Goal: Task Accomplishment & Management: Use online tool/utility

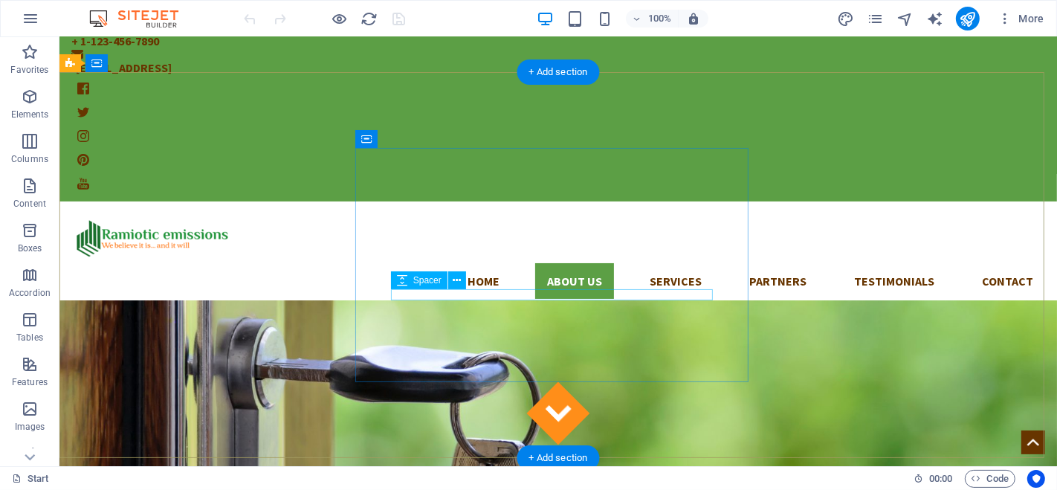
scroll to position [83, 0]
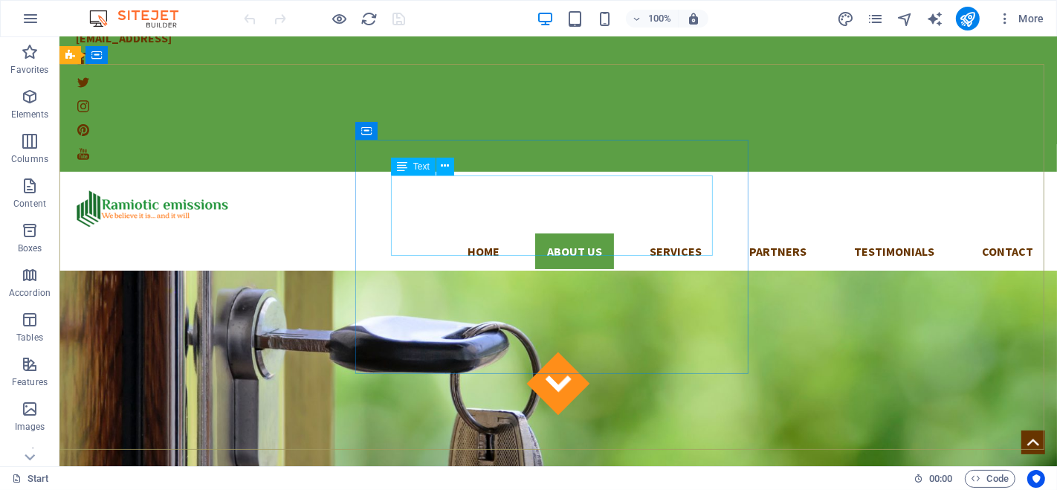
click at [447, 162] on icon at bounding box center [445, 166] width 8 height 16
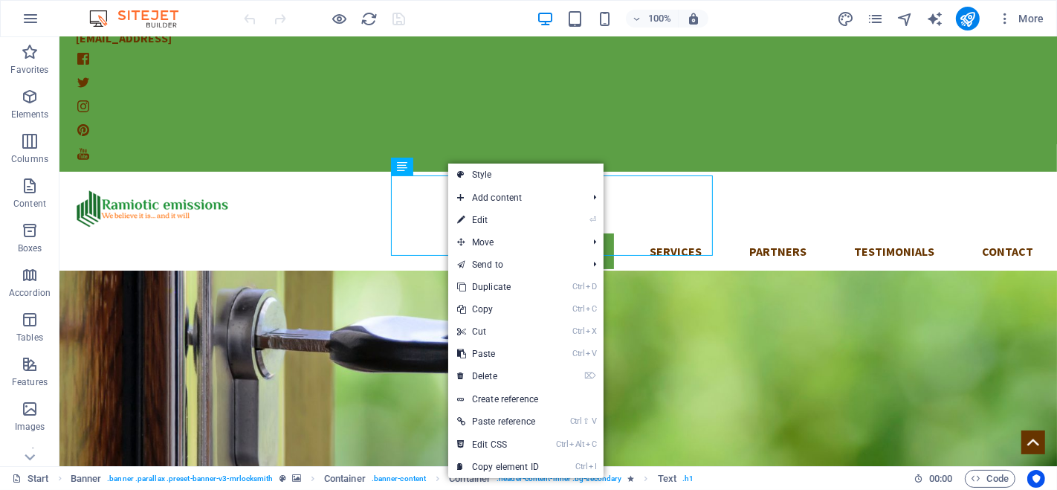
click at [494, 220] on link "⏎ Edit" at bounding box center [498, 220] width 100 height 22
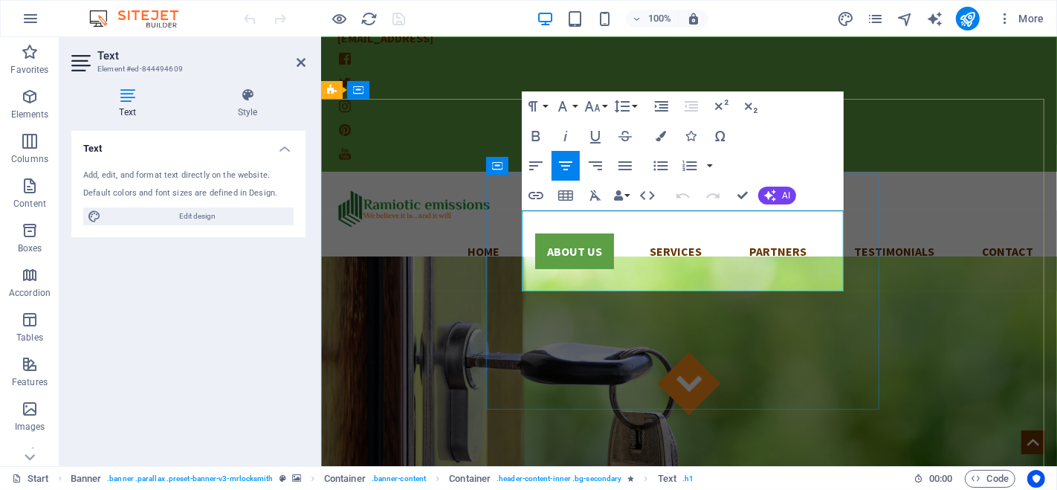
scroll to position [100, 0]
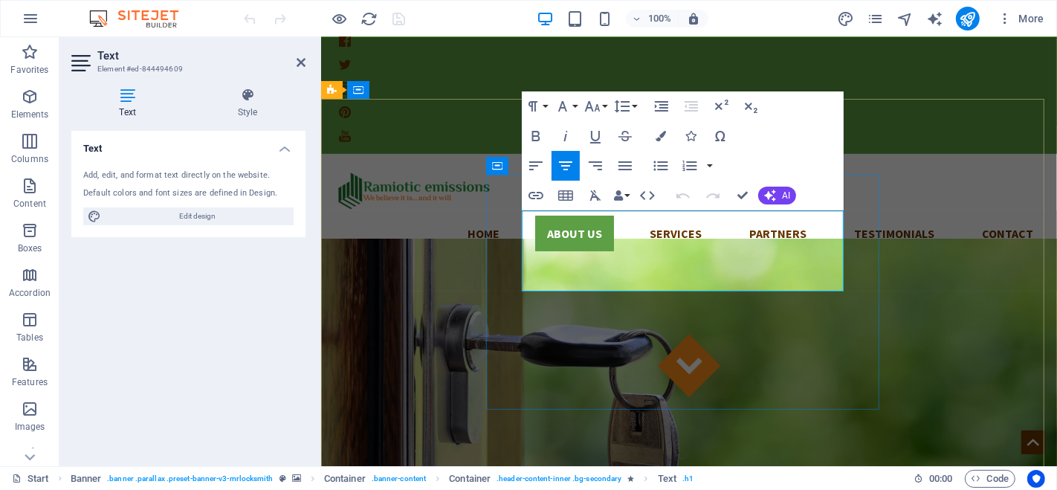
drag, startPoint x: 526, startPoint y: 226, endPoint x: 825, endPoint y: 220, distance: 299.7
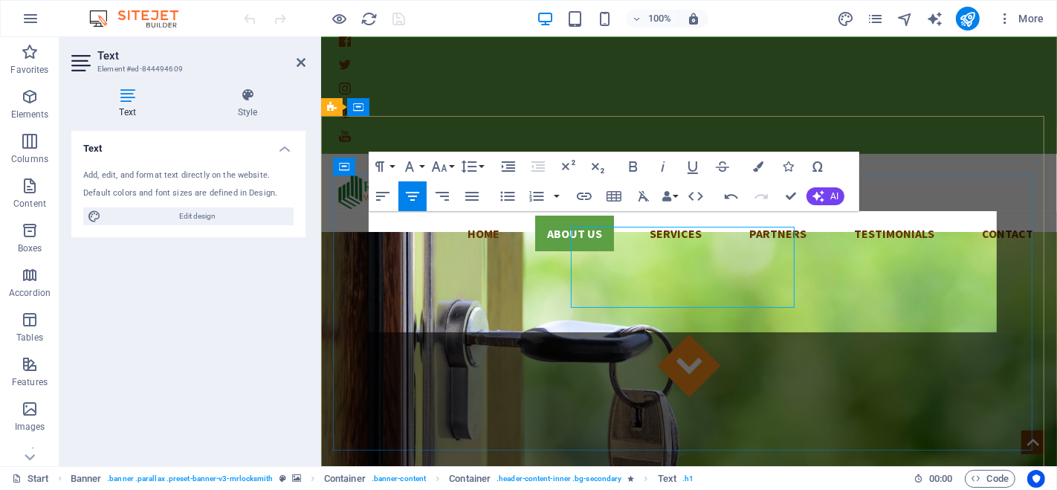
scroll to position [84, 0]
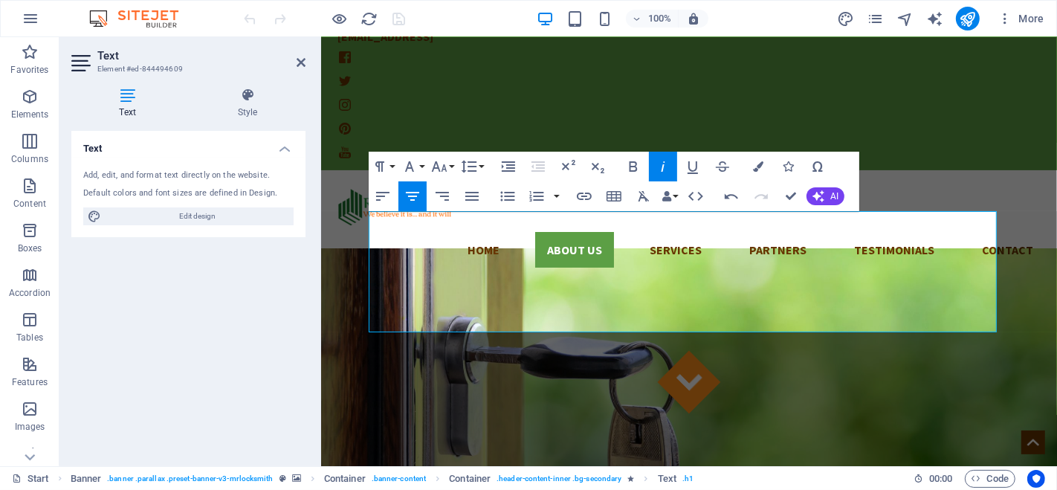
click at [831, 192] on span "AI" at bounding box center [835, 196] width 8 height 9
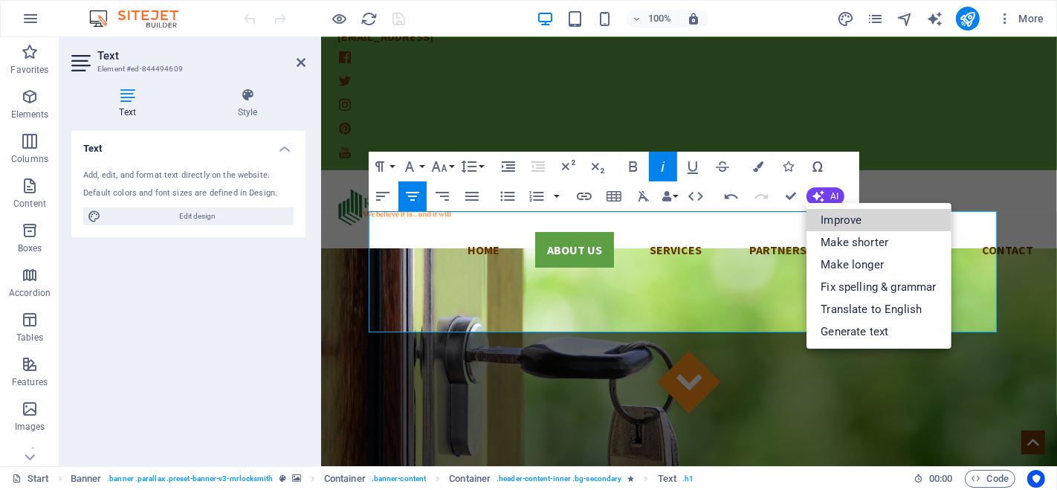
click at [841, 215] on link "Improve" at bounding box center [879, 220] width 145 height 22
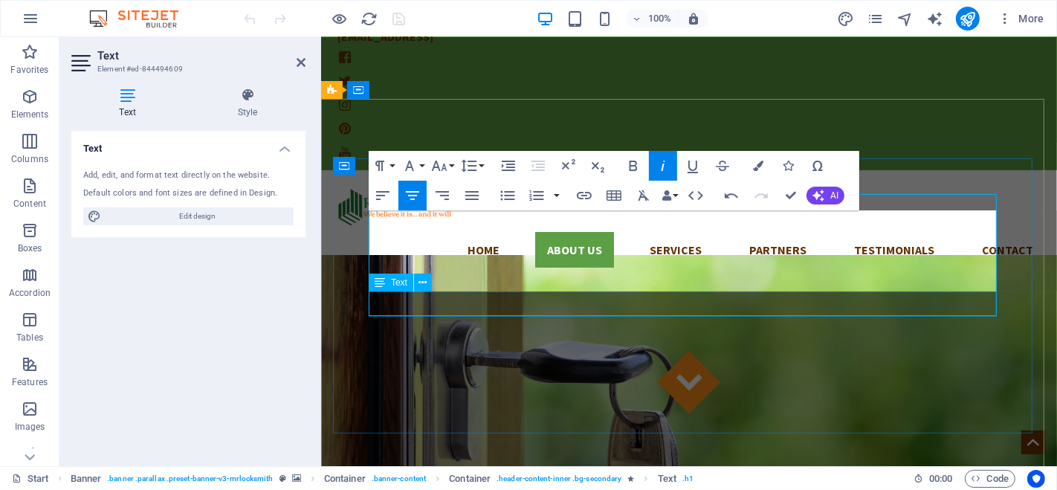
scroll to position [100, 0]
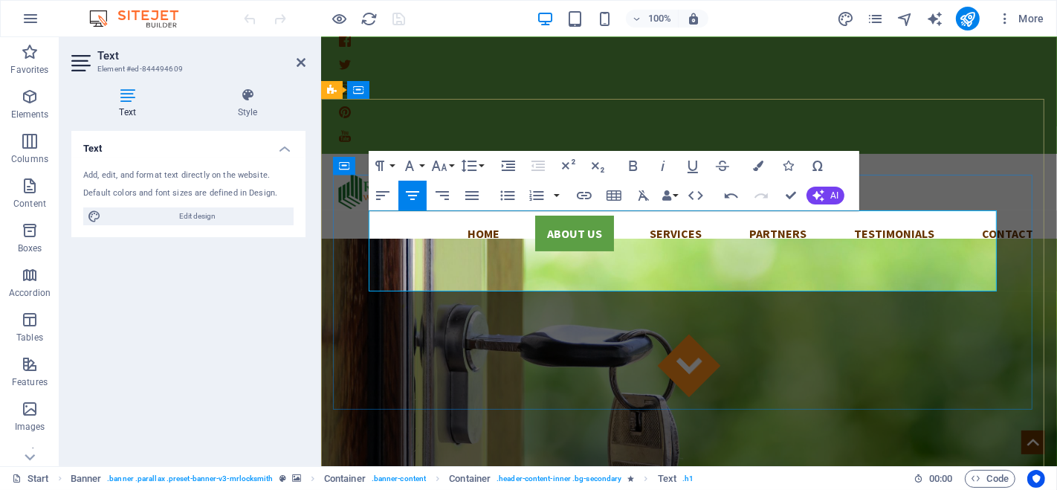
click at [828, 194] on button "AI" at bounding box center [826, 196] width 38 height 18
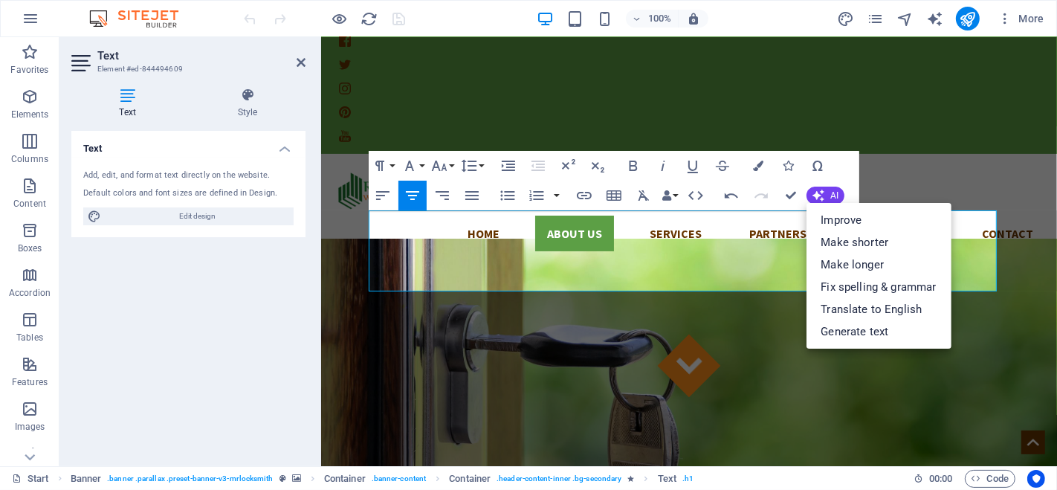
click at [836, 218] on link "Improve" at bounding box center [879, 220] width 145 height 22
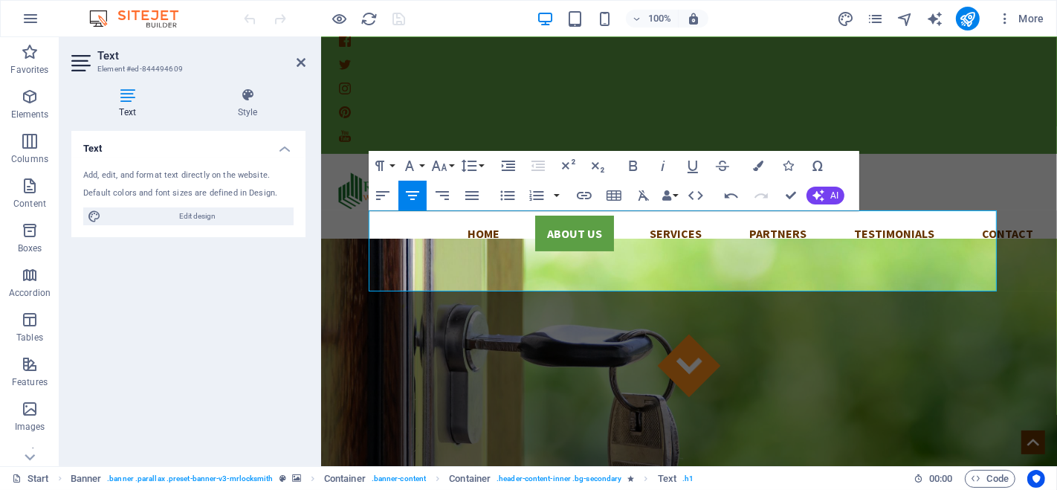
click at [834, 191] on span "AI" at bounding box center [835, 195] width 8 height 9
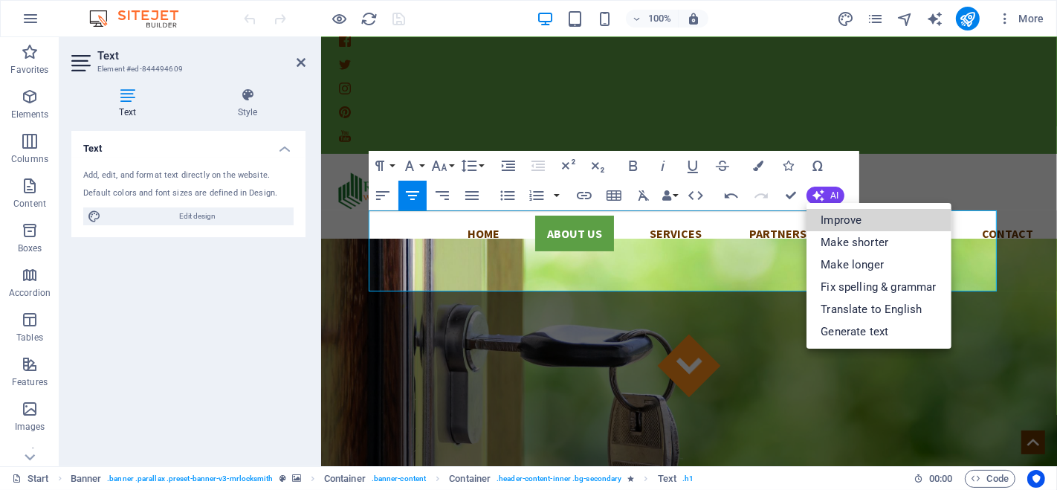
click at [846, 219] on link "Improve" at bounding box center [879, 220] width 145 height 22
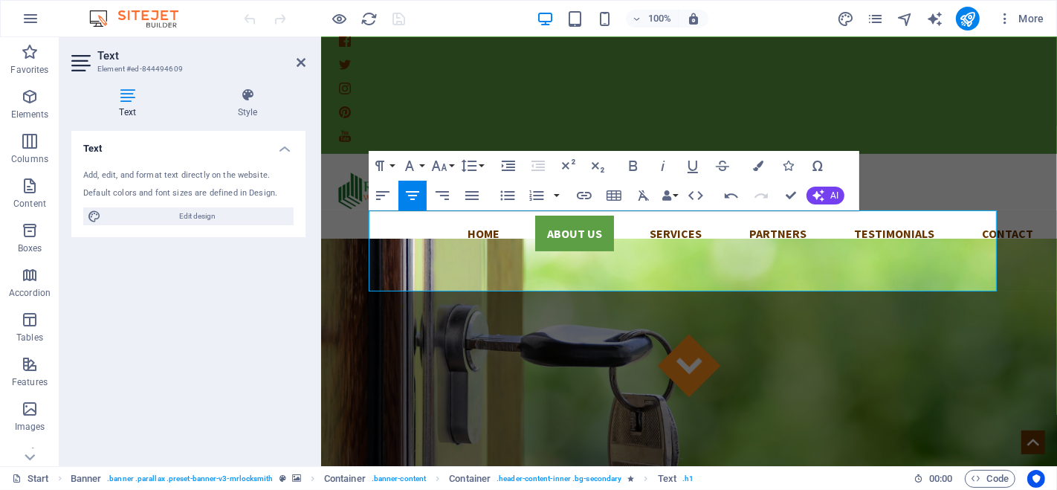
click at [831, 196] on span "AI" at bounding box center [835, 195] width 8 height 9
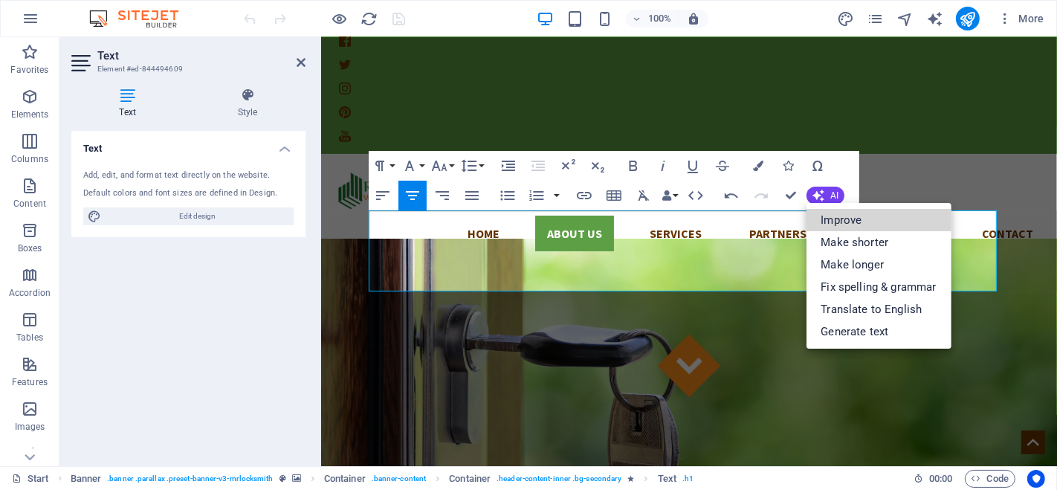
click at [848, 222] on link "Improve" at bounding box center [879, 220] width 145 height 22
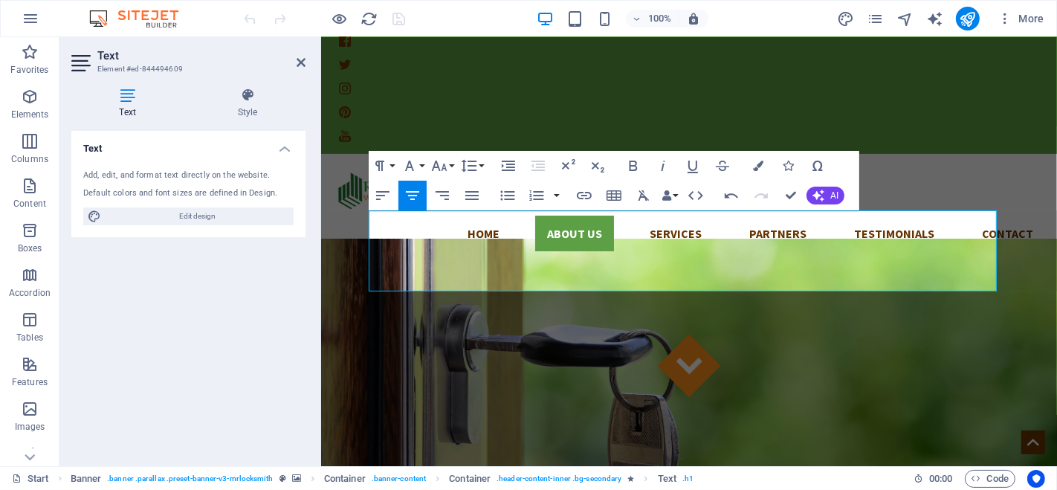
click at [834, 191] on span "AI" at bounding box center [835, 195] width 8 height 9
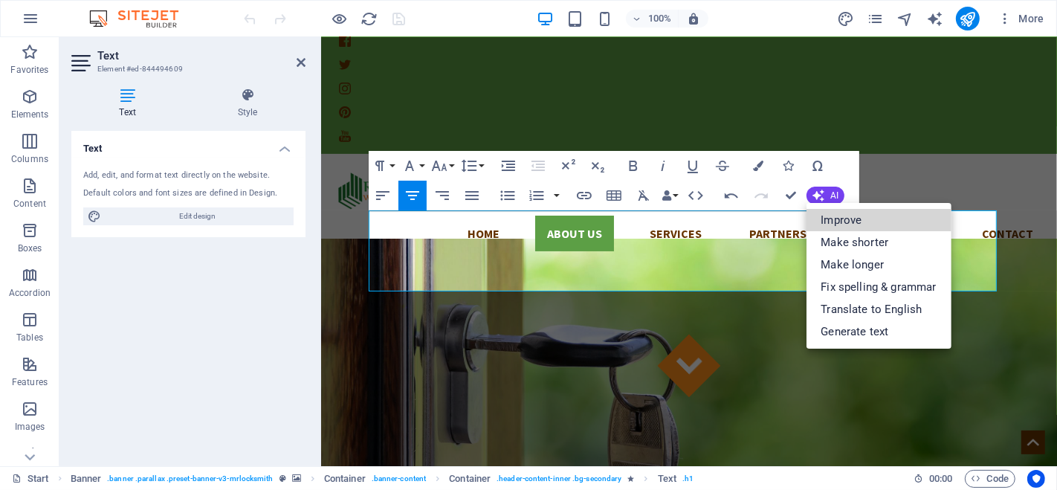
click at [851, 219] on link "Improve" at bounding box center [879, 220] width 145 height 22
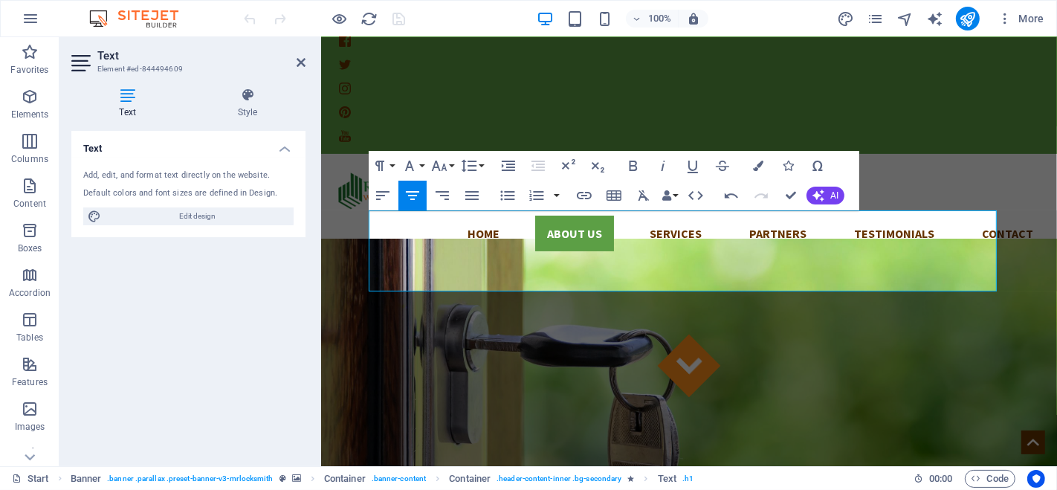
click at [829, 190] on button "AI" at bounding box center [826, 196] width 38 height 18
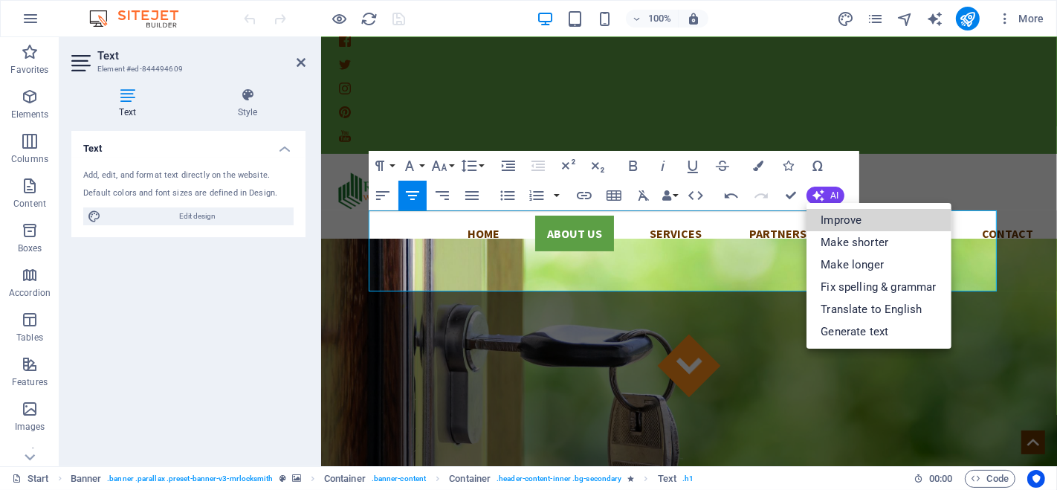
click at [842, 214] on link "Improve" at bounding box center [879, 220] width 145 height 22
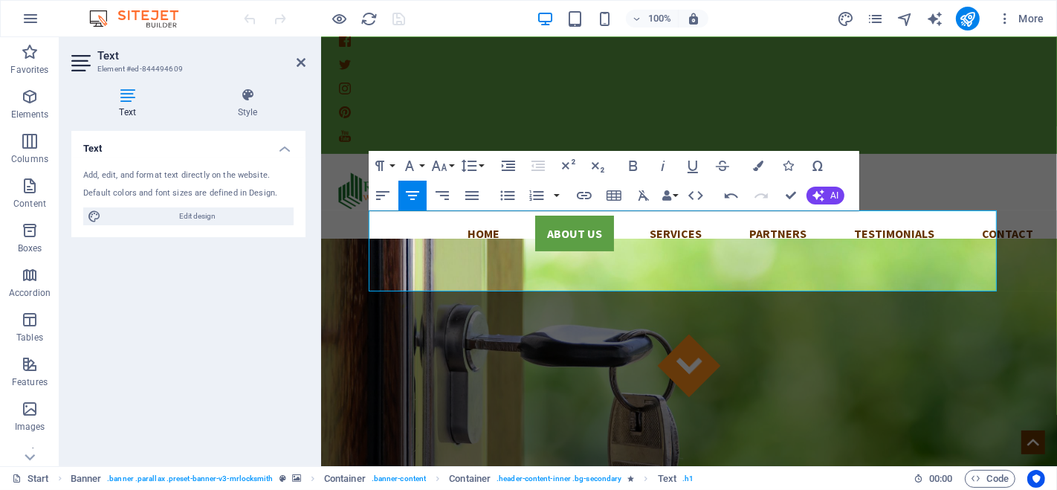
click at [825, 193] on button "AI" at bounding box center [826, 196] width 38 height 18
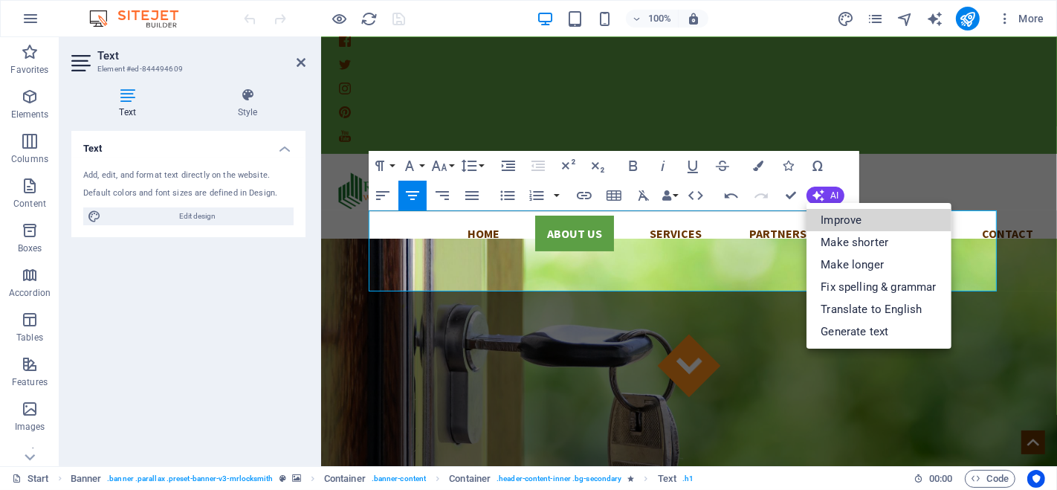
click at [845, 220] on link "Improve" at bounding box center [879, 220] width 145 height 22
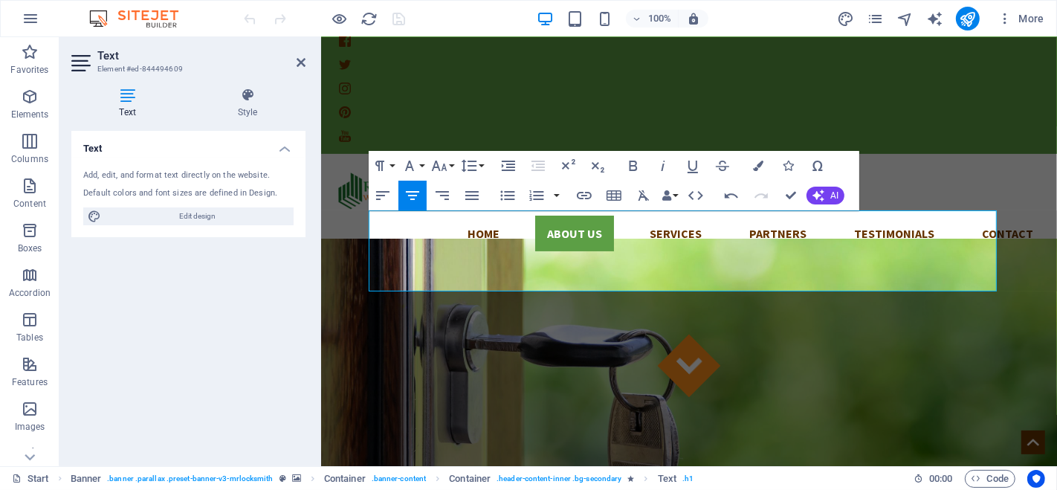
click at [822, 193] on icon "button" at bounding box center [818, 195] width 16 height 16
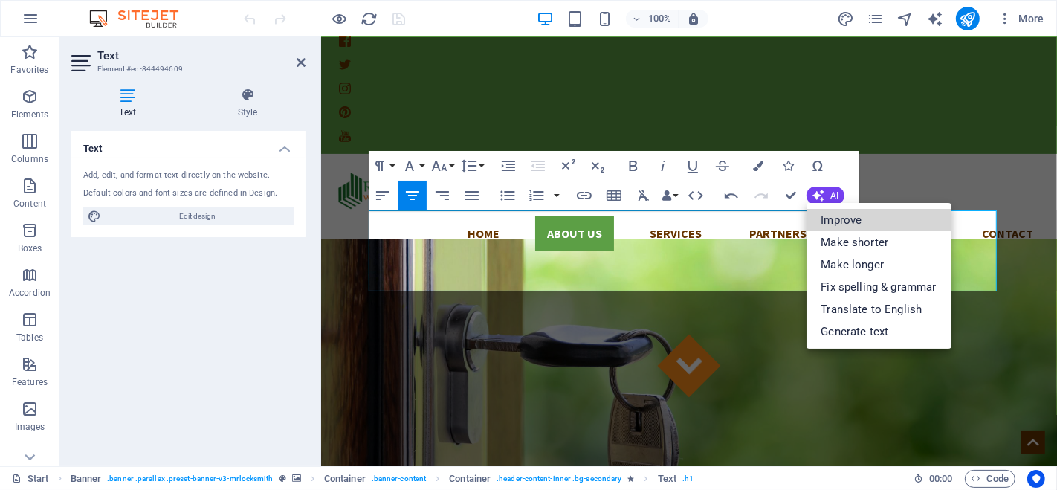
click at [844, 224] on link "Improve" at bounding box center [879, 220] width 145 height 22
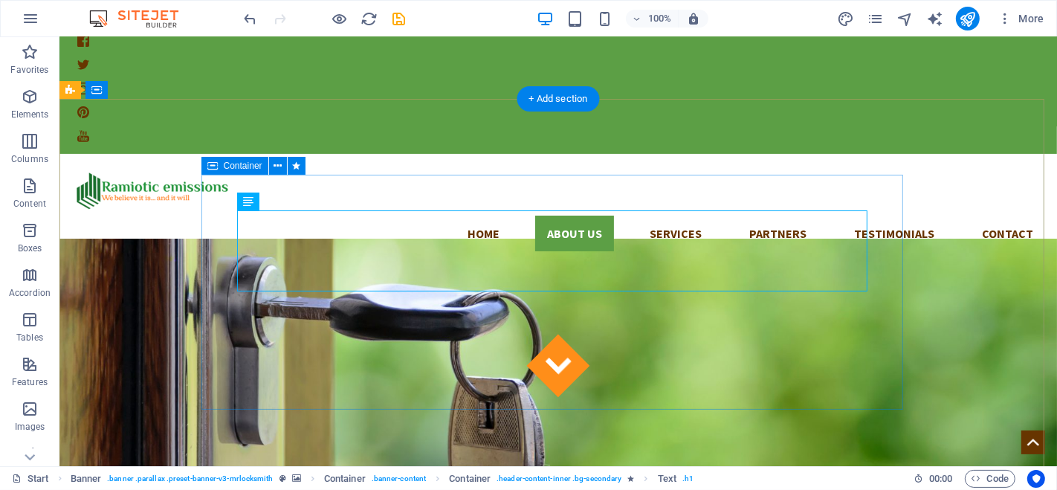
scroll to position [47, 0]
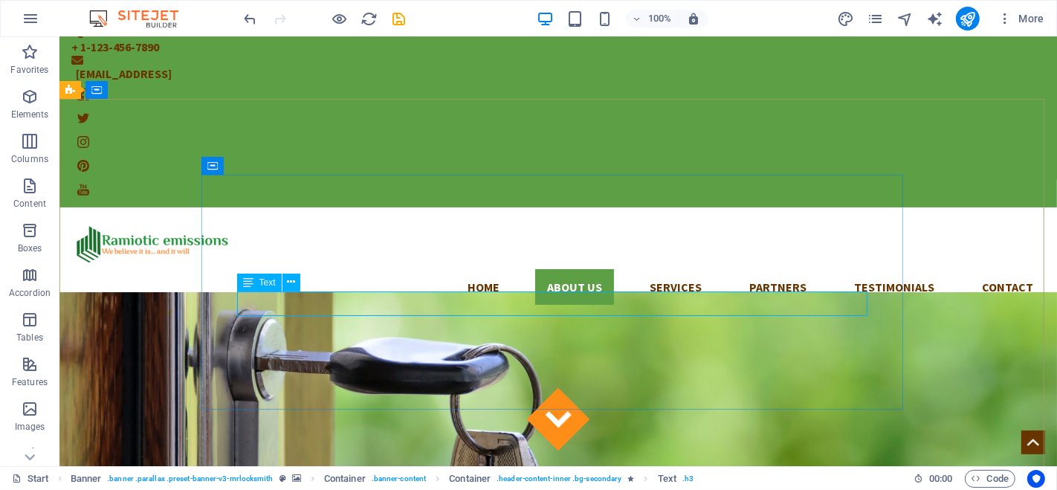
click at [293, 285] on icon at bounding box center [291, 282] width 8 height 16
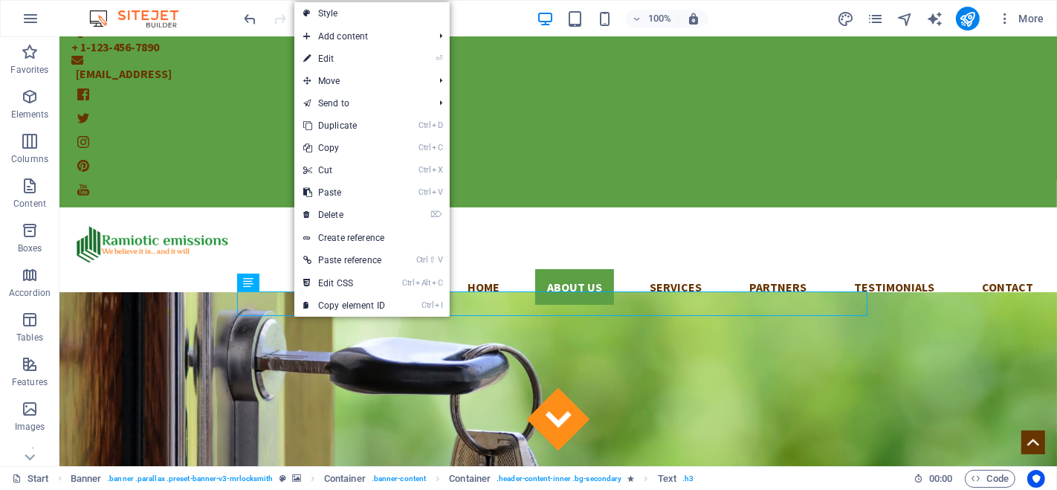
click at [340, 210] on link "⌦ Delete" at bounding box center [344, 215] width 100 height 22
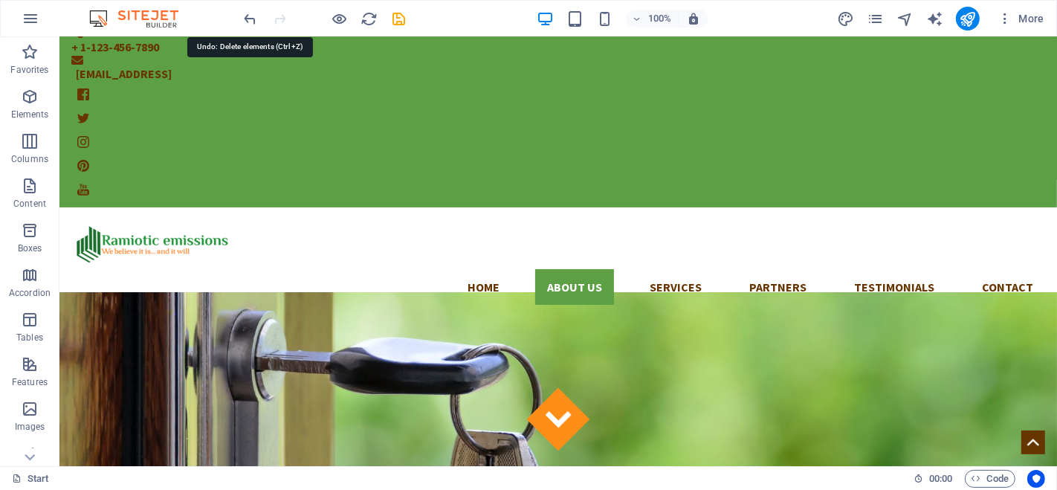
click at [247, 19] on icon "undo" at bounding box center [250, 18] width 17 height 17
click at [395, 20] on icon "save" at bounding box center [399, 18] width 17 height 17
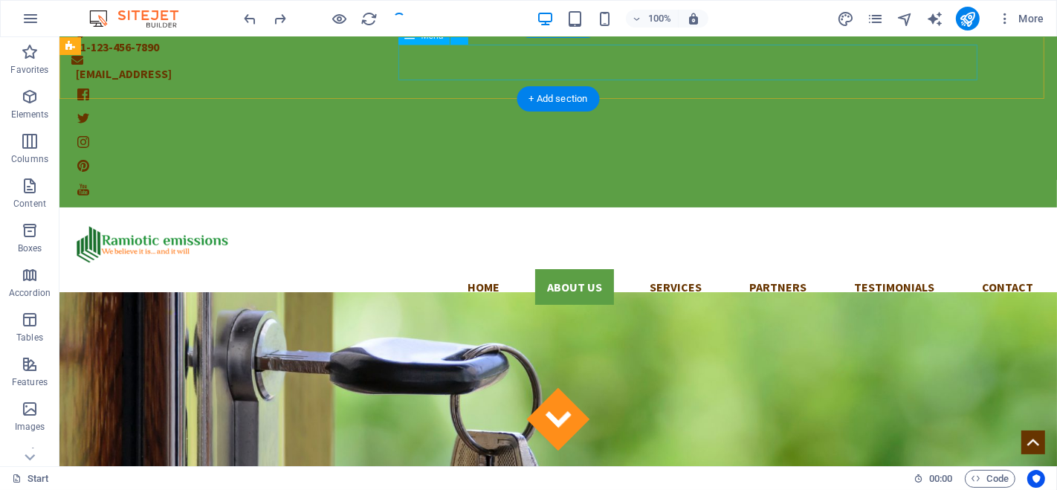
checkbox input "false"
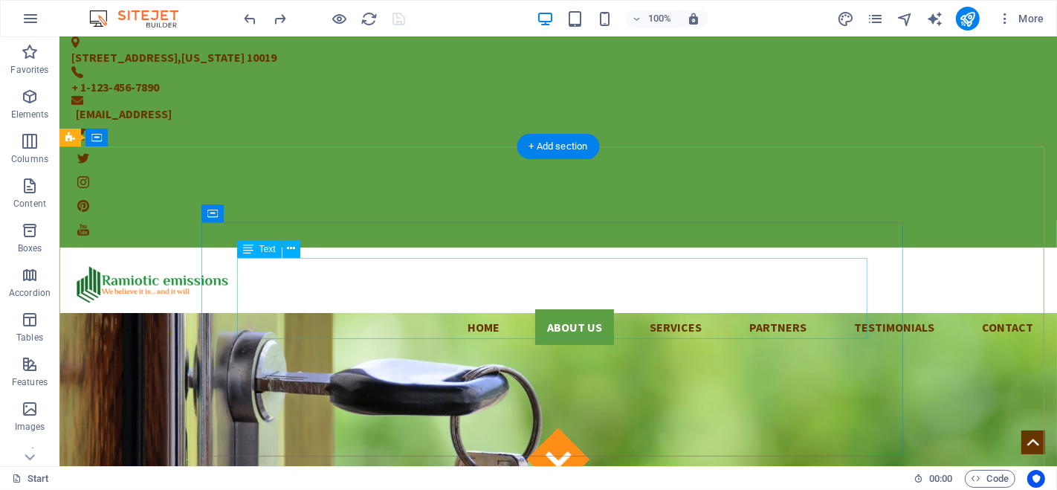
scroll to position [0, 0]
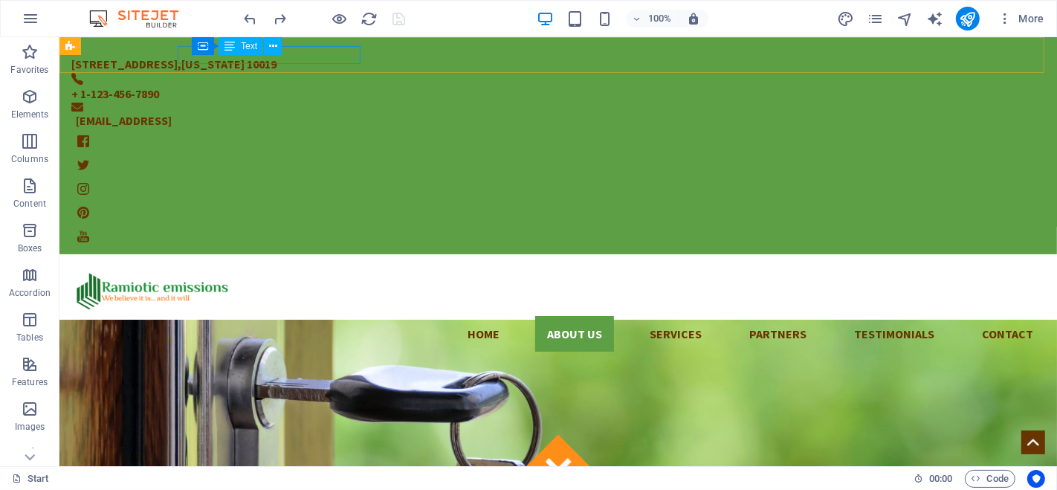
click at [269, 42] on icon at bounding box center [273, 47] width 8 height 16
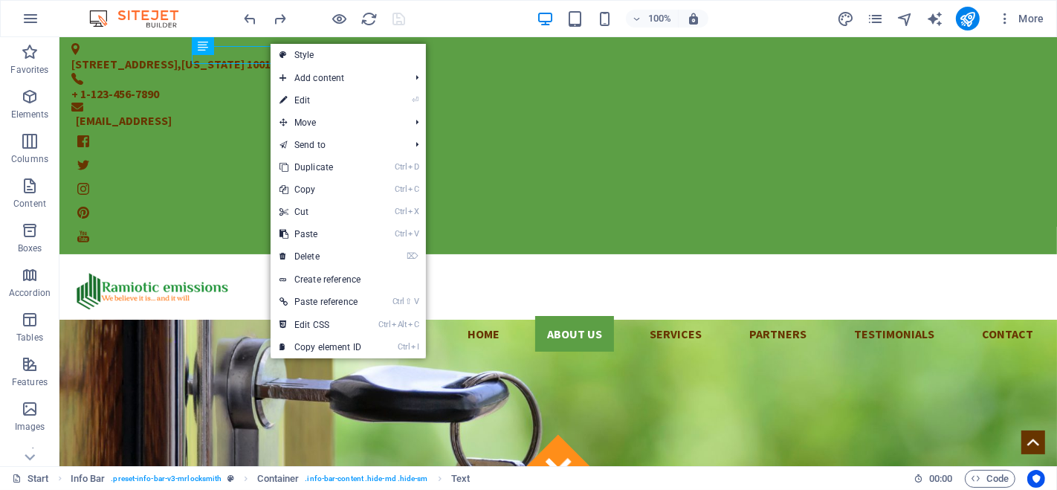
click at [329, 209] on link "Ctrl X Cut" at bounding box center [321, 212] width 100 height 22
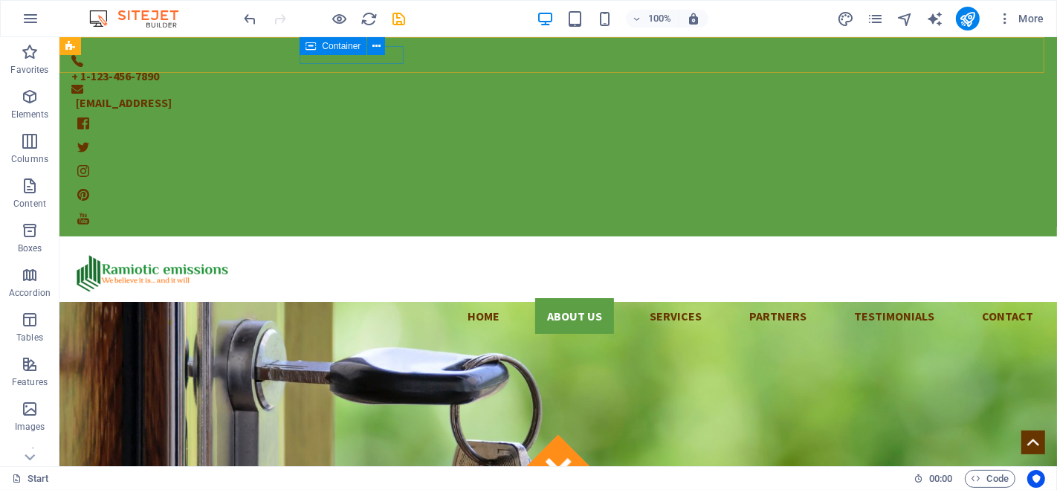
click at [375, 45] on icon at bounding box center [377, 47] width 8 height 16
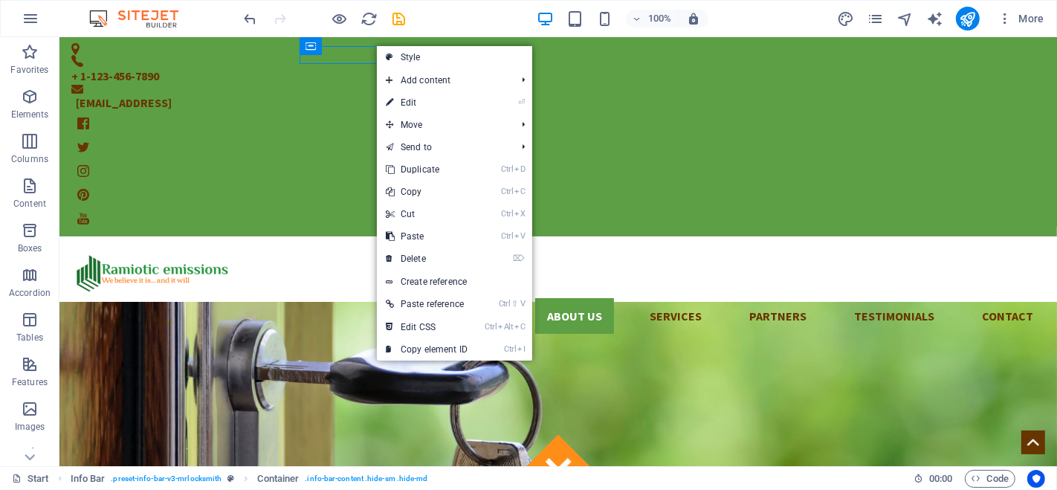
click at [438, 210] on link "Ctrl X Cut" at bounding box center [427, 214] width 100 height 22
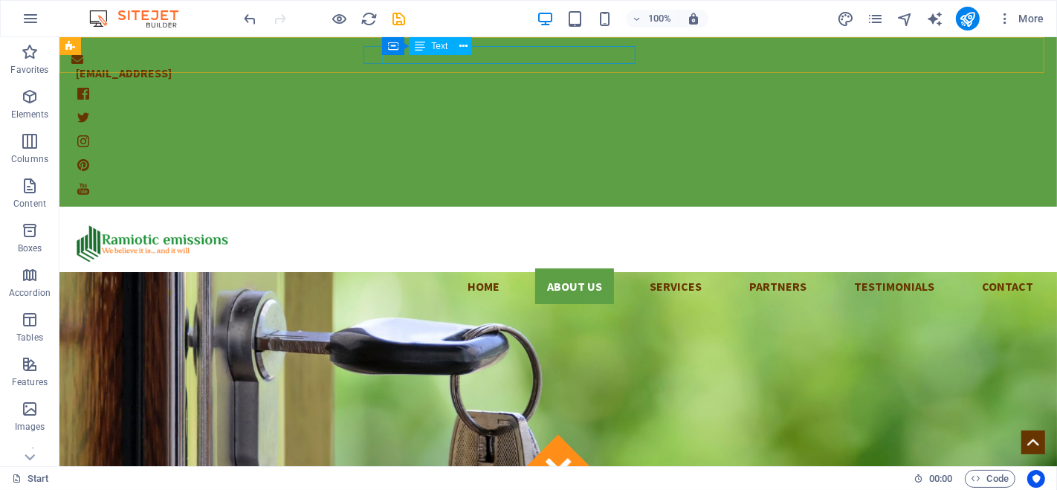
click at [464, 43] on icon at bounding box center [464, 47] width 8 height 16
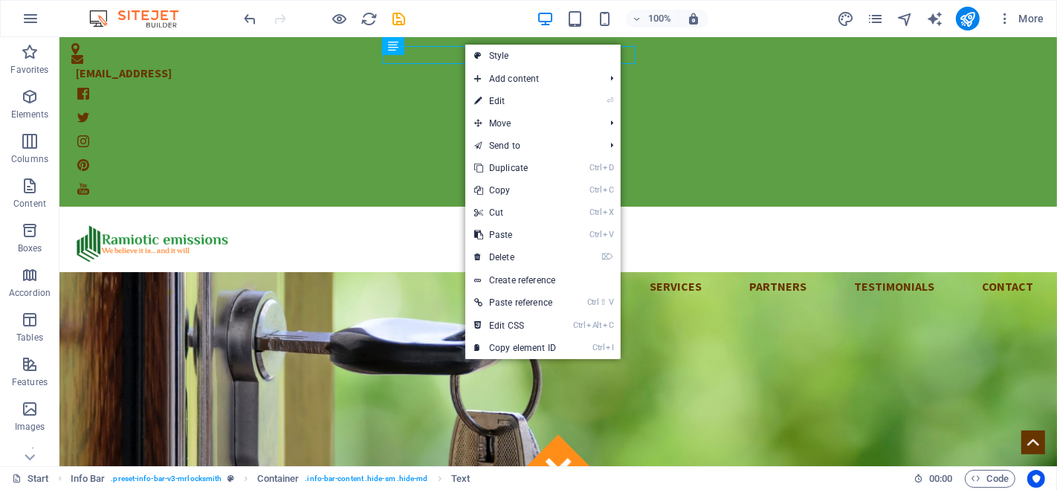
click at [522, 210] on link "Ctrl X Cut" at bounding box center [515, 213] width 100 height 22
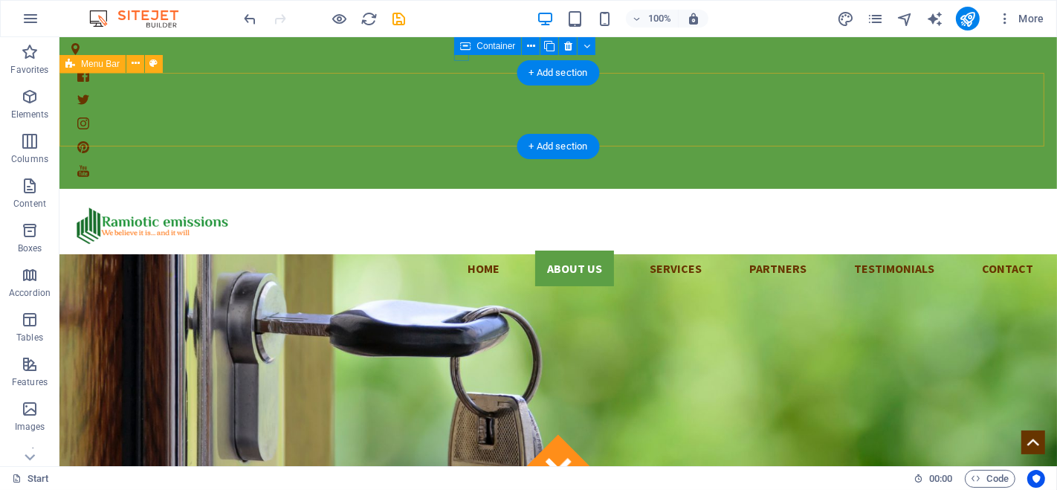
click at [1016, 189] on div "Home About us Services Partners Testimonials Contact" at bounding box center [558, 243] width 998 height 109
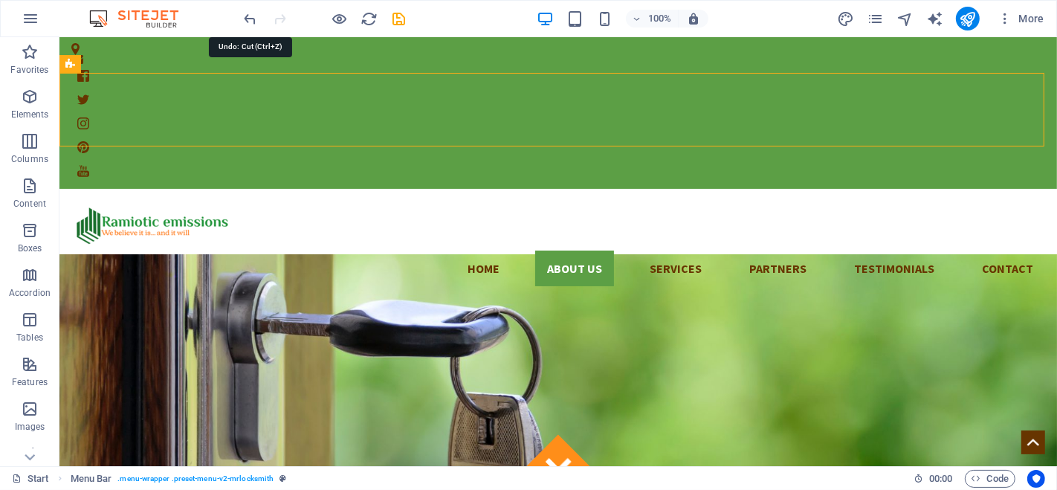
click at [242, 17] on icon "undo" at bounding box center [250, 18] width 17 height 17
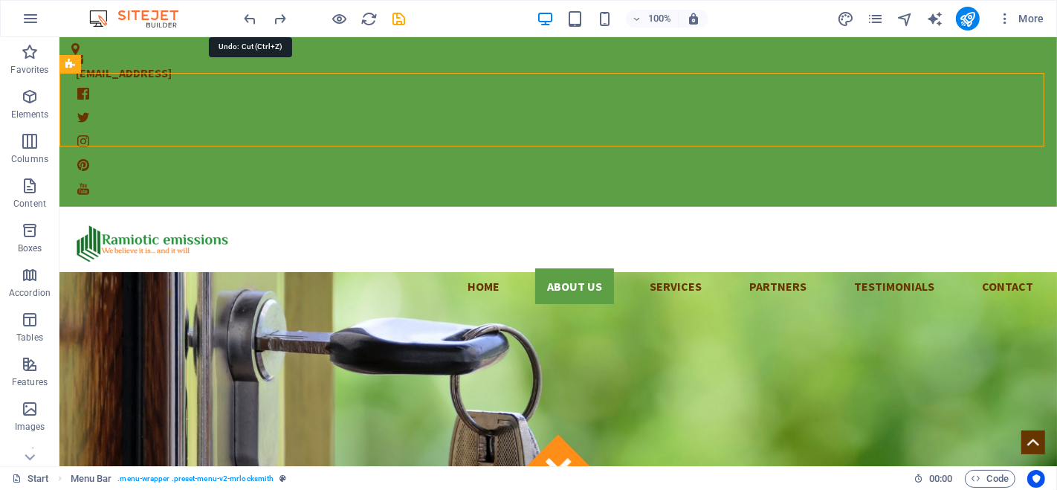
click at [245, 13] on icon "undo" at bounding box center [250, 18] width 17 height 17
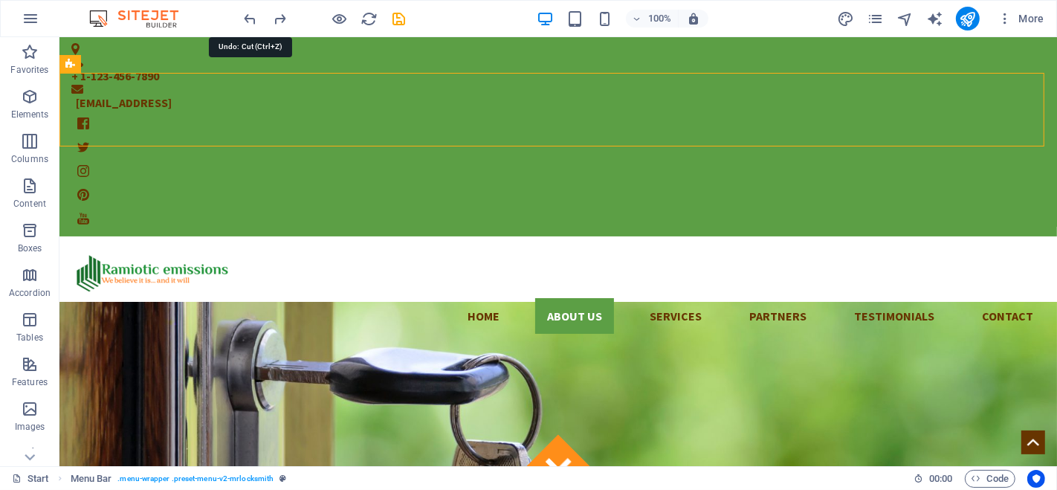
click at [251, 18] on icon "undo" at bounding box center [250, 18] width 17 height 17
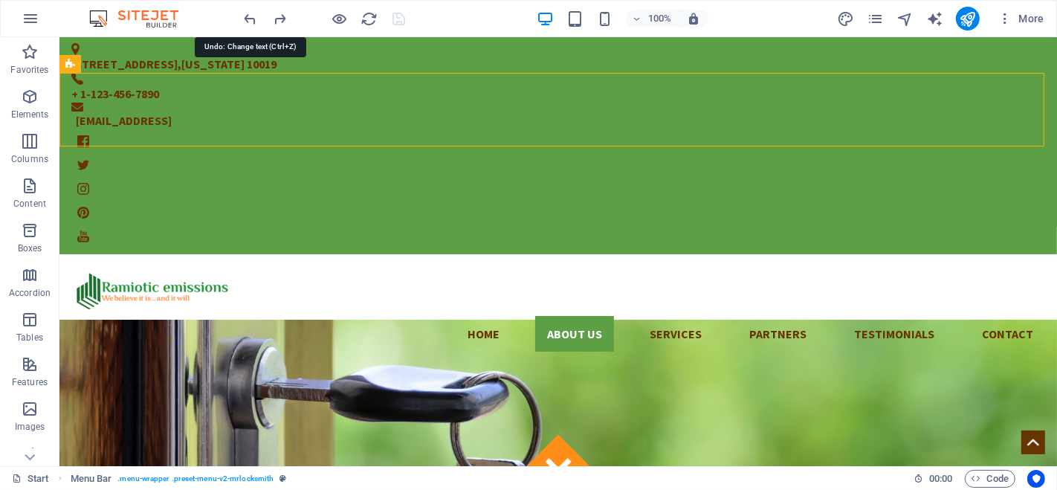
click at [244, 12] on icon "undo" at bounding box center [250, 18] width 17 height 17
click at [280, 16] on icon "redo" at bounding box center [280, 18] width 17 height 17
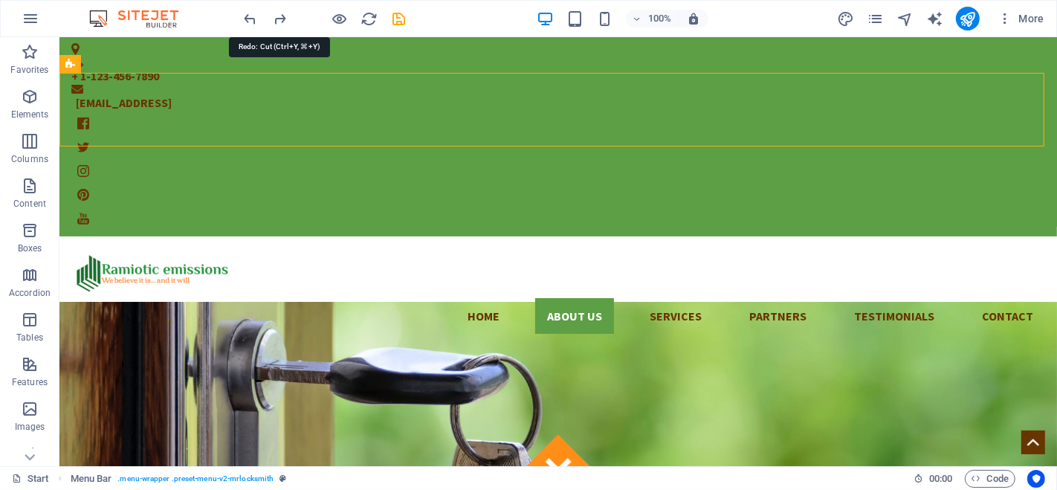
click at [280, 16] on icon "redo" at bounding box center [280, 18] width 17 height 17
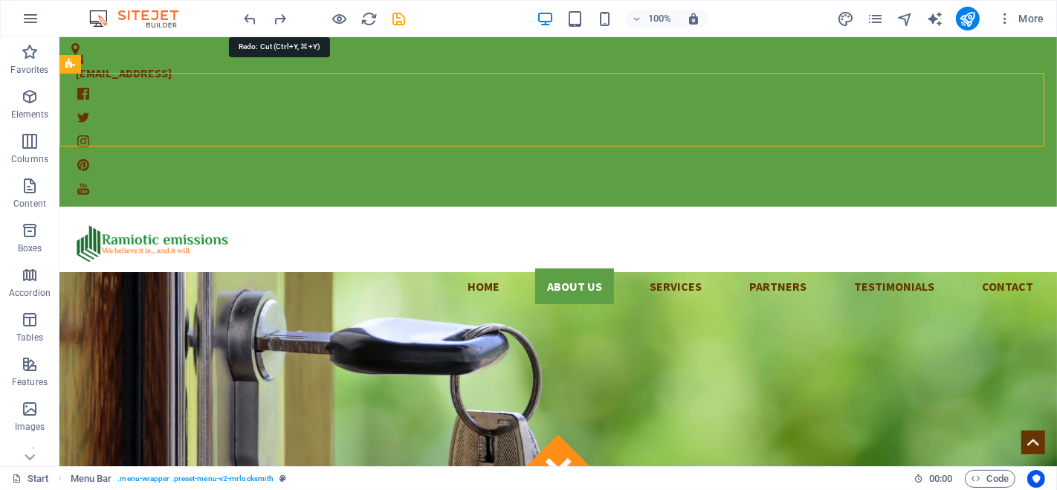
click at [280, 16] on icon "redo" at bounding box center [280, 18] width 17 height 17
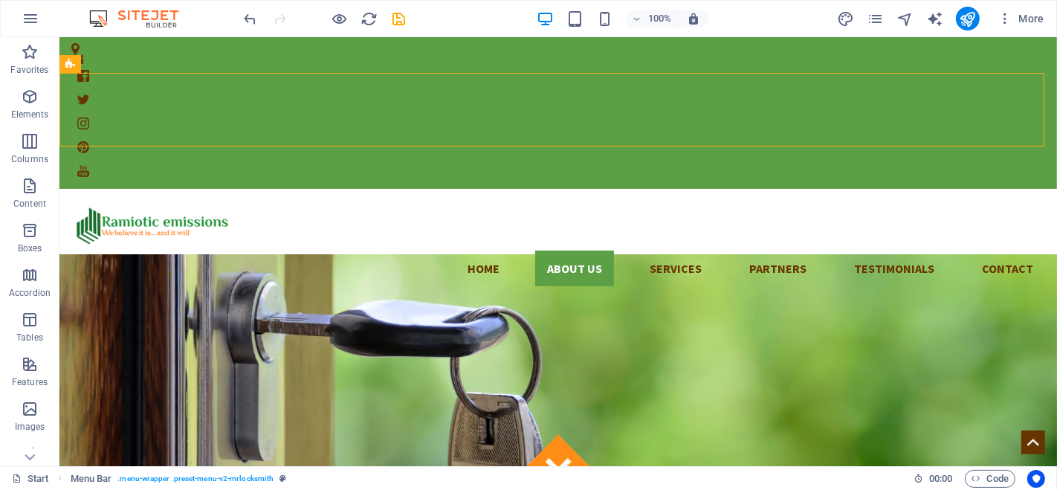
click at [280, 16] on div at bounding box center [325, 19] width 167 height 24
click at [249, 16] on icon "undo" at bounding box center [250, 18] width 17 height 17
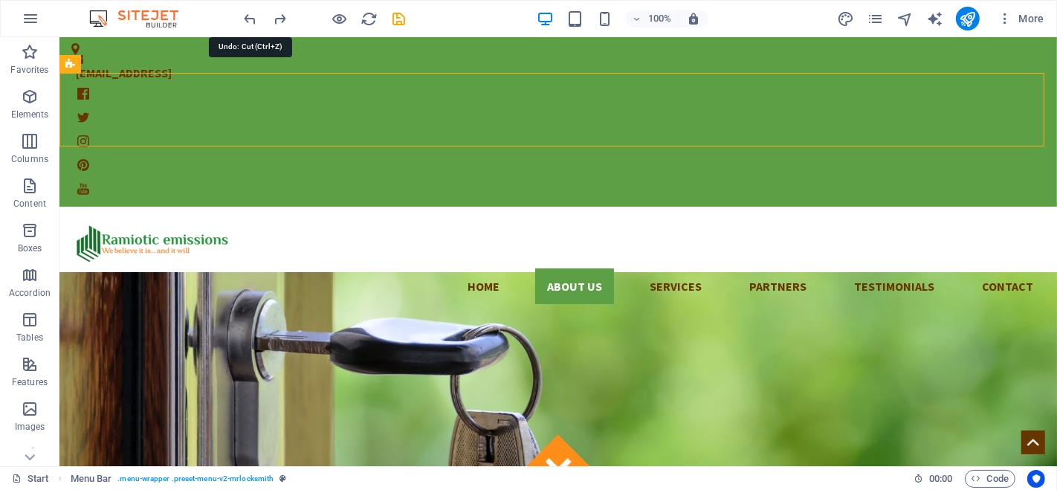
click at [249, 16] on icon "undo" at bounding box center [250, 18] width 17 height 17
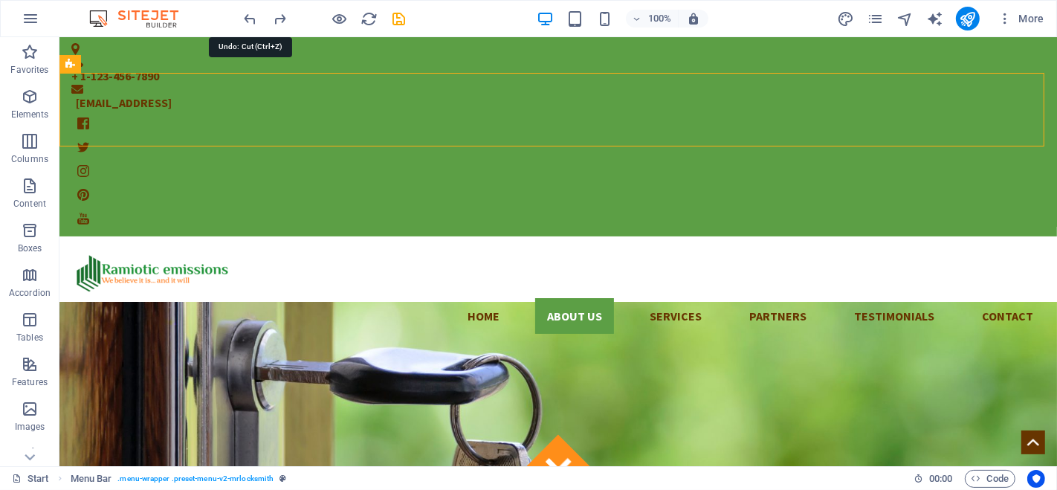
click at [249, 16] on icon "undo" at bounding box center [250, 18] width 17 height 17
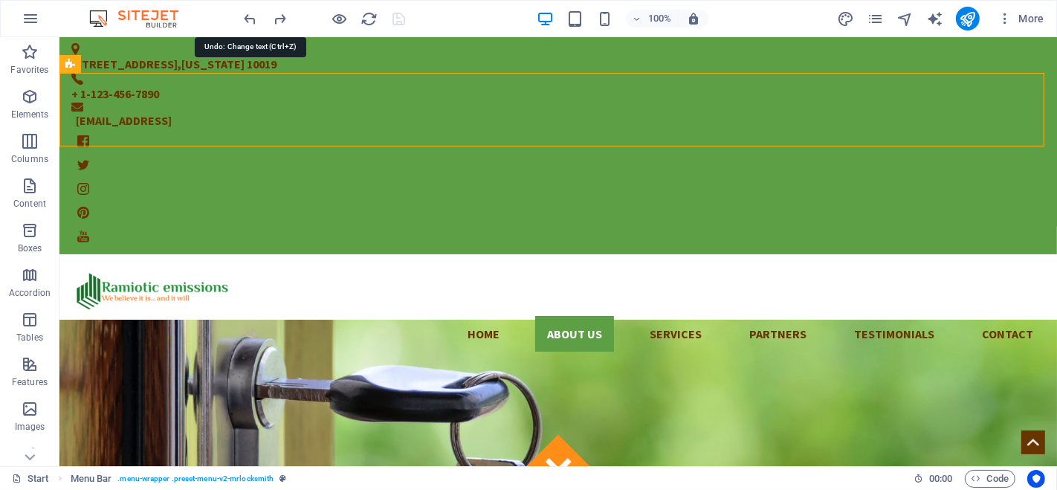
click at [249, 16] on icon "undo" at bounding box center [250, 18] width 17 height 17
click at [249, 16] on div at bounding box center [325, 19] width 167 height 24
click at [280, 17] on icon "redo" at bounding box center [280, 18] width 17 height 17
click at [283, 16] on icon "redo" at bounding box center [280, 18] width 17 height 17
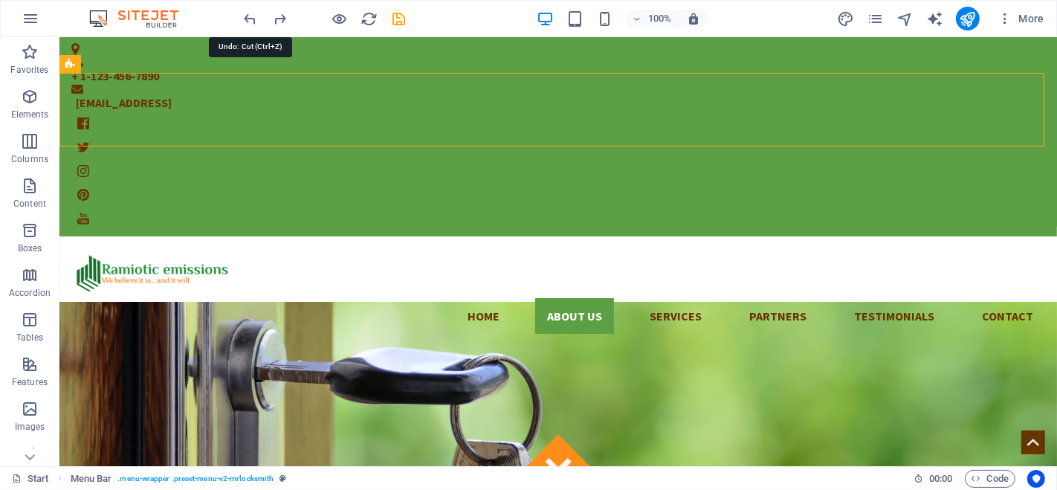
click at [250, 20] on icon "undo" at bounding box center [250, 18] width 17 height 17
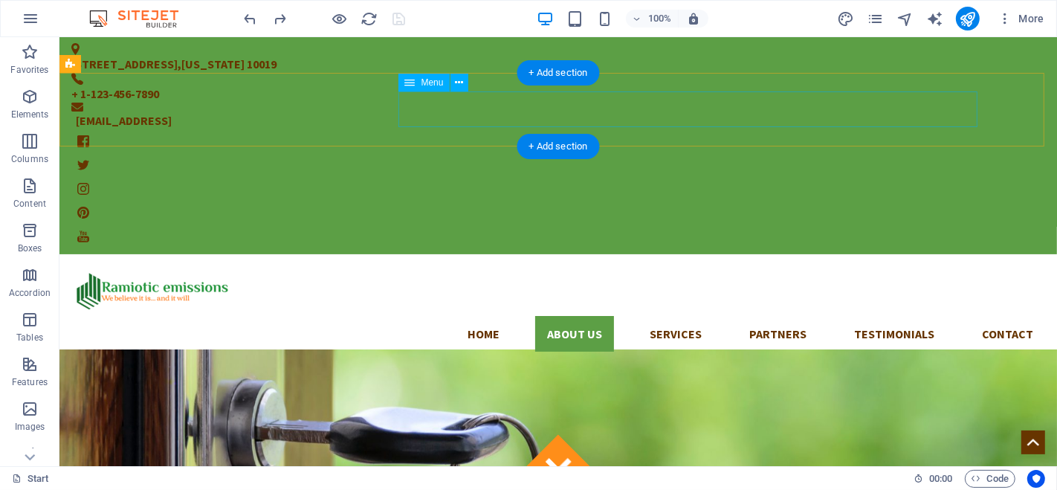
click at [810, 316] on nav "Home About us Services Partners Testimonials Contact" at bounding box center [558, 334] width 974 height 36
click at [805, 316] on nav "Home About us Services Partners Testimonials Contact" at bounding box center [558, 334] width 974 height 36
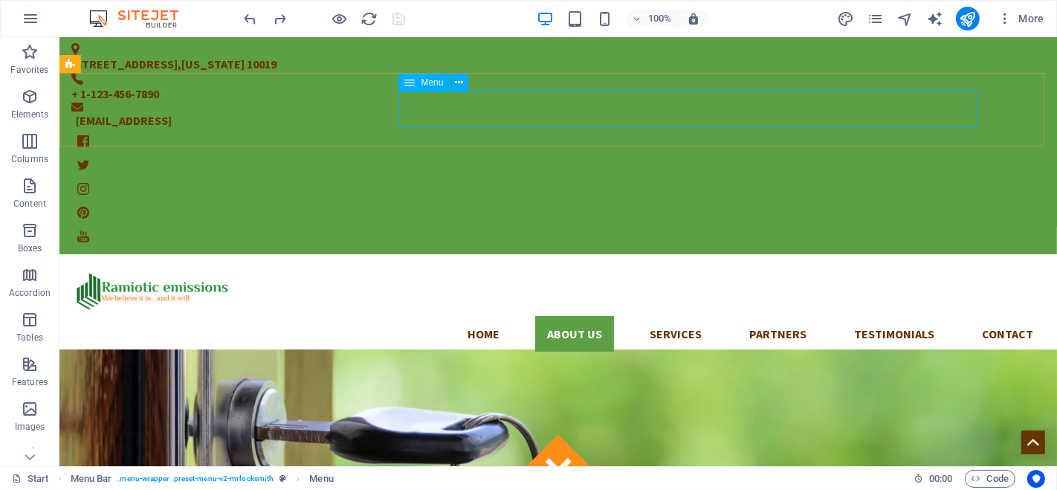
click at [455, 80] on icon at bounding box center [459, 83] width 8 height 16
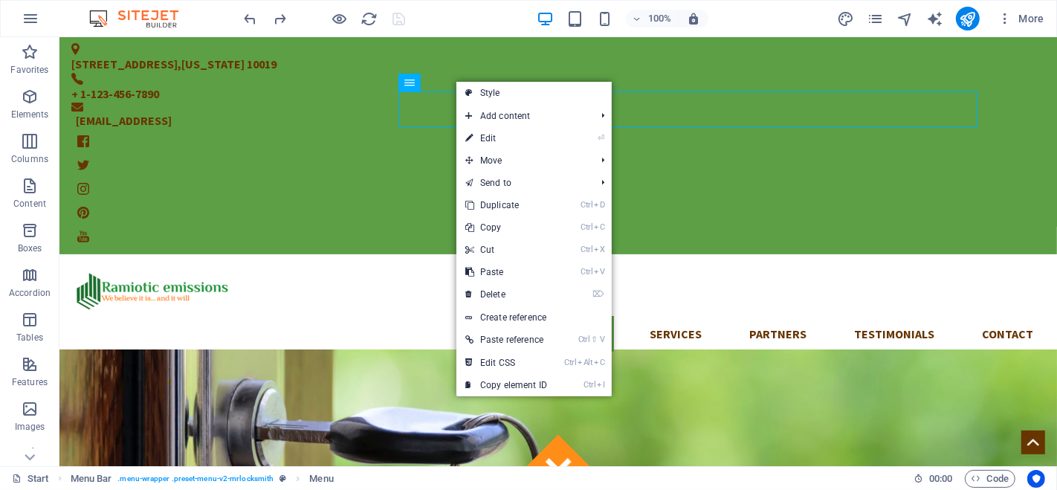
drag, startPoint x: 498, startPoint y: 138, endPoint x: 254, endPoint y: 112, distance: 246.1
click at [498, 138] on link "⏎ Edit" at bounding box center [507, 138] width 100 height 22
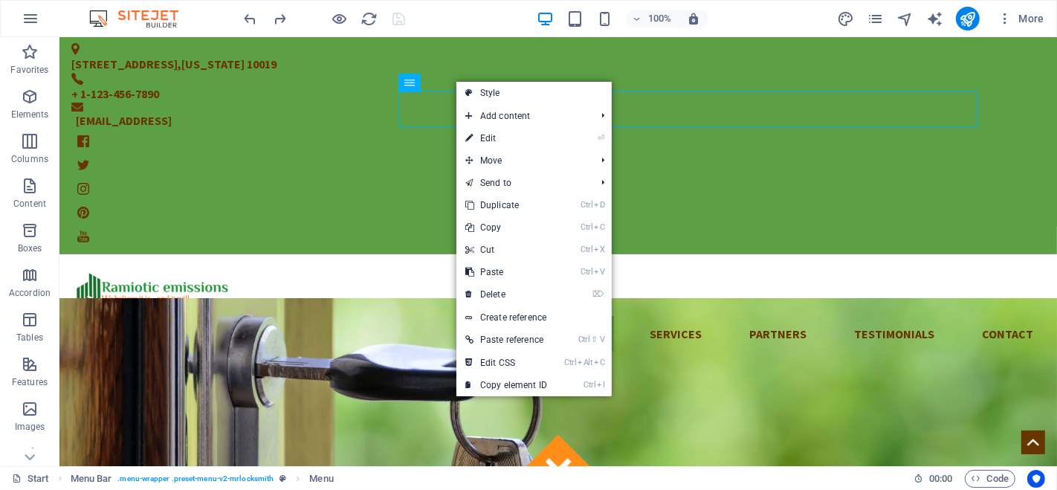
select select
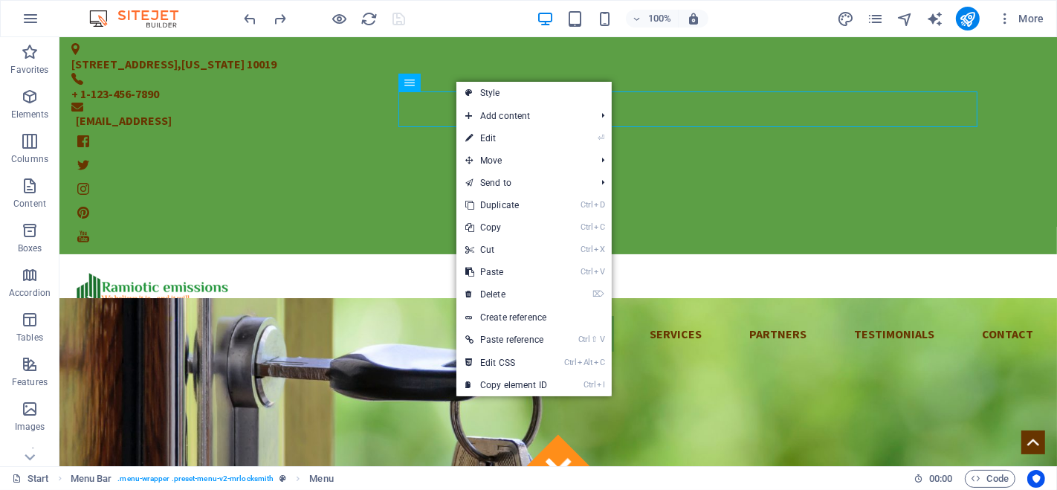
select select
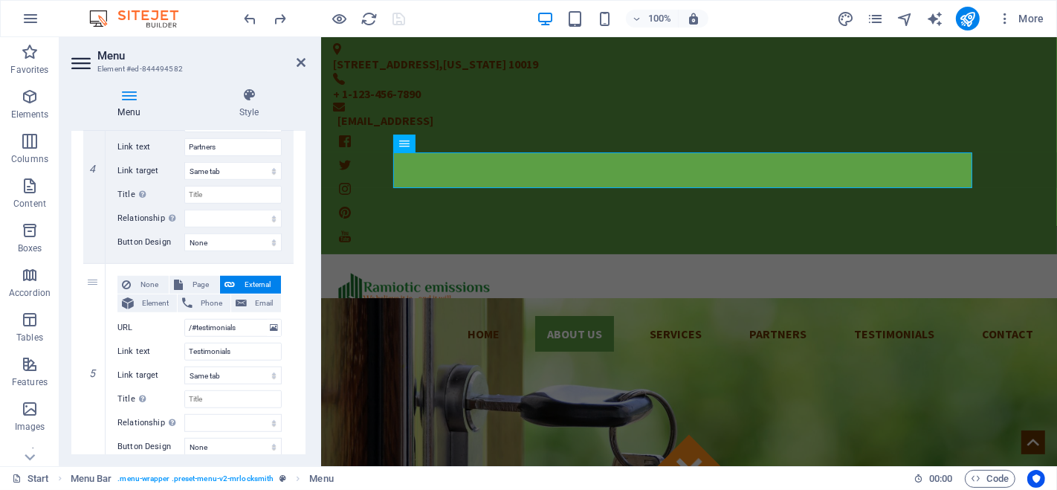
scroll to position [909, 0]
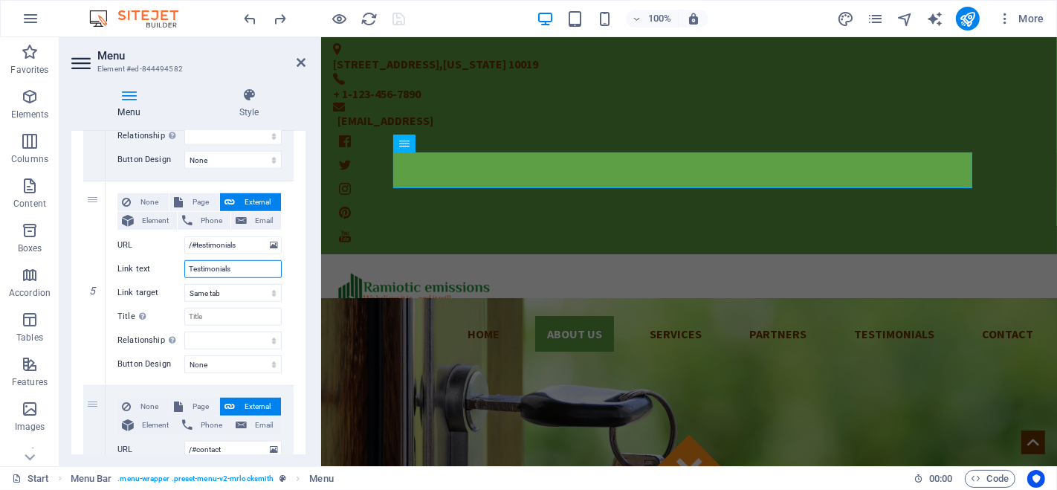
drag, startPoint x: 231, startPoint y: 267, endPoint x: 184, endPoint y: 263, distance: 47.7
click at [184, 263] on input "Testimonials" at bounding box center [232, 269] width 97 height 18
type input "Pr"
select select
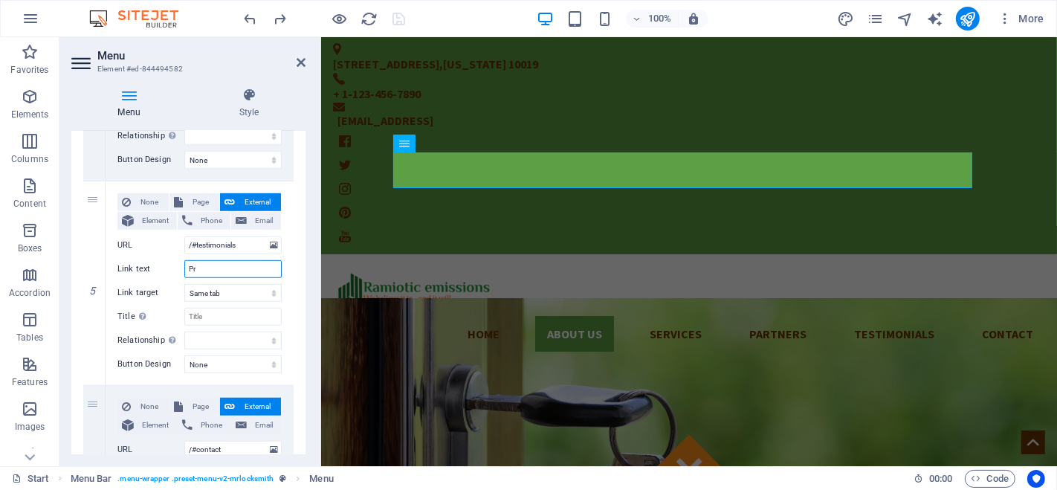
select select
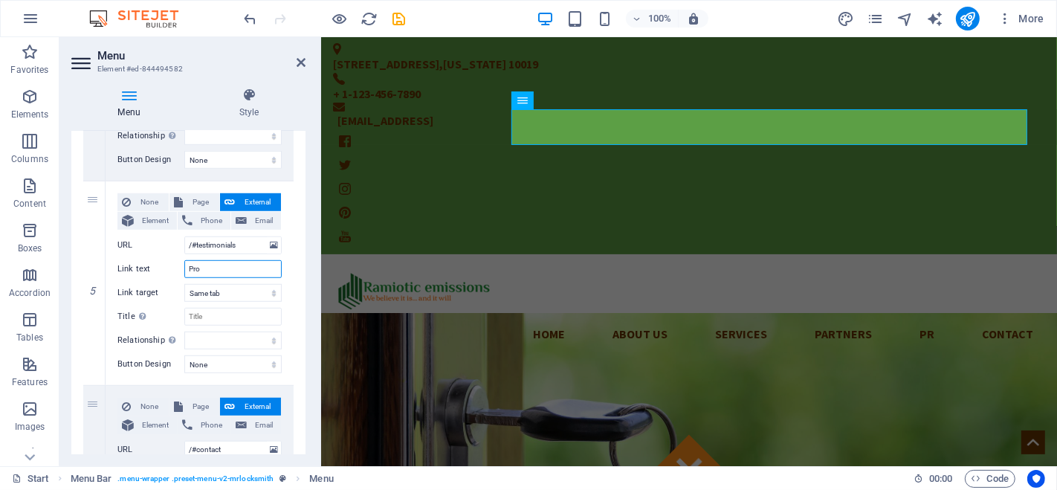
type input "Proj"
select select
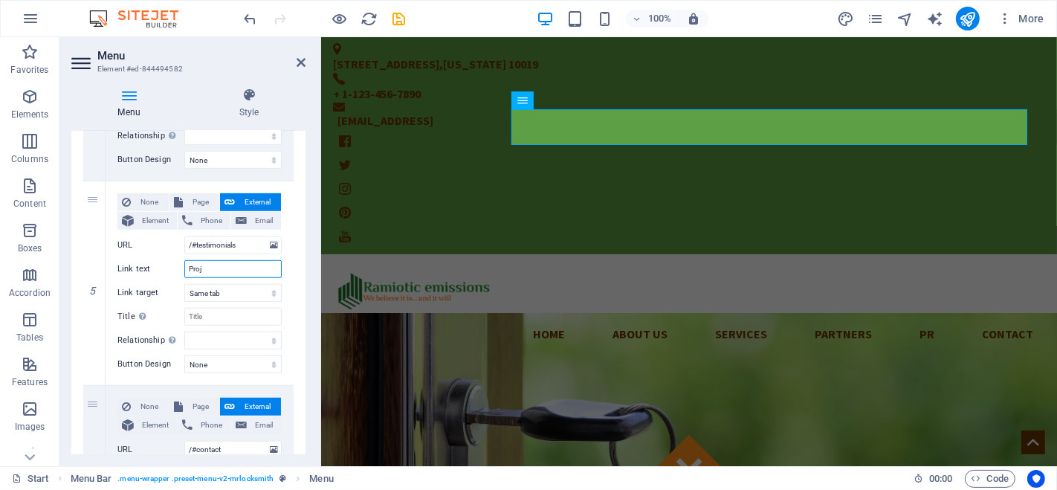
select select
type input "Projects"
select select
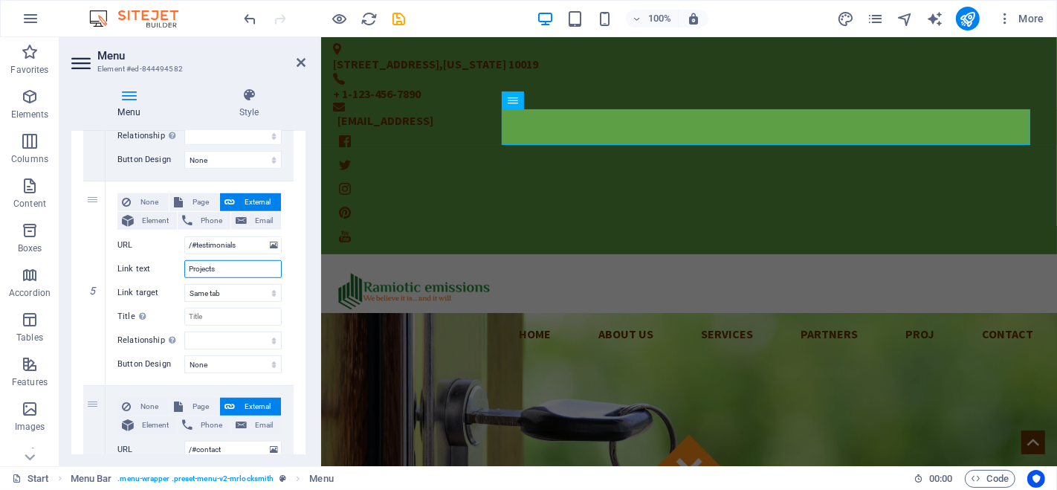
select select
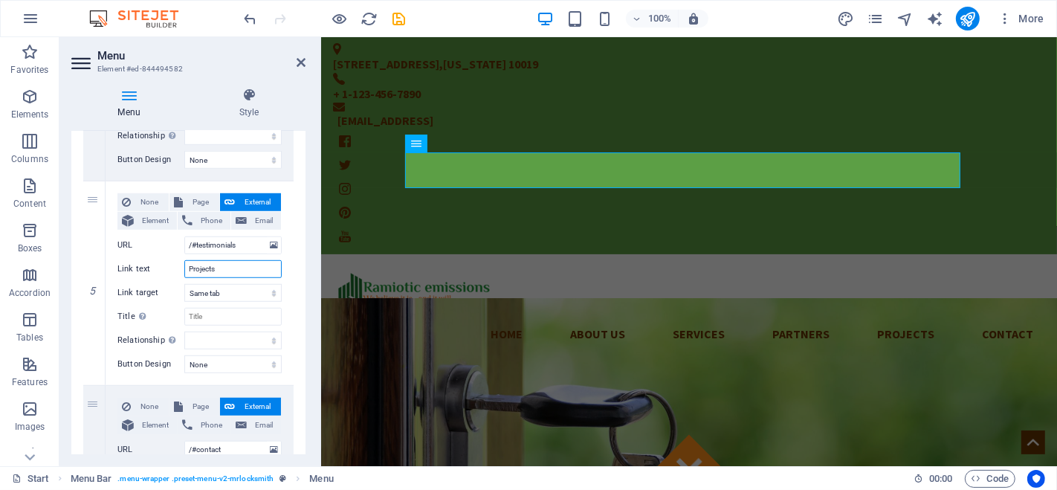
type input "Projects"
click at [231, 242] on input "/#testimonials" at bounding box center [232, 245] width 97 height 18
type input "/#"
select select
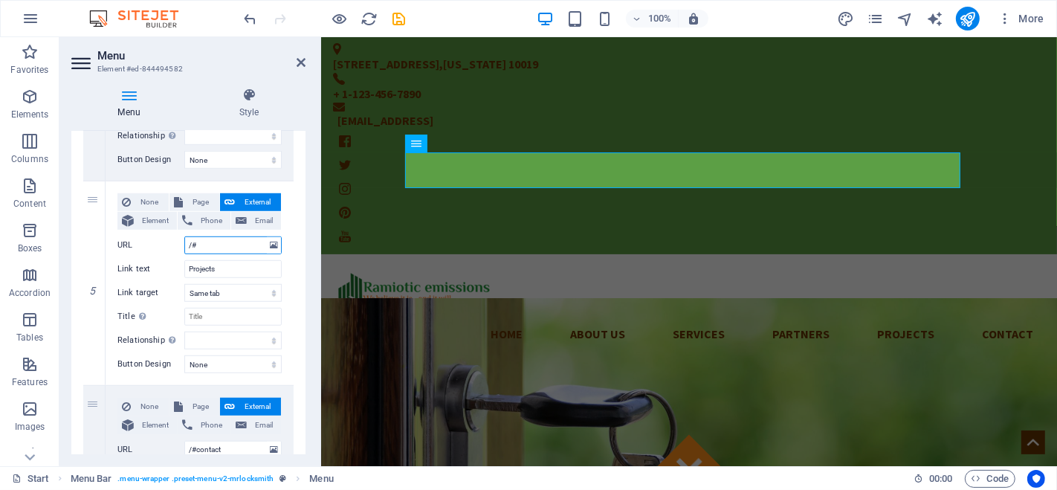
select select
type input "/#p"
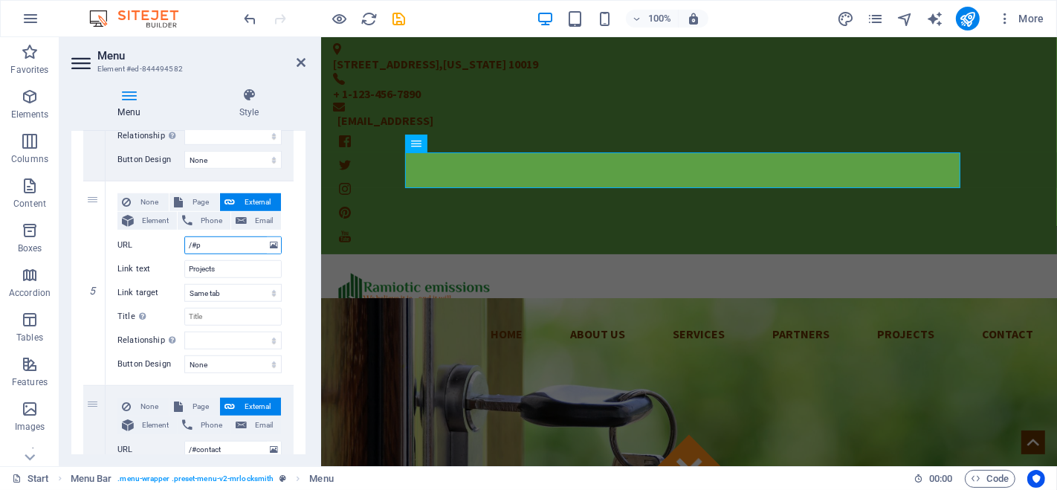
select select
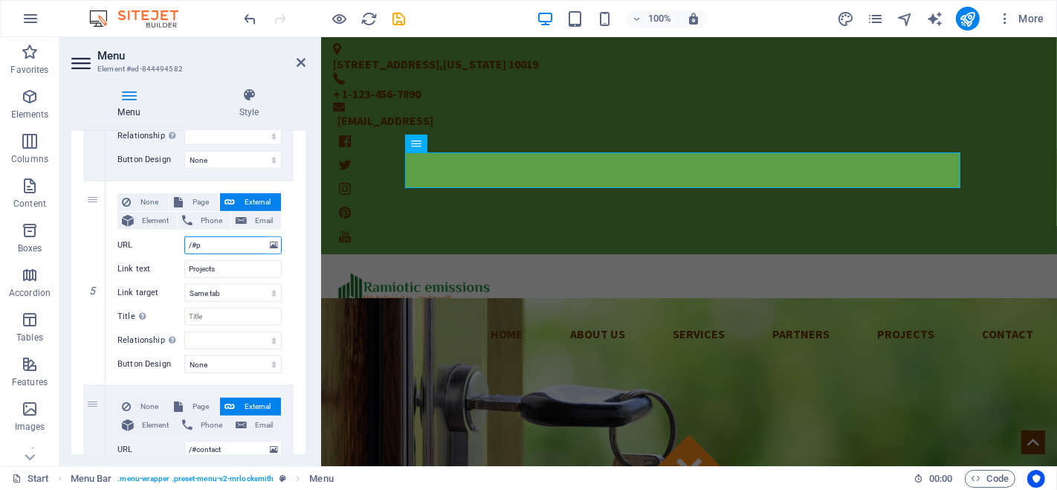
select select
type input "/#proj"
select select
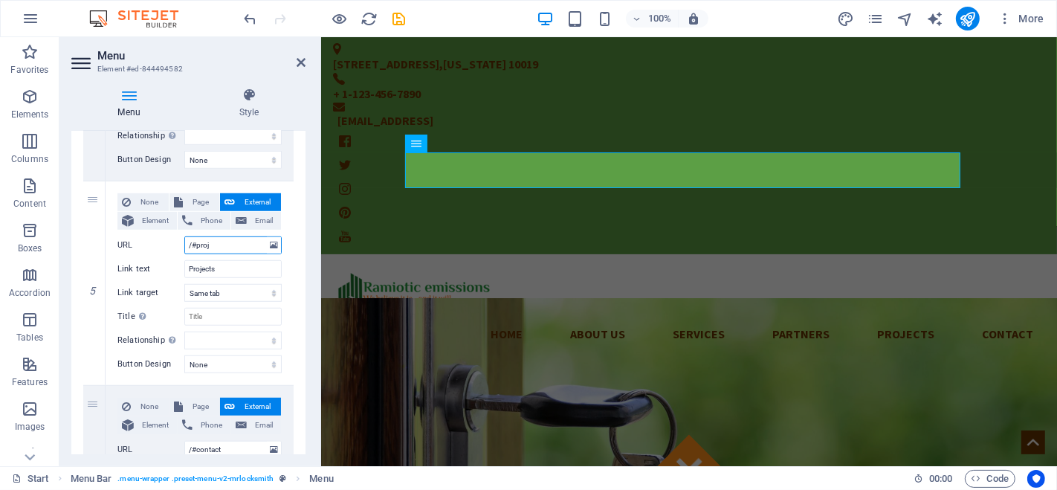
select select
type input "/#projects"
select select
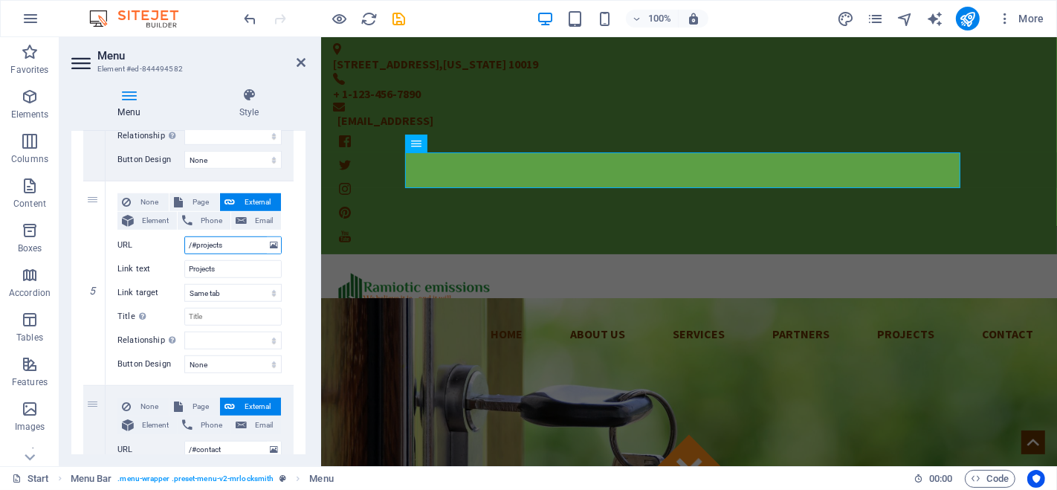
select select
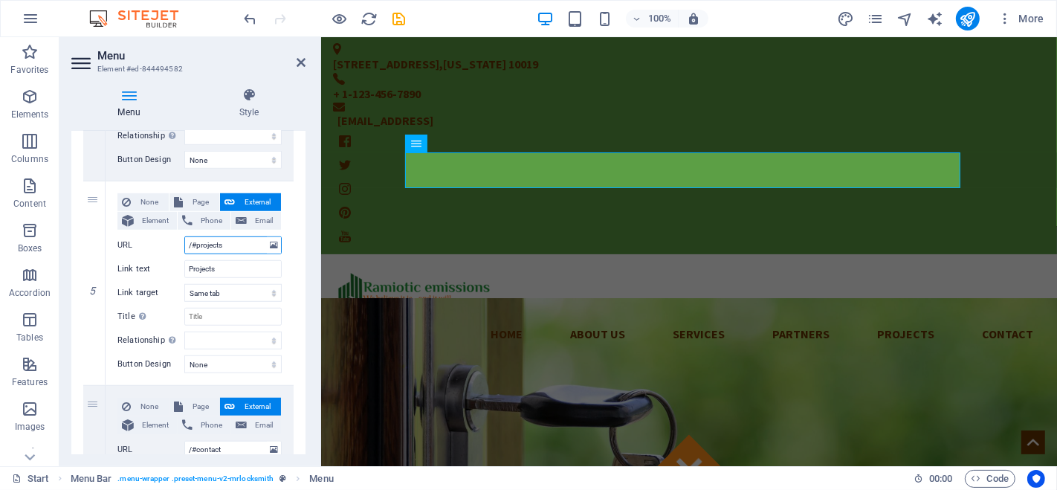
type input "/#projects"
click at [295, 122] on div "Menu Style Menu Auto Custom Create custom menu items for this menu. Recommended…" at bounding box center [188, 271] width 234 height 367
click at [143, 422] on span "Element" at bounding box center [155, 425] width 34 height 18
select select
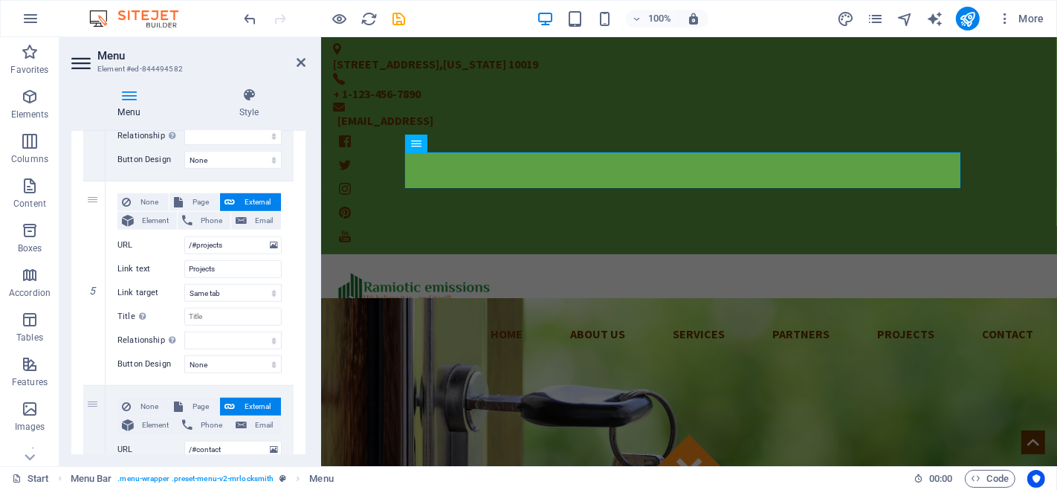
select select
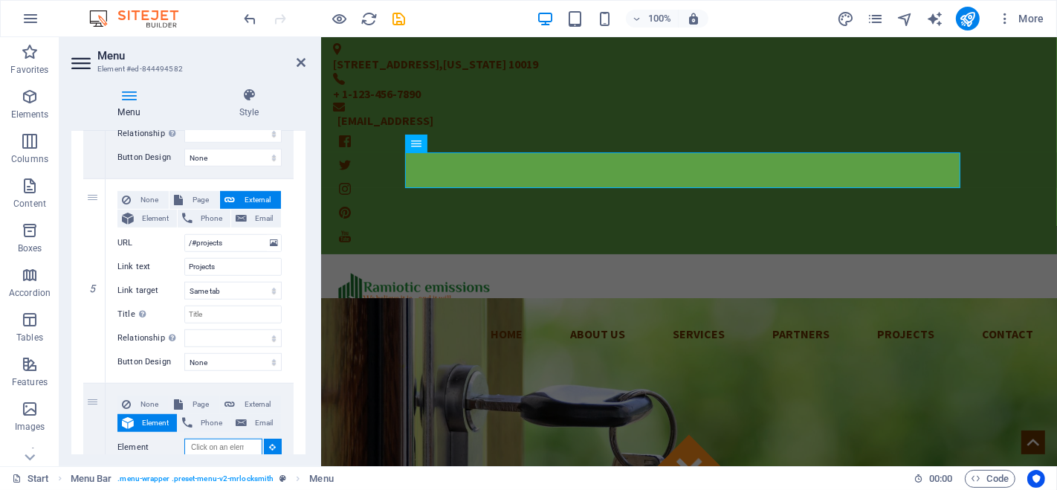
scroll to position [1061, 0]
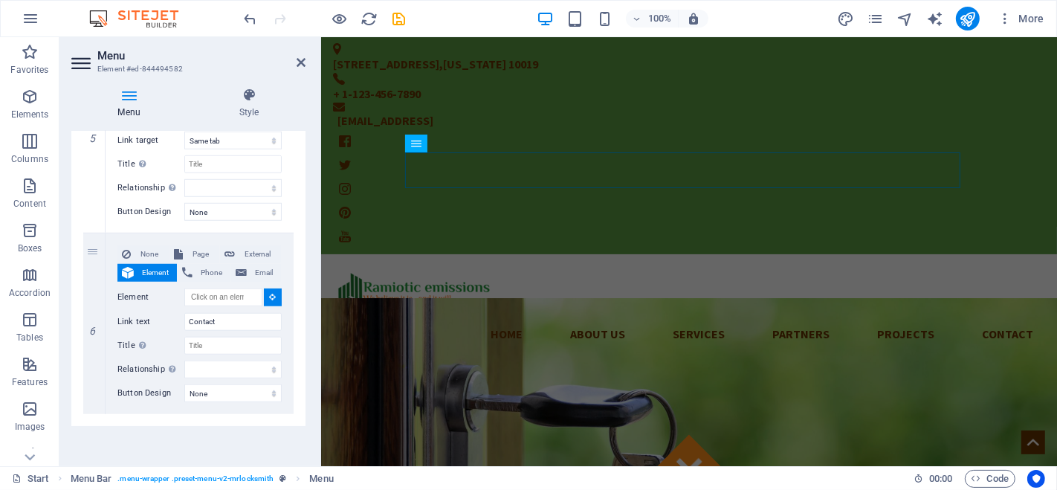
click at [300, 61] on icon at bounding box center [301, 63] width 9 height 12
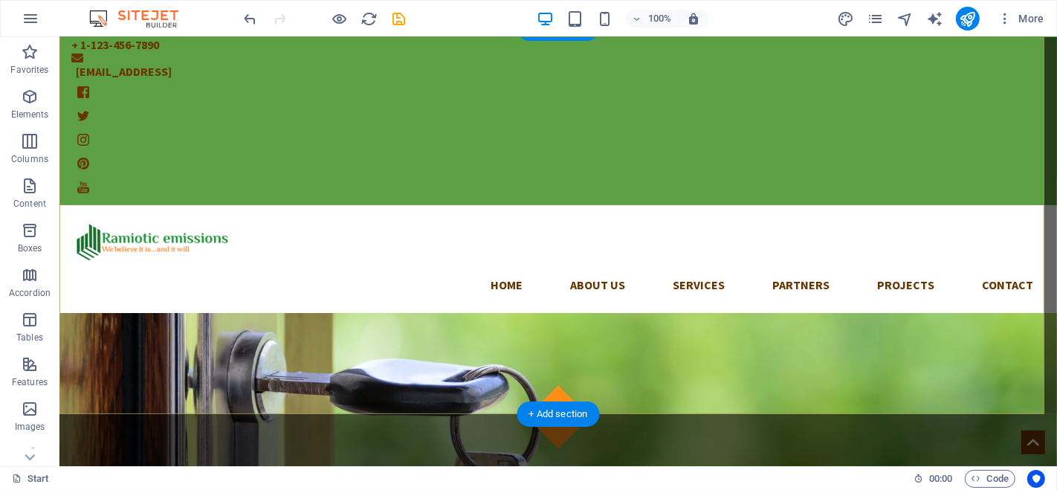
scroll to position [0, 0]
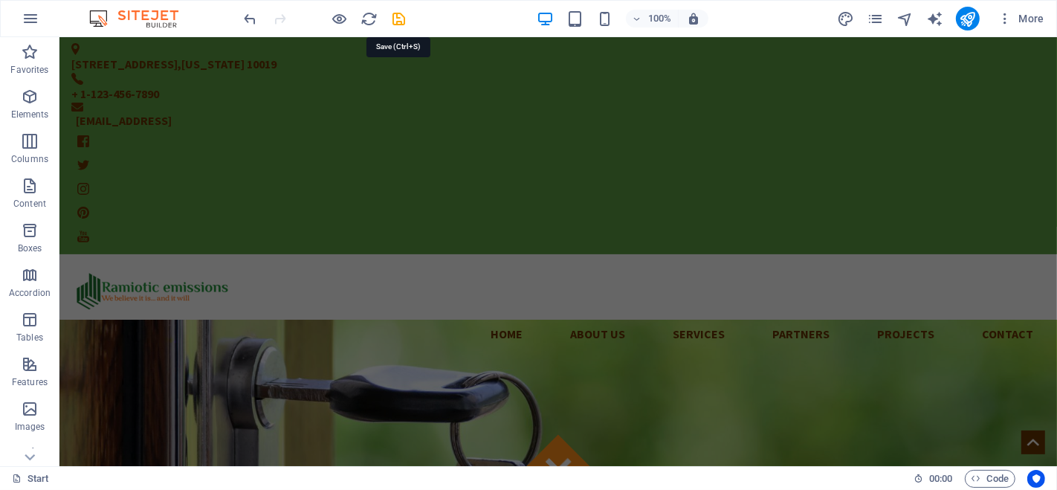
click at [400, 22] on icon "save" at bounding box center [399, 18] width 17 height 17
checkbox input "false"
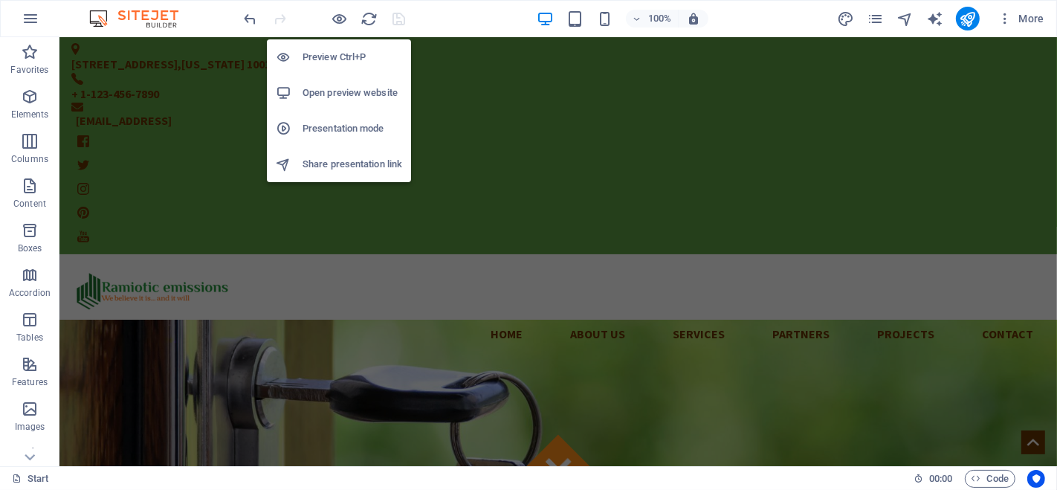
click at [336, 18] on icon "button" at bounding box center [340, 18] width 17 height 17
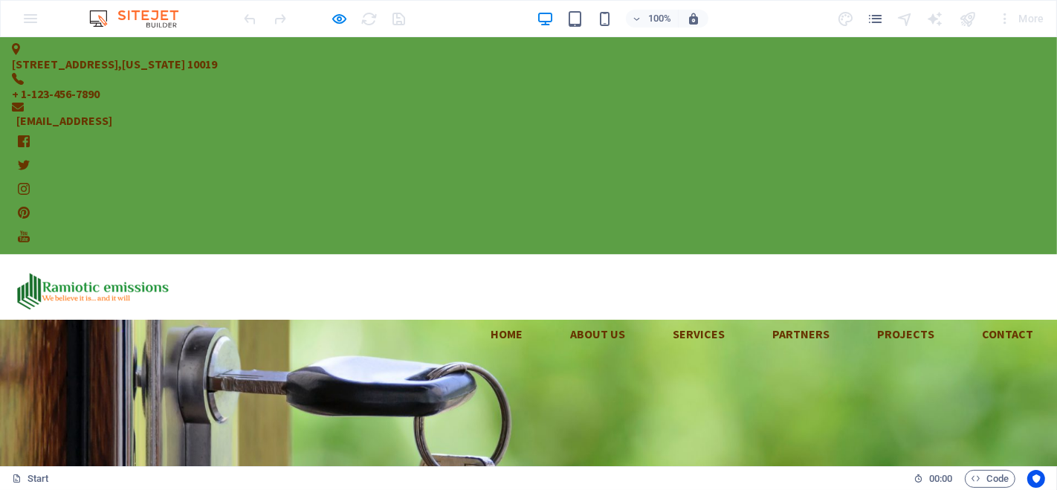
click at [865, 316] on link "Projects" at bounding box center [905, 334] width 81 height 36
click at [761, 316] on link "Partners" at bounding box center [801, 334] width 81 height 36
click at [661, 316] on link "Services" at bounding box center [699, 334] width 76 height 36
click at [558, 316] on link "About us" at bounding box center [597, 334] width 79 height 36
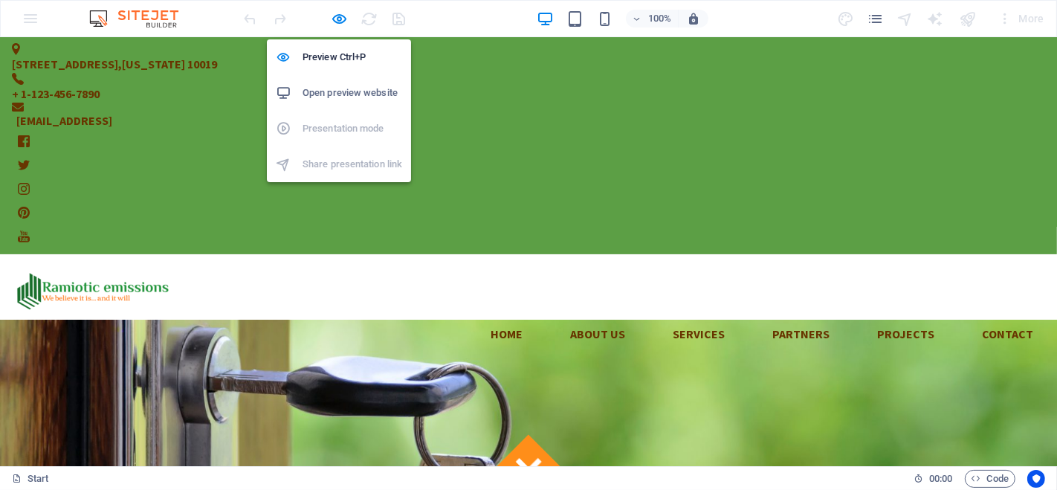
click at [344, 58] on h6 "Preview Ctrl+P" at bounding box center [353, 57] width 100 height 18
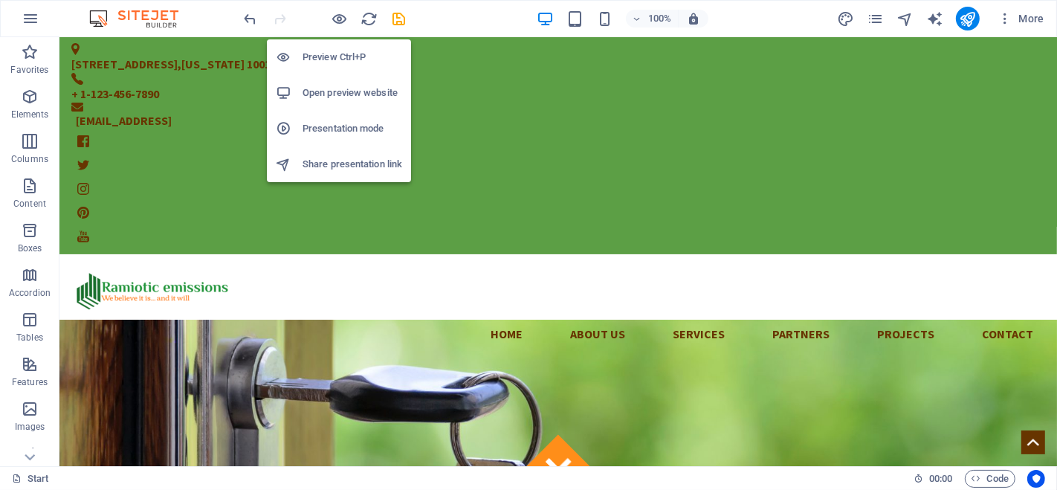
drag, startPoint x: 333, startPoint y: 13, endPoint x: 365, endPoint y: 27, distance: 34.7
click at [334, 13] on icon "button" at bounding box center [340, 18] width 17 height 17
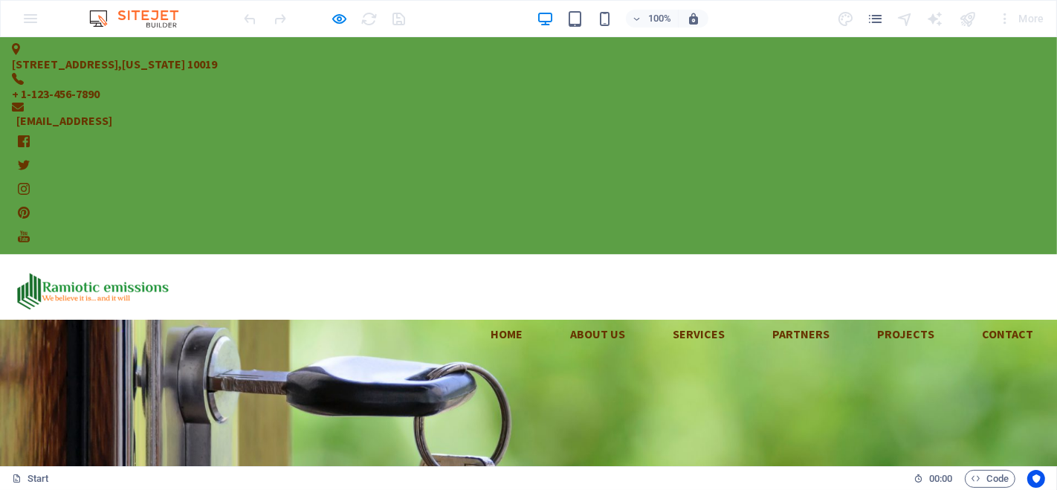
click at [479, 316] on link "Home" at bounding box center [507, 334] width 56 height 36
click at [558, 316] on link "About us" at bounding box center [597, 334] width 79 height 36
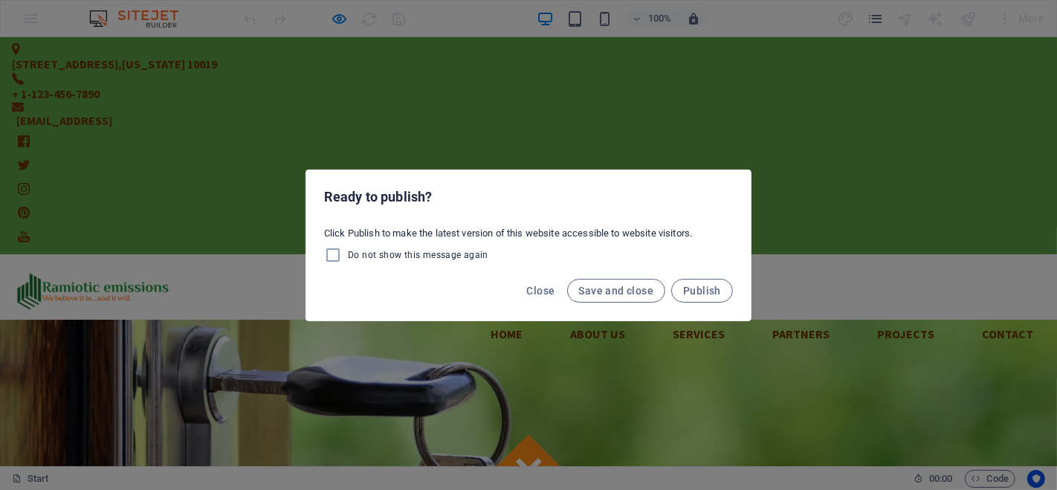
click at [544, 290] on span "Close" at bounding box center [541, 291] width 28 height 12
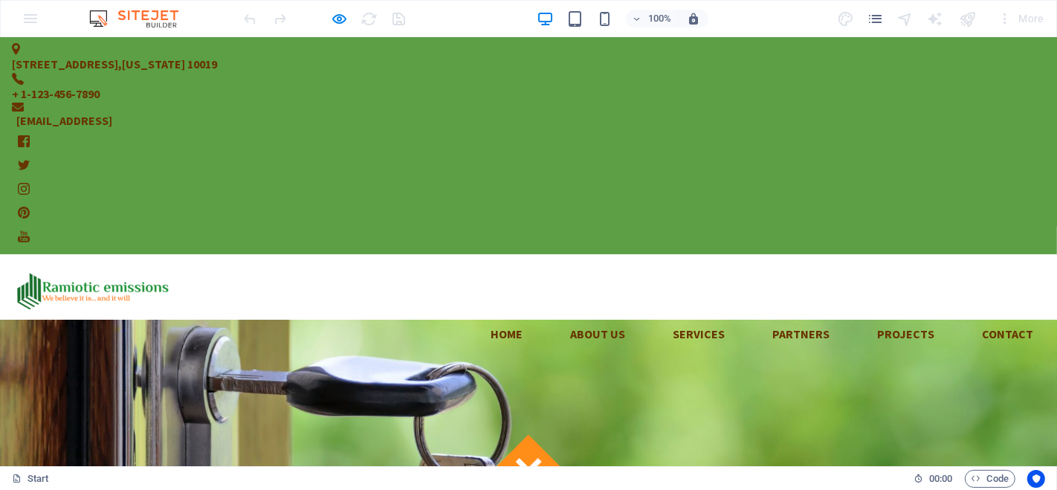
click at [479, 316] on link "Home" at bounding box center [507, 334] width 56 height 36
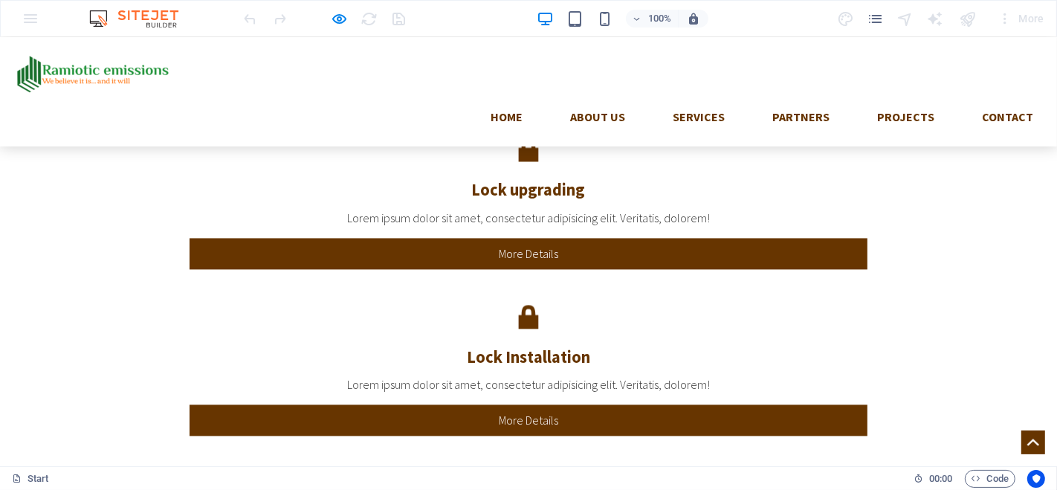
scroll to position [3057, 0]
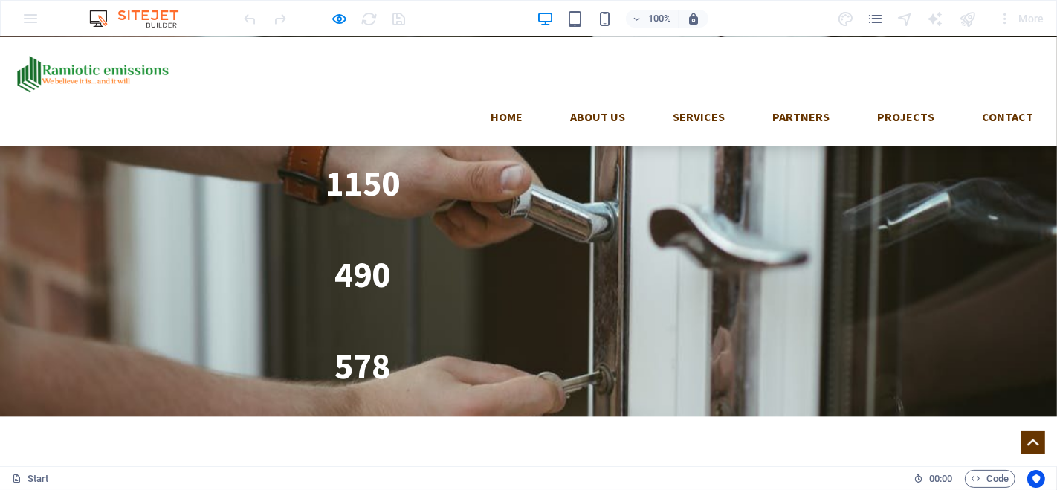
click at [479, 99] on link "Home" at bounding box center [507, 117] width 56 height 36
click at [558, 99] on link "About us" at bounding box center [597, 117] width 79 height 36
drag, startPoint x: 606, startPoint y: 68, endPoint x: 647, endPoint y: 69, distance: 40.9
click at [661, 99] on link "Services" at bounding box center [699, 117] width 76 height 36
click at [761, 99] on link "Partners" at bounding box center [801, 117] width 81 height 36
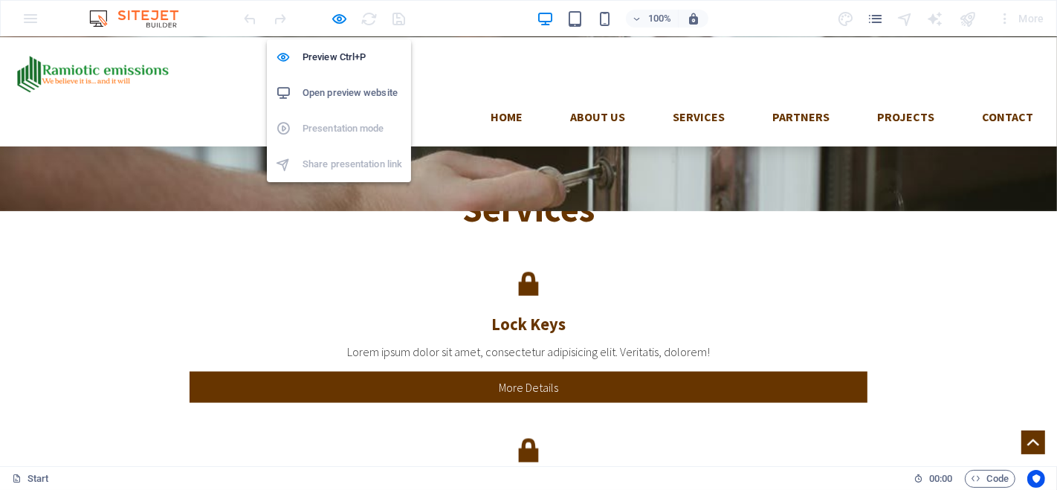
click at [344, 10] on icon "button" at bounding box center [340, 18] width 17 height 17
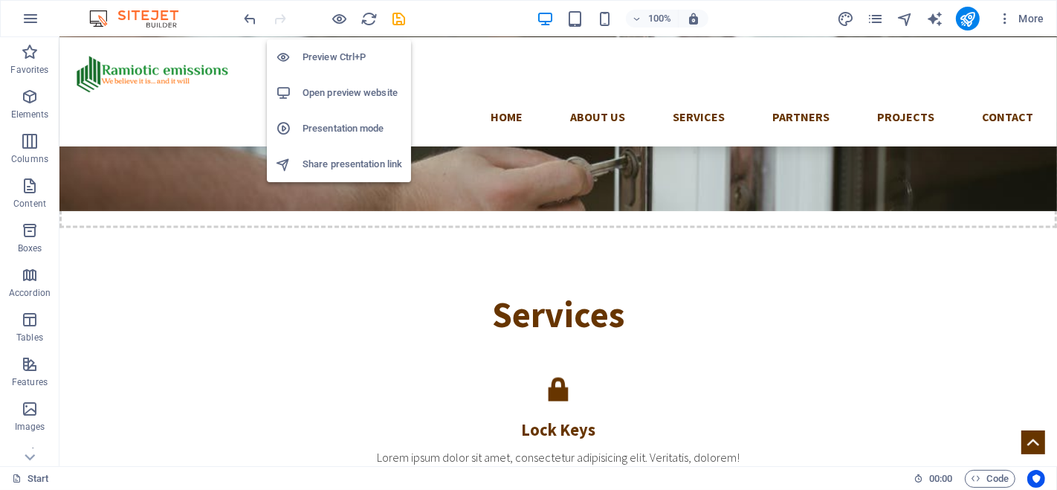
scroll to position [1920, 0]
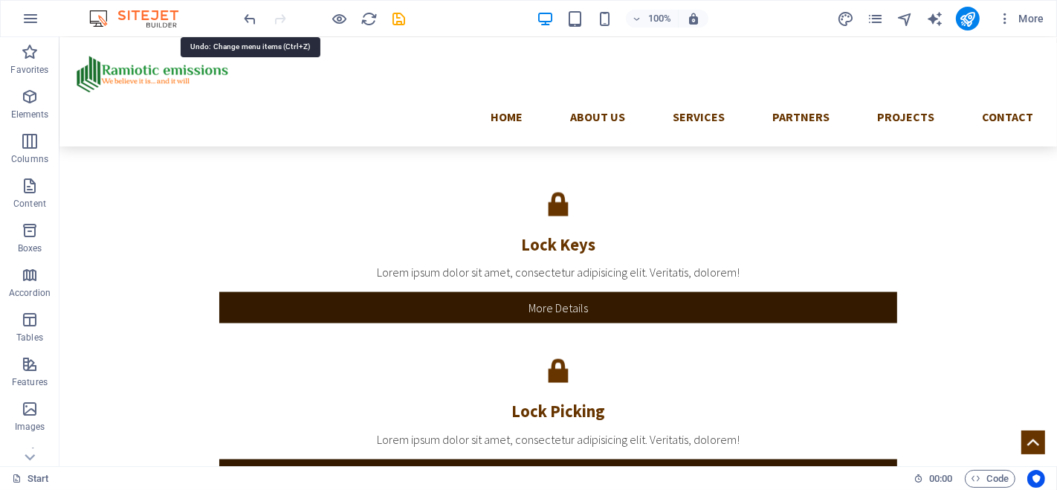
click at [253, 12] on icon "undo" at bounding box center [250, 18] width 17 height 17
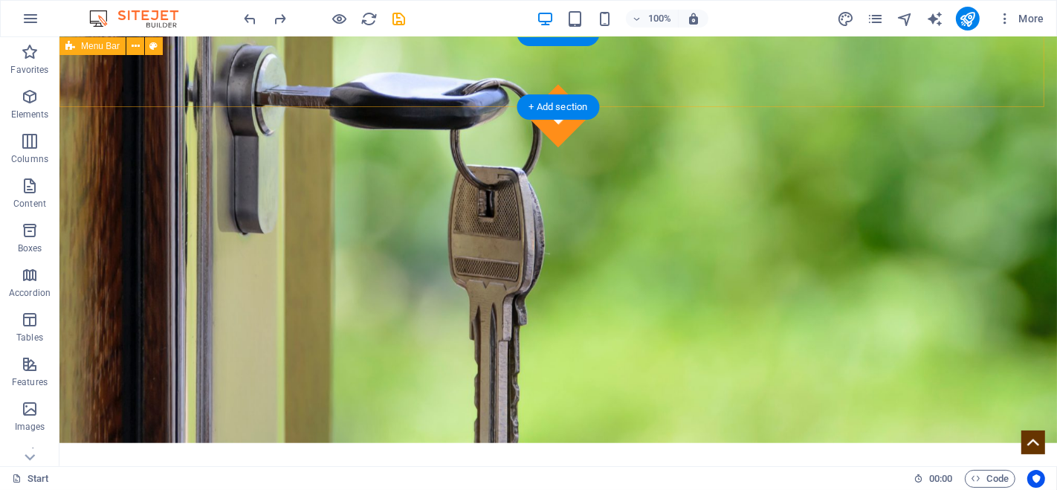
scroll to position [0, 0]
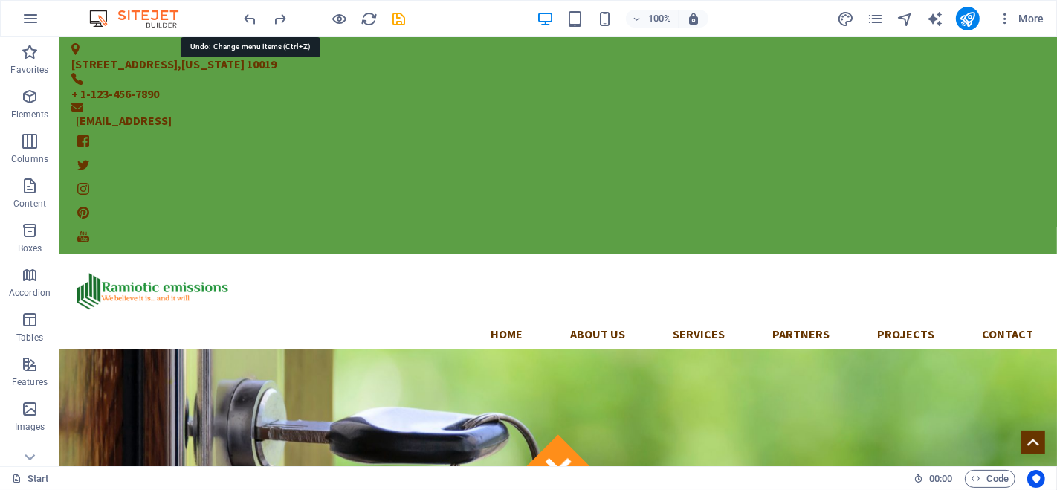
click at [248, 11] on icon "undo" at bounding box center [250, 18] width 17 height 17
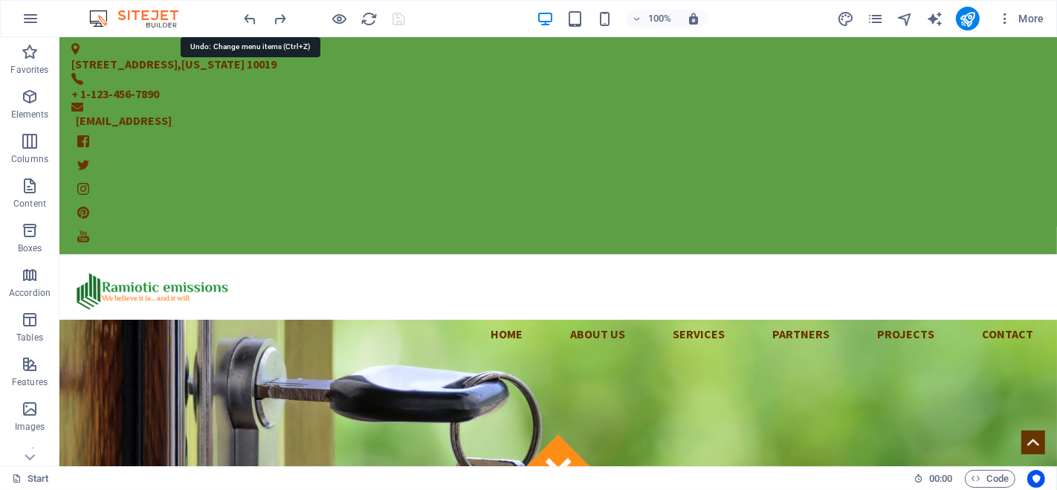
click at [248, 11] on icon "undo" at bounding box center [250, 18] width 17 height 17
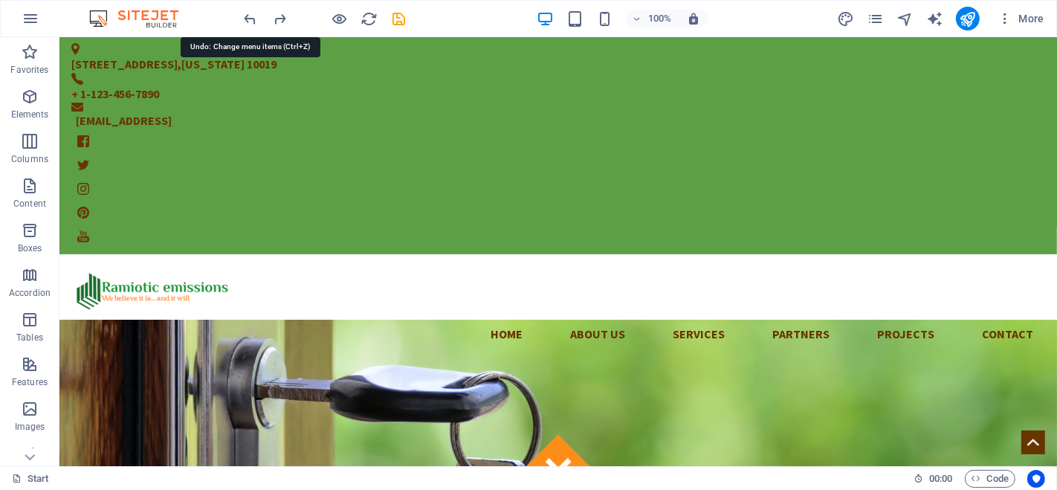
click at [248, 11] on icon "undo" at bounding box center [250, 18] width 17 height 17
click at [247, 18] on icon "undo" at bounding box center [250, 18] width 17 height 17
click at [247, 16] on icon "undo" at bounding box center [250, 18] width 17 height 17
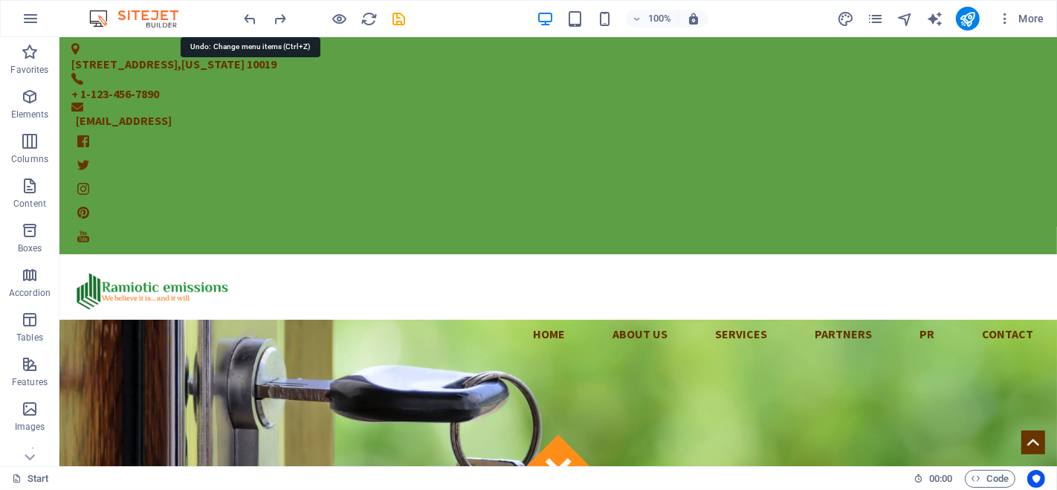
click at [247, 16] on icon "undo" at bounding box center [250, 18] width 17 height 17
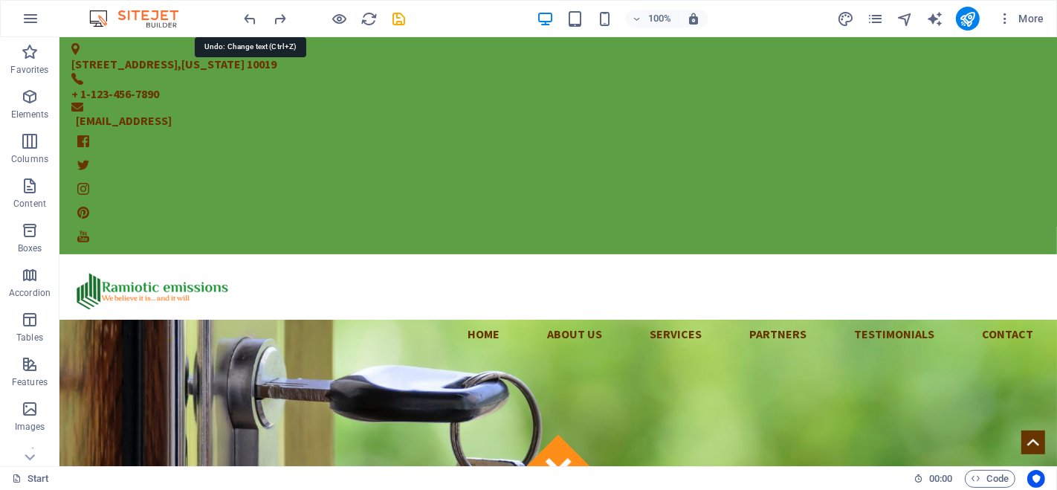
click at [247, 16] on icon "undo" at bounding box center [250, 18] width 17 height 17
click at [277, 15] on icon "redo" at bounding box center [280, 18] width 17 height 17
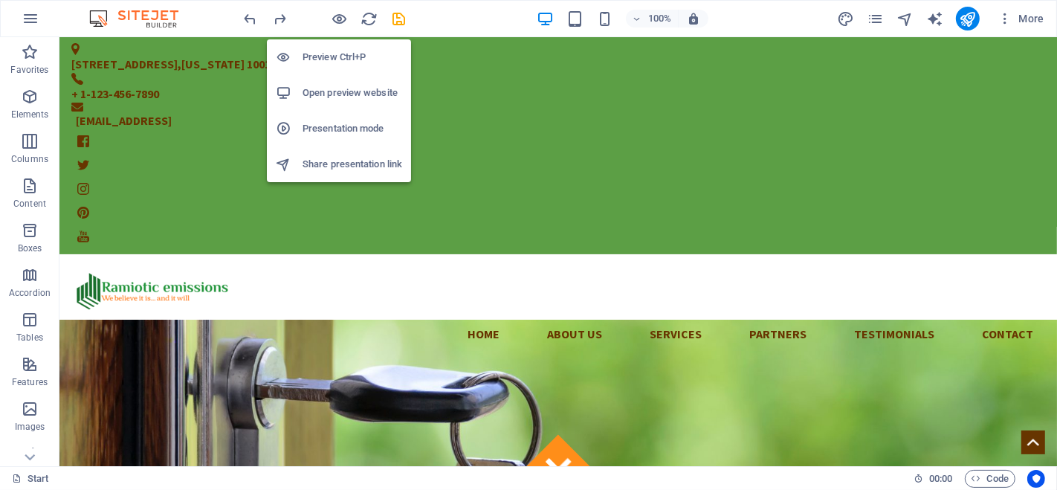
click at [335, 16] on icon "button" at bounding box center [340, 18] width 17 height 17
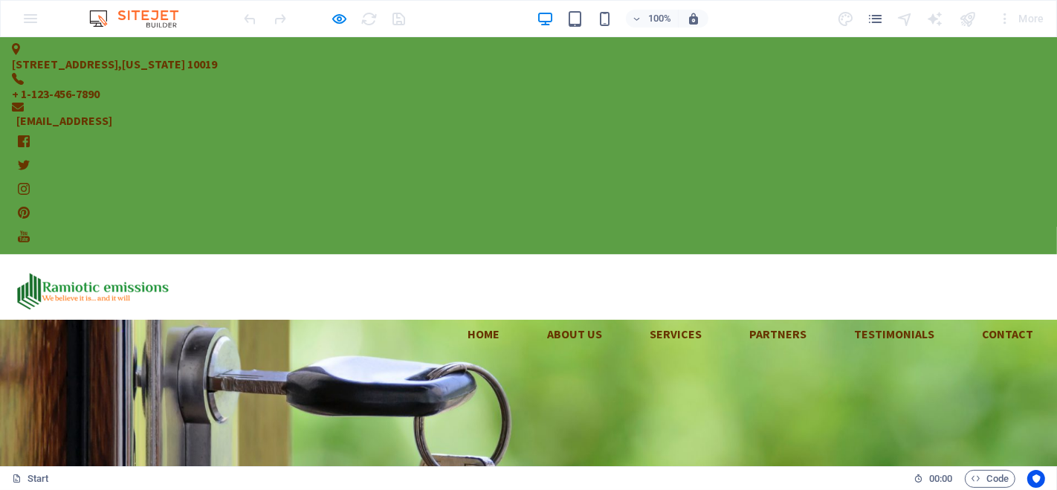
click at [842, 316] on link "Testimonials" at bounding box center [894, 334] width 104 height 36
click at [970, 316] on link "Contact" at bounding box center [1007, 334] width 75 height 36
click at [738, 316] on link "Partners" at bounding box center [778, 334] width 81 height 36
click at [638, 316] on link "Services" at bounding box center [676, 334] width 76 height 36
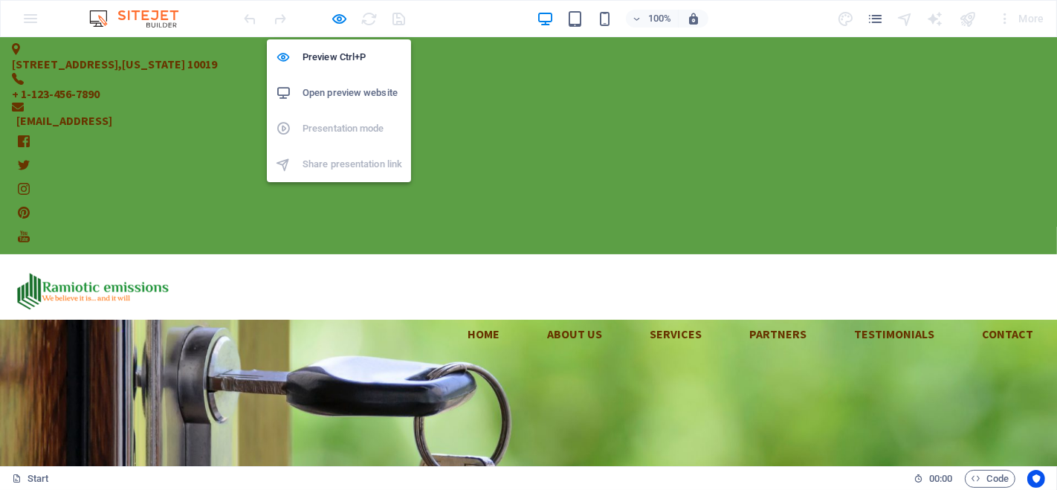
click at [342, 16] on icon "button" at bounding box center [340, 18] width 17 height 17
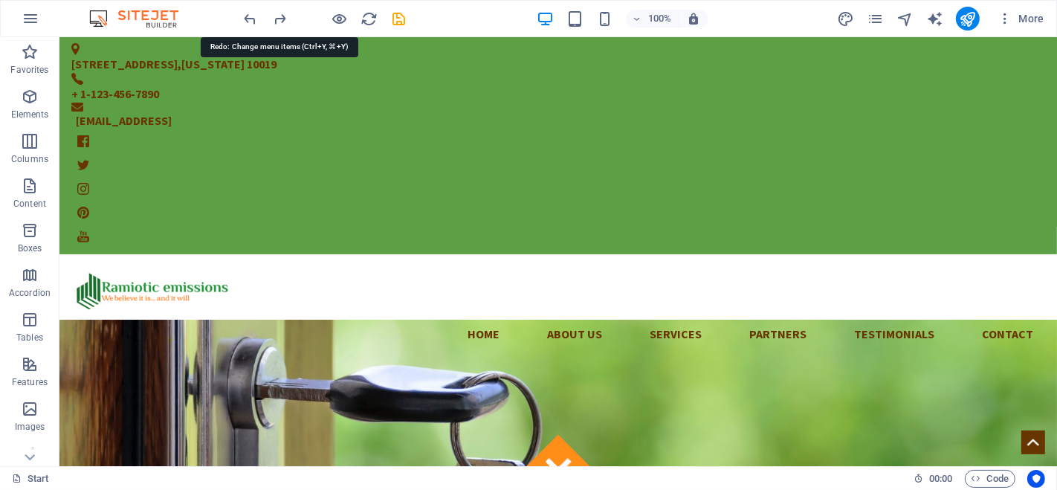
click at [280, 13] on icon "redo" at bounding box center [280, 18] width 17 height 17
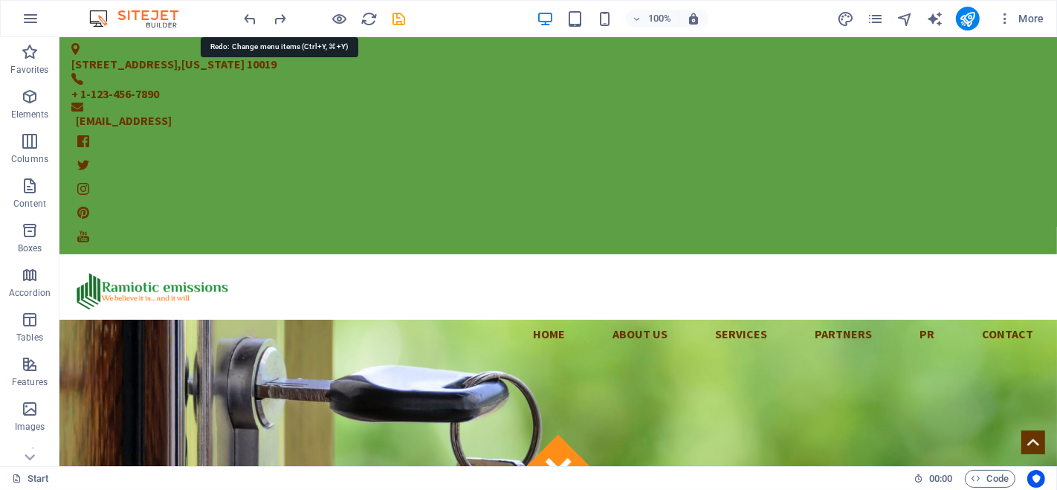
click at [280, 13] on icon "redo" at bounding box center [280, 18] width 17 height 17
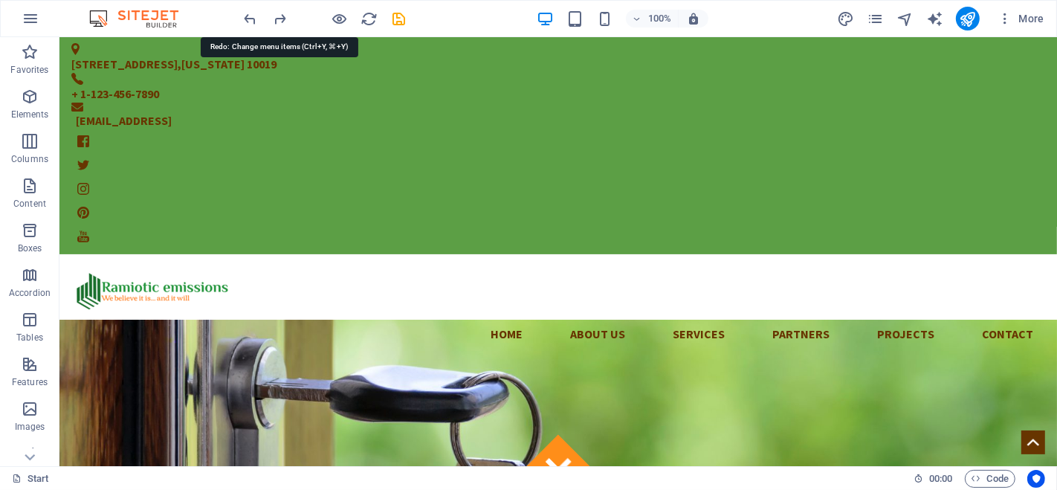
click at [280, 13] on icon "redo" at bounding box center [280, 18] width 17 height 17
click at [283, 13] on icon "redo" at bounding box center [280, 18] width 17 height 17
click at [281, 13] on icon "redo" at bounding box center [280, 18] width 17 height 17
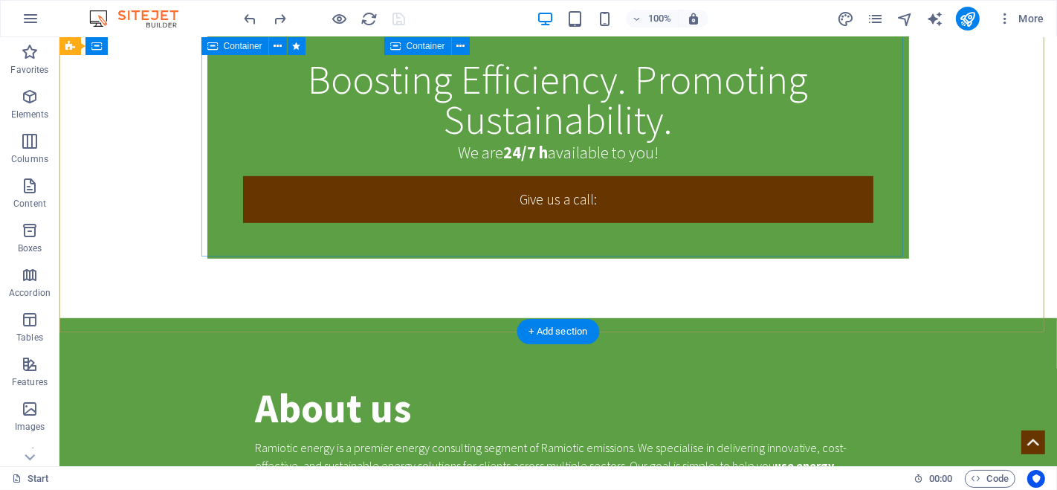
scroll to position [74, 0]
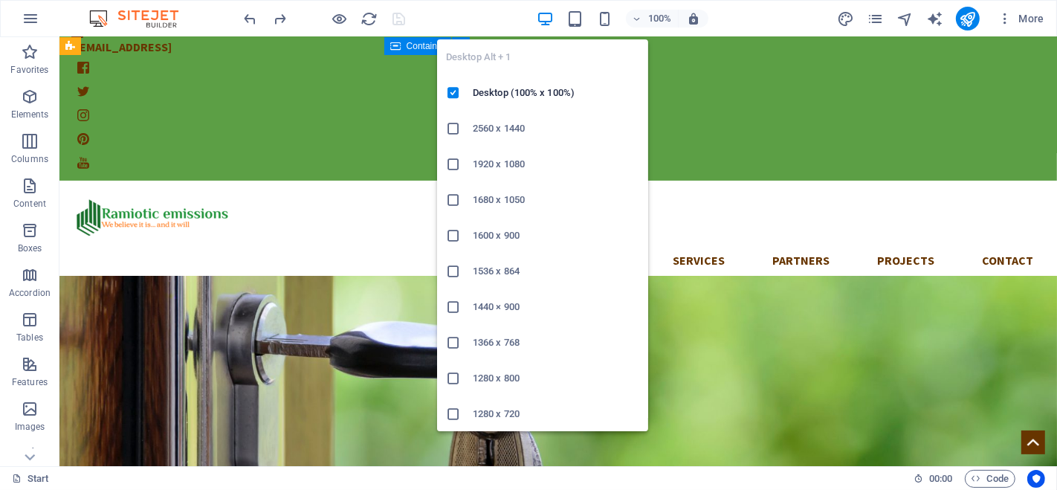
click at [546, 10] on icon "button" at bounding box center [545, 18] width 17 height 17
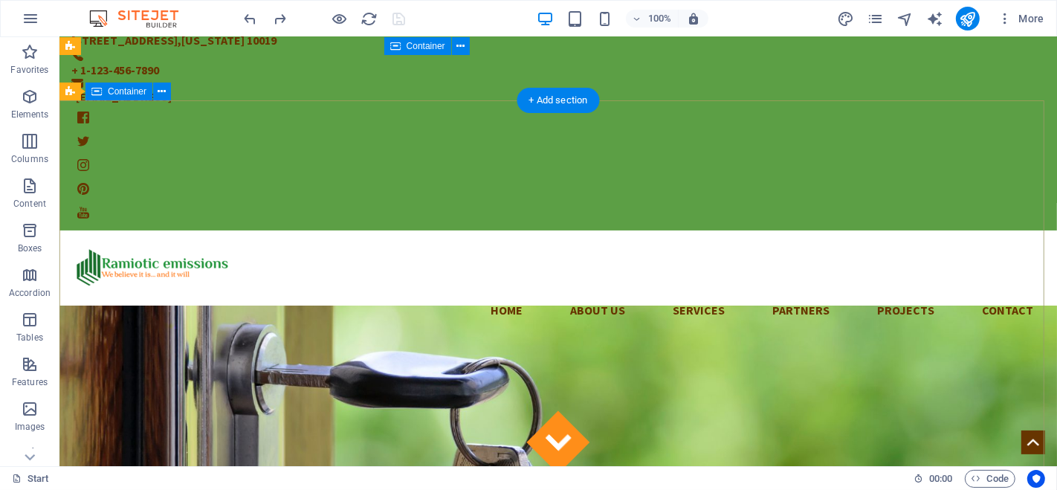
scroll to position [0, 0]
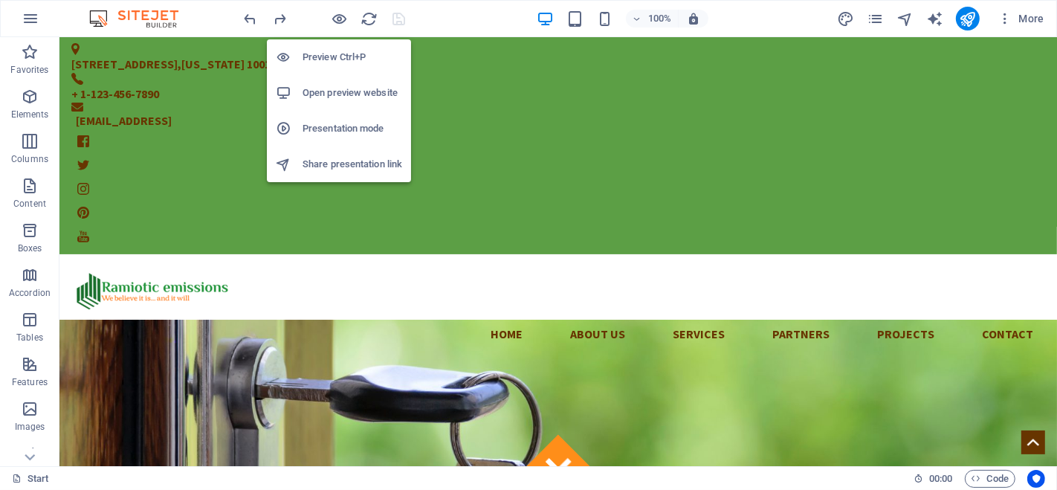
click at [333, 14] on icon "button" at bounding box center [340, 18] width 17 height 17
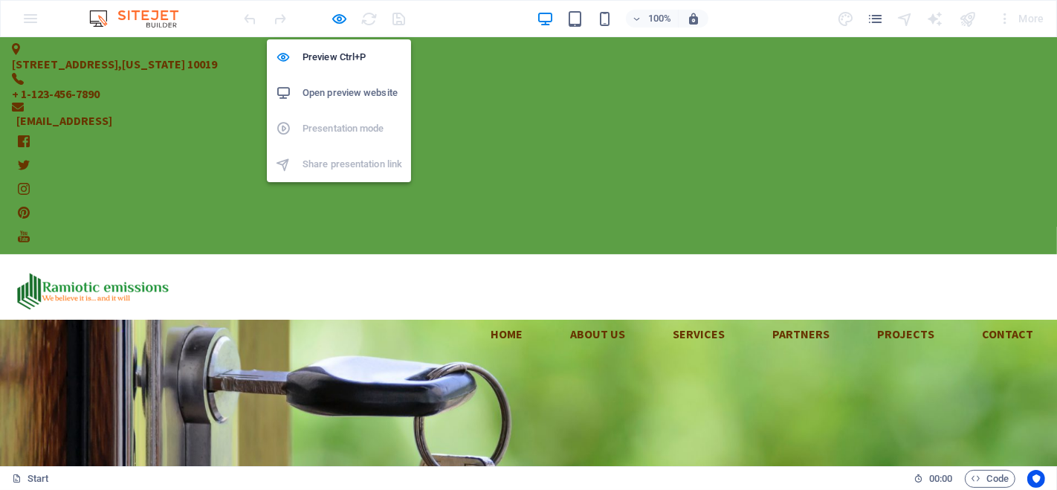
click at [370, 94] on h6 "Open preview website" at bounding box center [353, 93] width 100 height 18
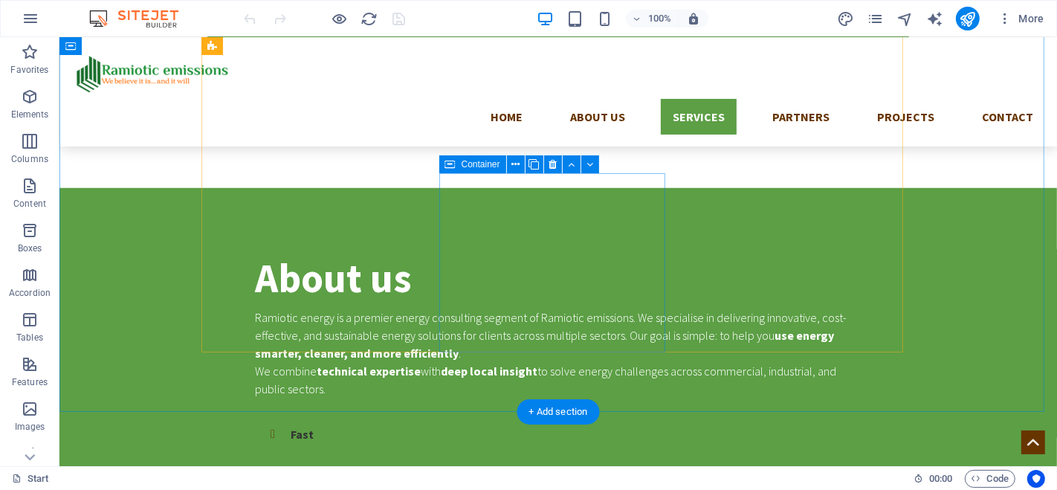
scroll to position [826, 0]
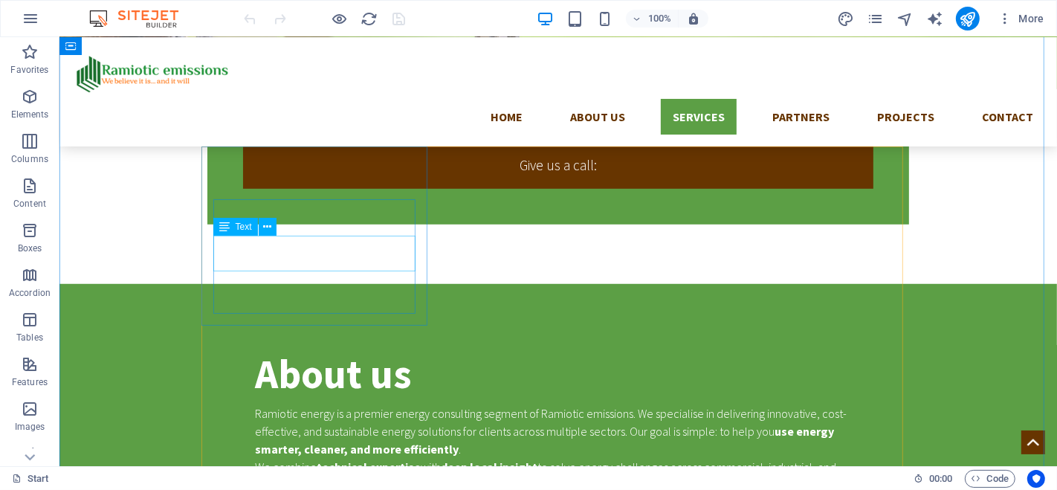
click at [270, 228] on icon at bounding box center [267, 227] width 8 height 16
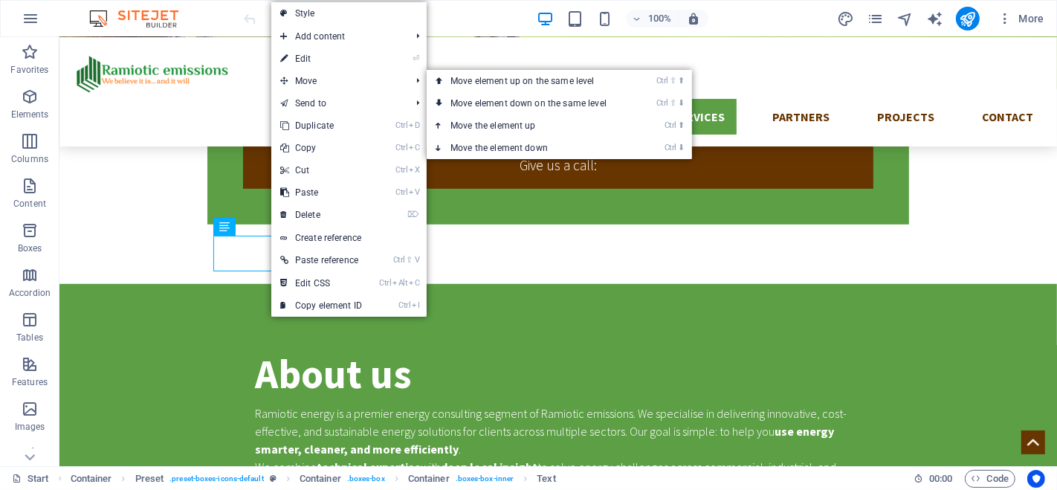
click at [321, 57] on link "⏎ Edit" at bounding box center [321, 59] width 100 height 22
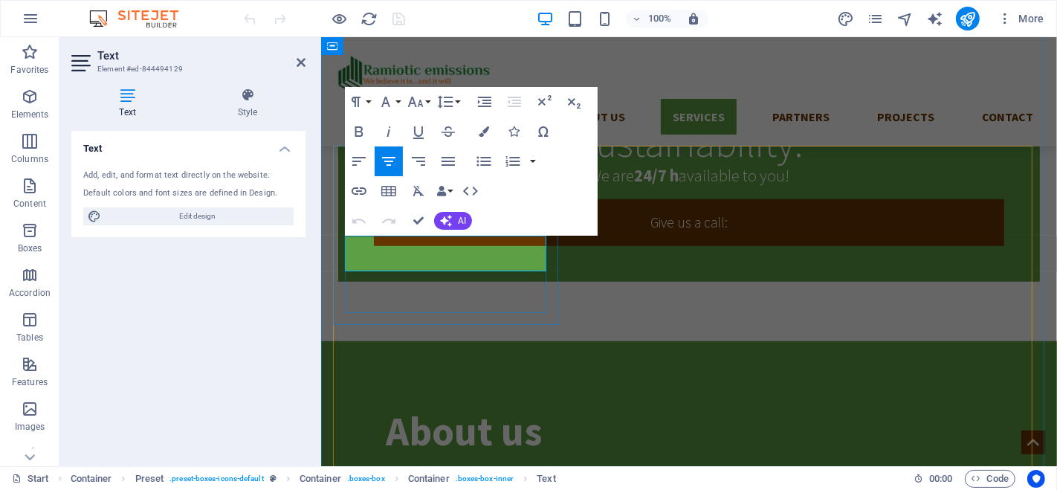
scroll to position [999, 0]
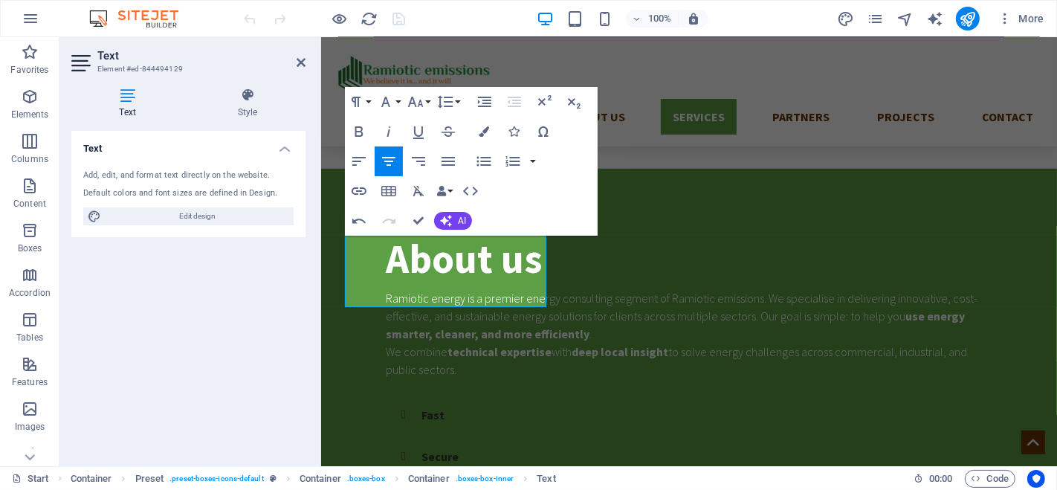
click at [454, 217] on button "AI" at bounding box center [453, 221] width 38 height 18
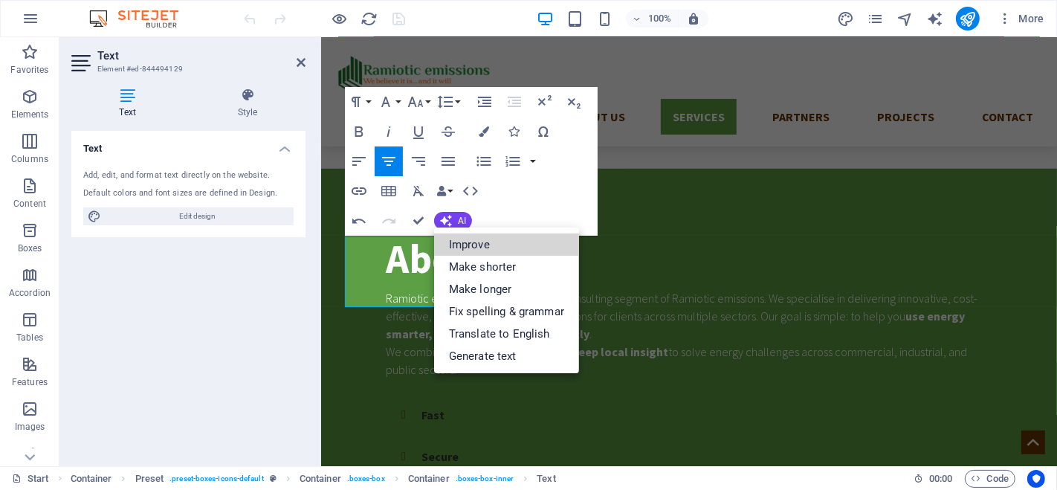
click at [485, 242] on link "Improve" at bounding box center [506, 244] width 145 height 22
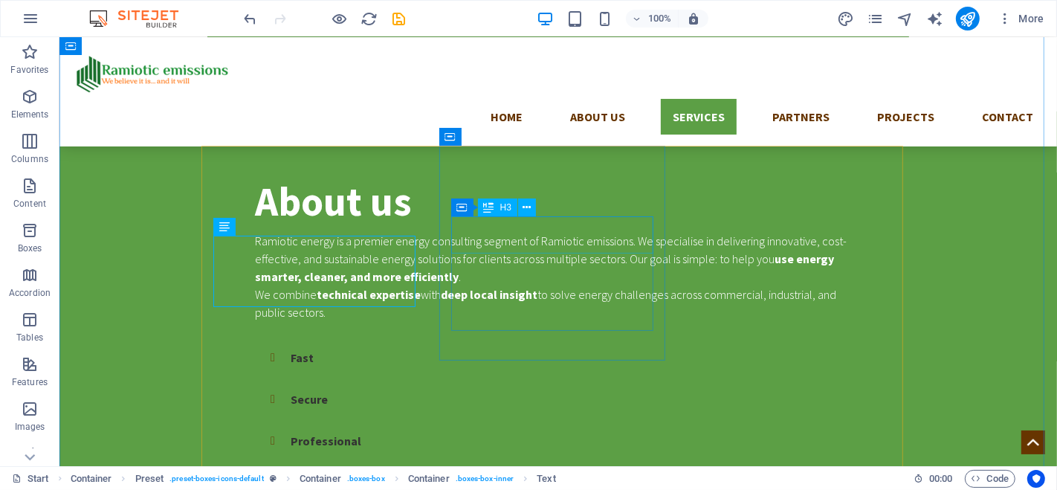
scroll to position [826, 0]
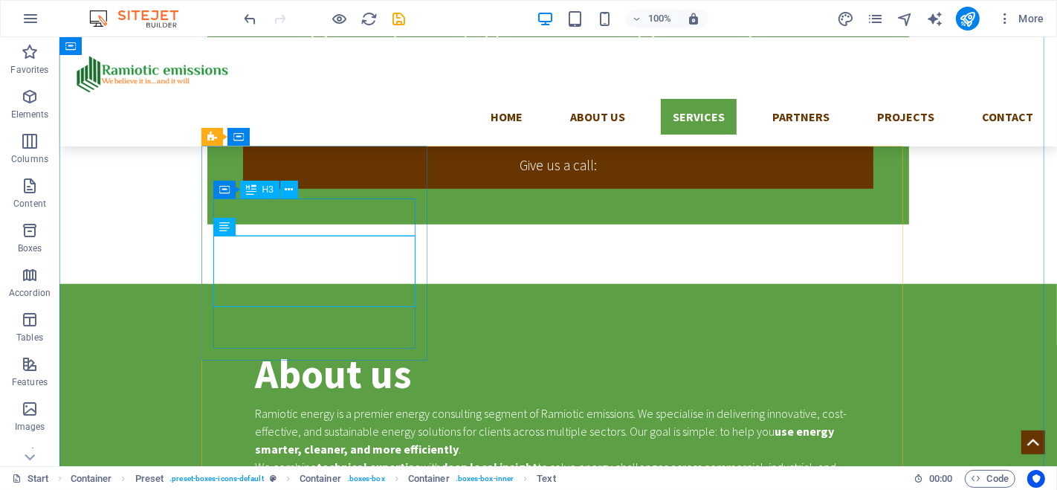
click at [294, 190] on button at bounding box center [289, 190] width 18 height 18
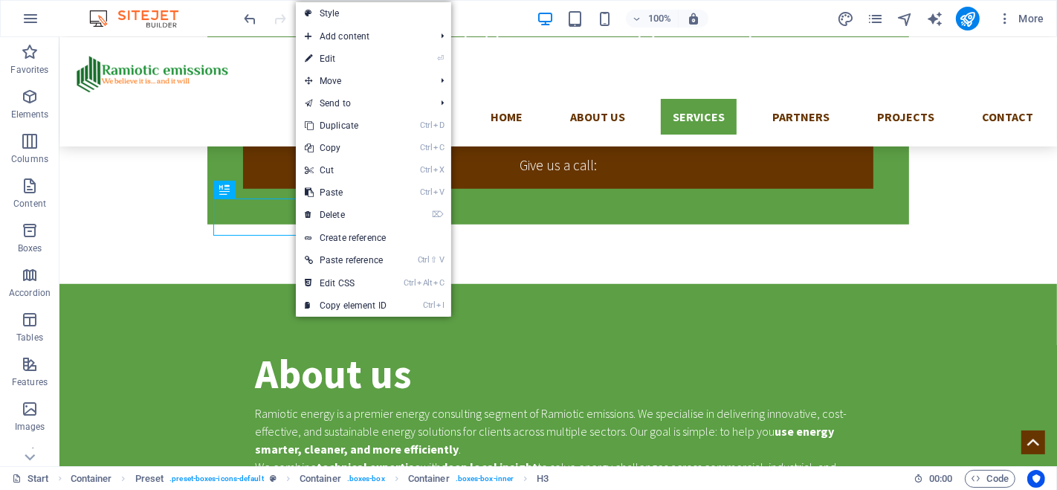
click at [345, 57] on link "⏎ Edit" at bounding box center [346, 59] width 100 height 22
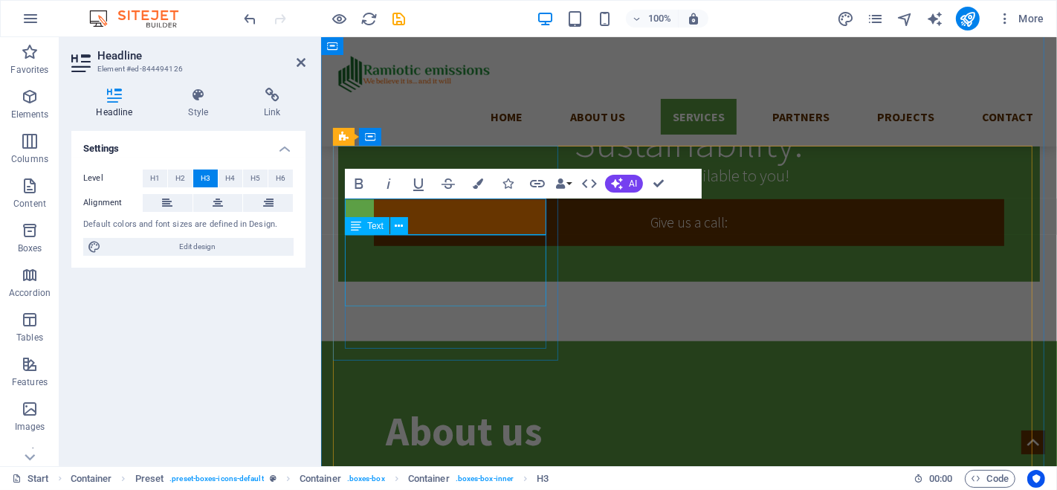
scroll to position [999, 0]
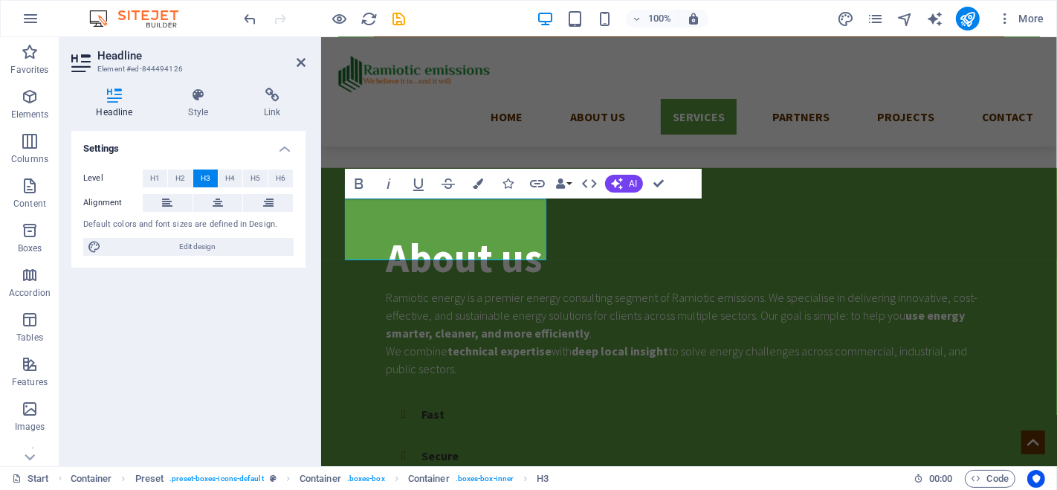
click at [628, 181] on button "AI" at bounding box center [624, 184] width 38 height 18
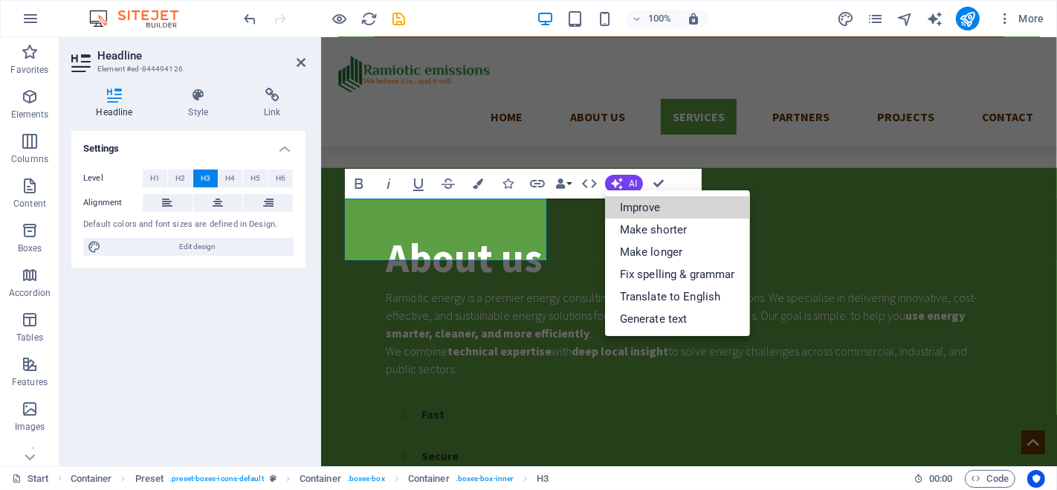
click at [633, 203] on link "Improve" at bounding box center [677, 207] width 145 height 22
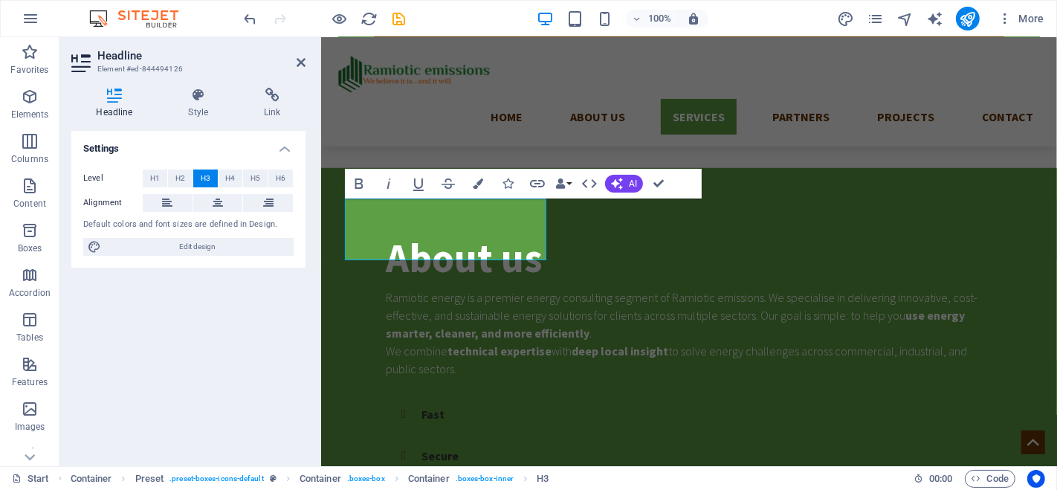
click at [631, 182] on span "AI" at bounding box center [633, 183] width 8 height 9
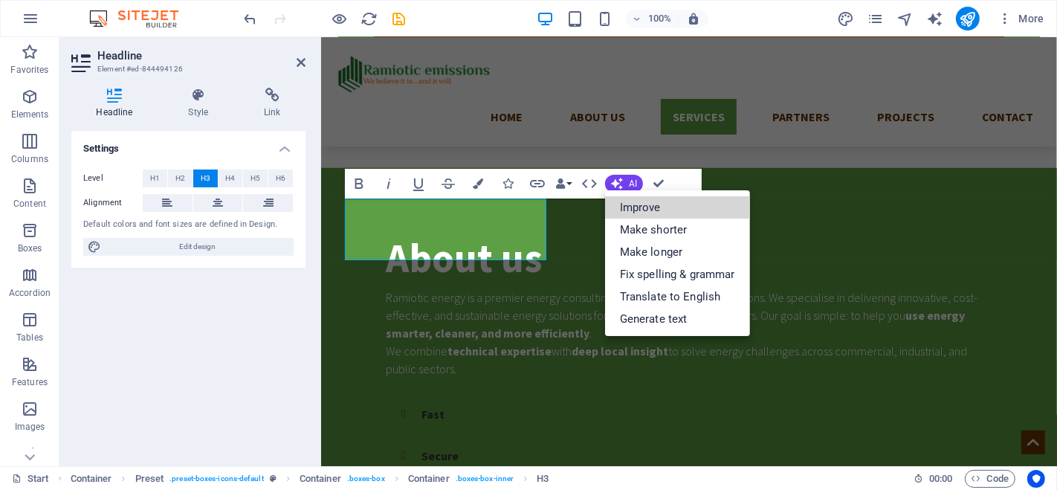
click at [641, 202] on link "Improve" at bounding box center [677, 207] width 145 height 22
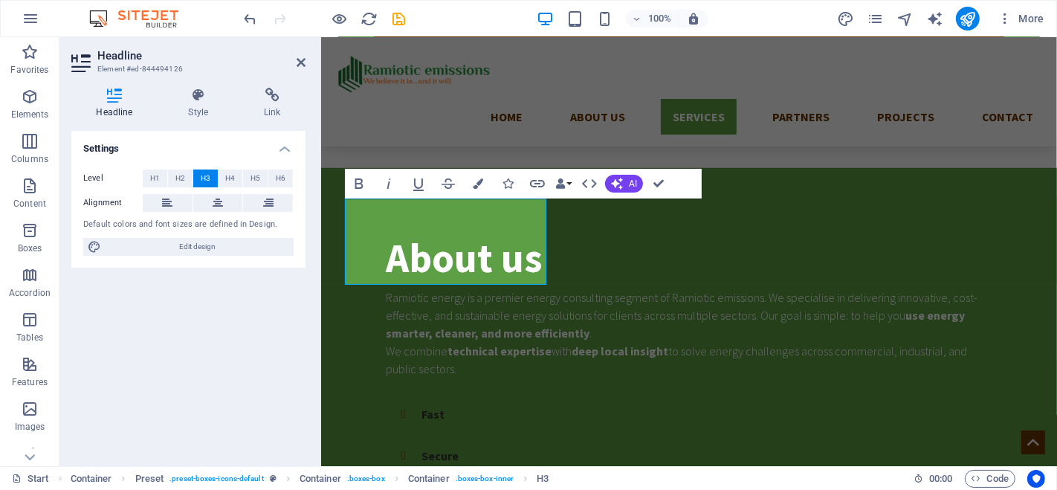
click at [626, 183] on button "AI" at bounding box center [624, 184] width 38 height 18
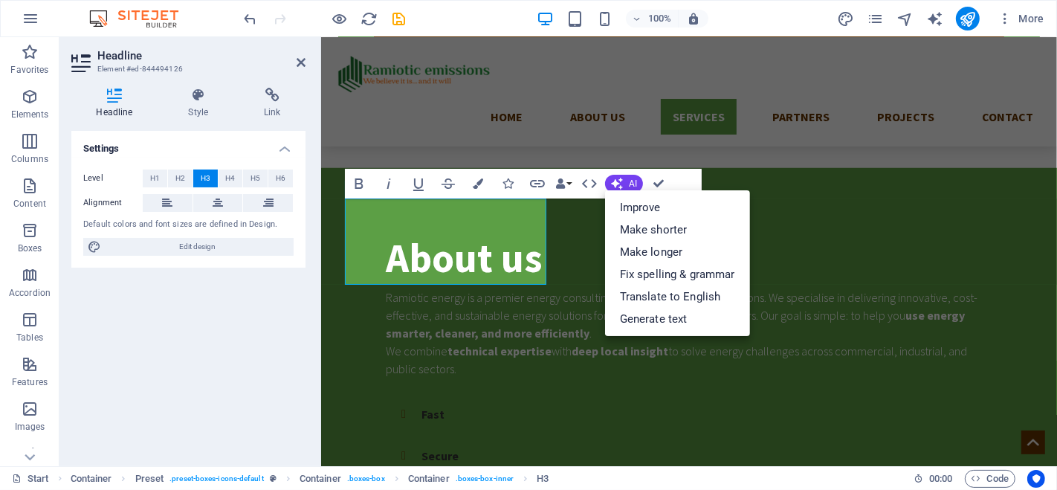
click at [636, 204] on link "Improve" at bounding box center [677, 207] width 145 height 22
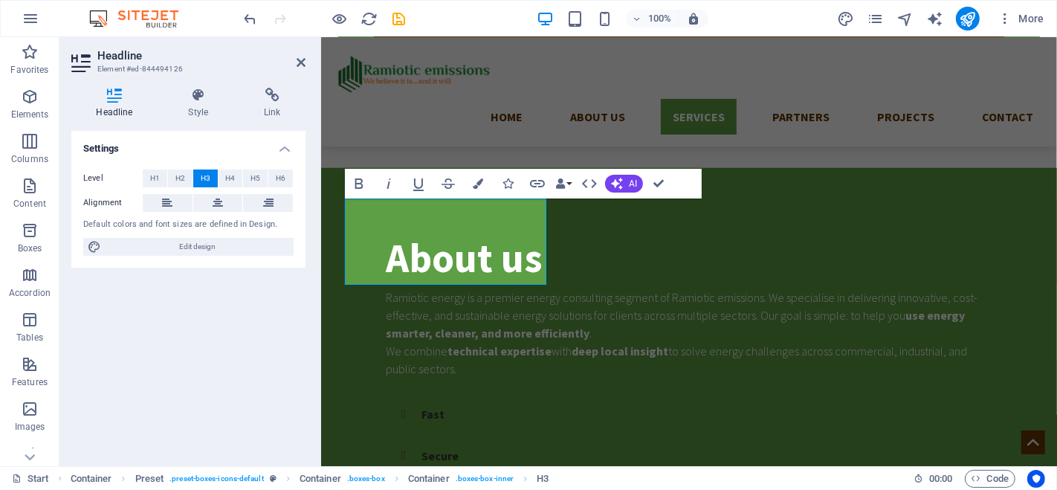
click at [625, 180] on button "AI" at bounding box center [624, 184] width 38 height 18
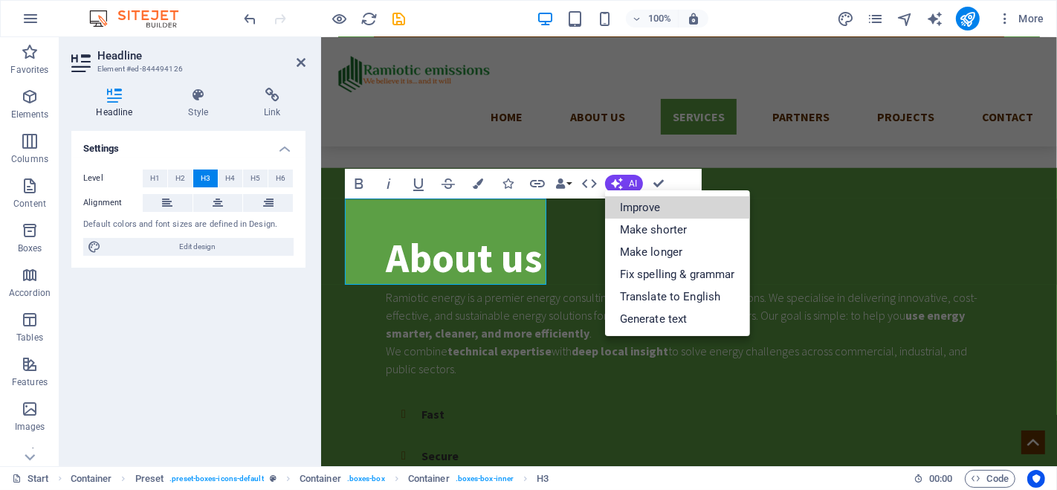
click at [631, 201] on link "Improve" at bounding box center [677, 207] width 145 height 22
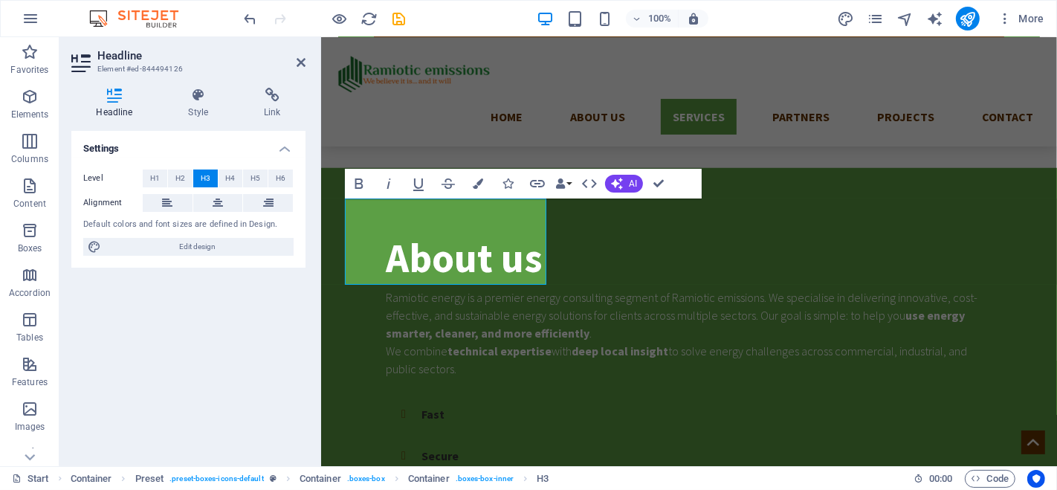
click at [623, 184] on button "AI" at bounding box center [624, 184] width 38 height 18
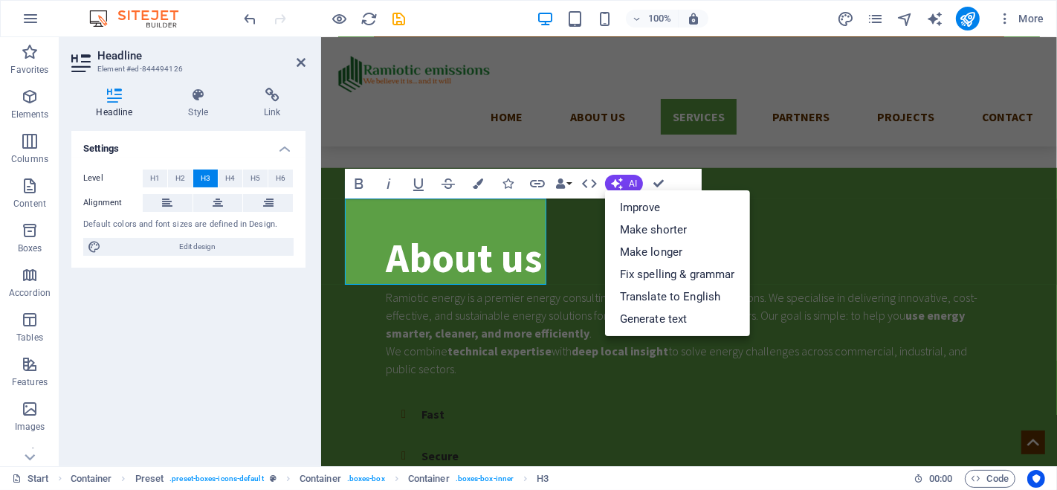
click at [645, 226] on link "Make shorter" at bounding box center [677, 230] width 145 height 22
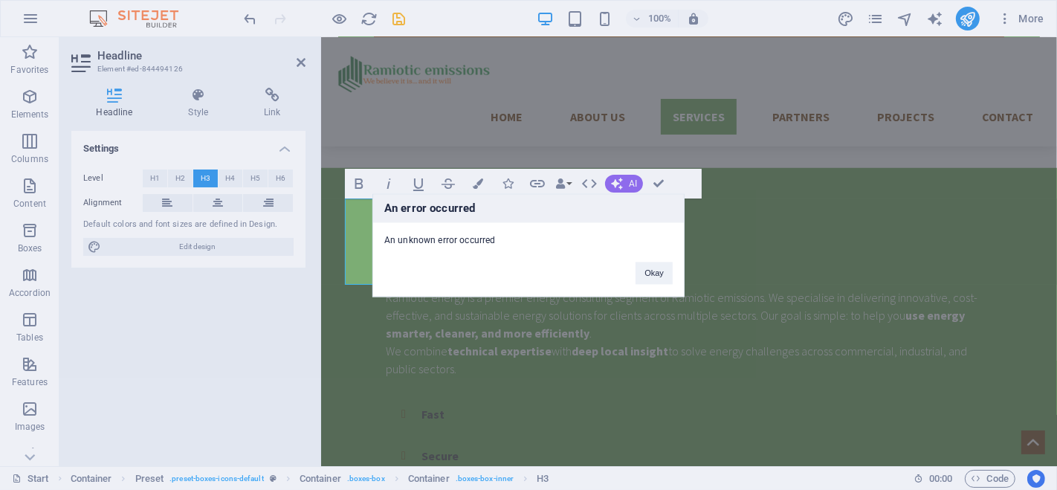
click at [654, 265] on button "Okay" at bounding box center [654, 273] width 37 height 22
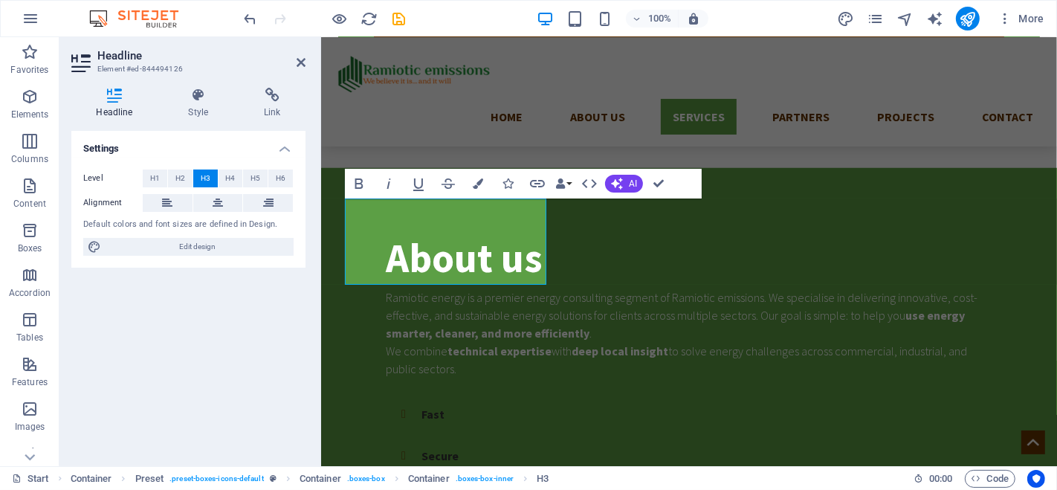
click at [622, 180] on icon "button" at bounding box center [616, 183] width 13 height 13
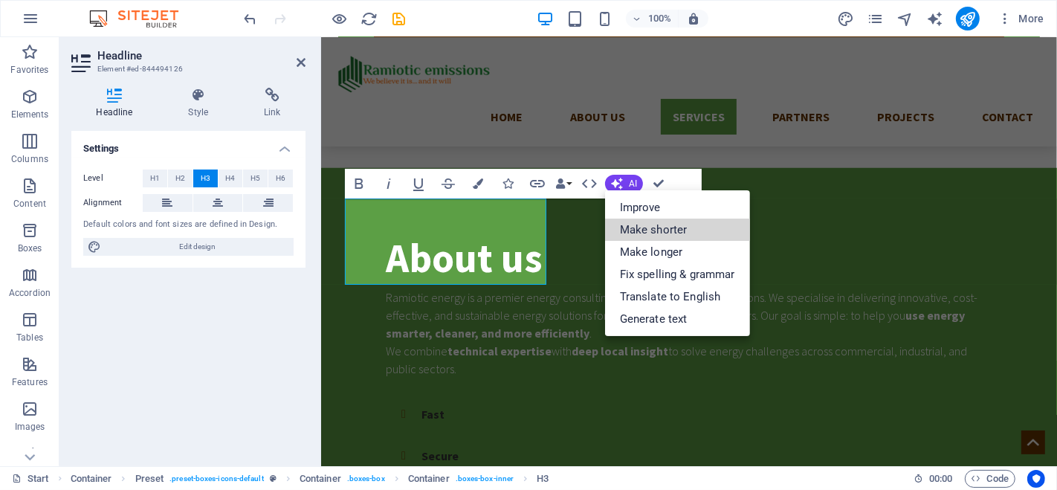
click at [660, 227] on link "Make shorter" at bounding box center [677, 230] width 145 height 22
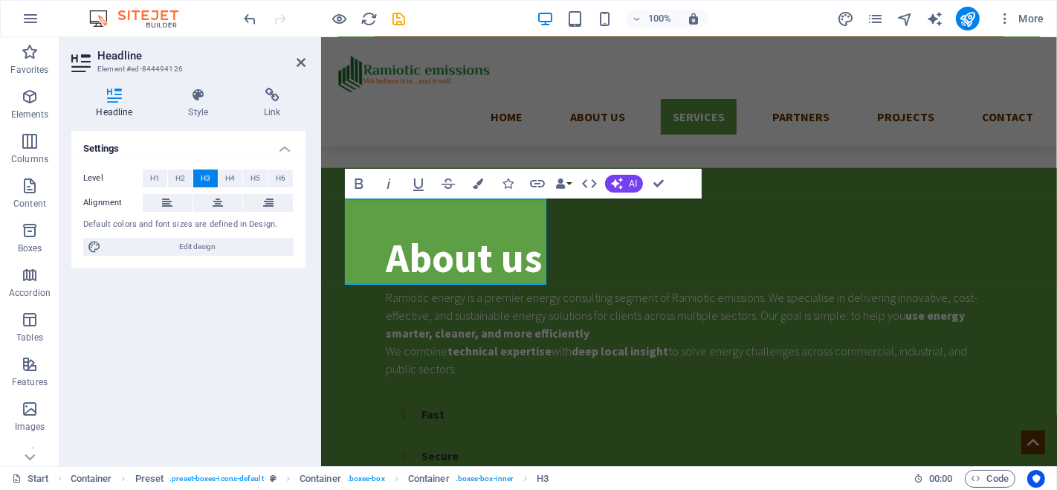
click at [629, 179] on span "AI" at bounding box center [633, 183] width 8 height 9
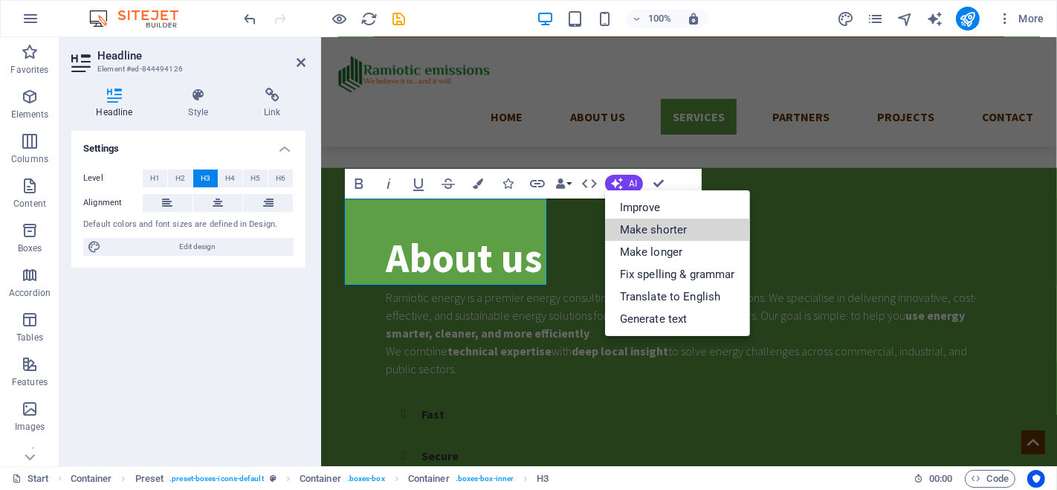
click at [663, 226] on link "Make shorter" at bounding box center [677, 230] width 145 height 22
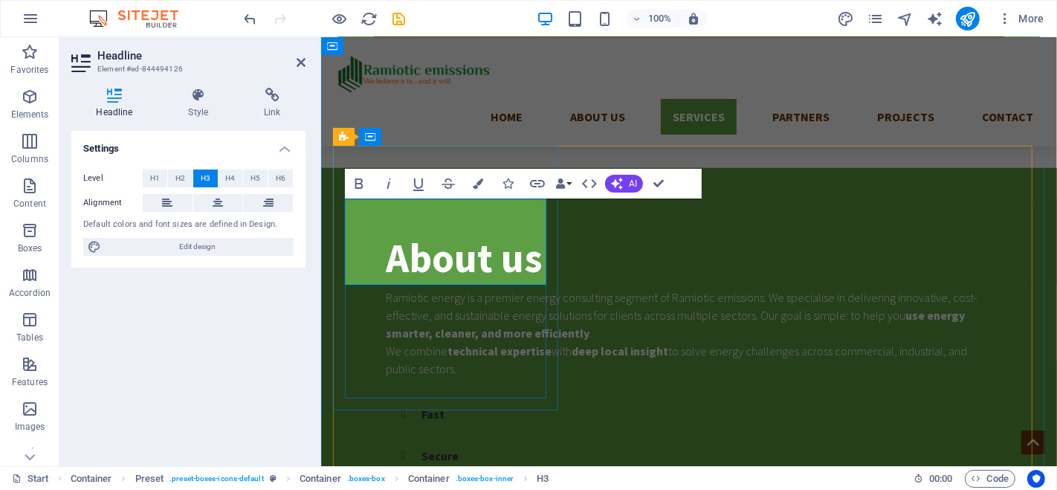
drag, startPoint x: 438, startPoint y: 239, endPoint x: 515, endPoint y: 263, distance: 81.1
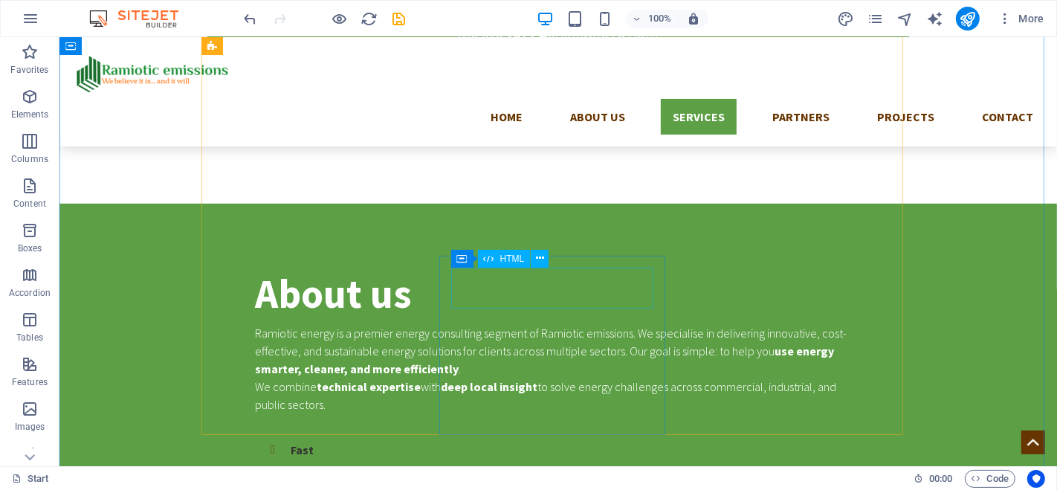
scroll to position [827, 0]
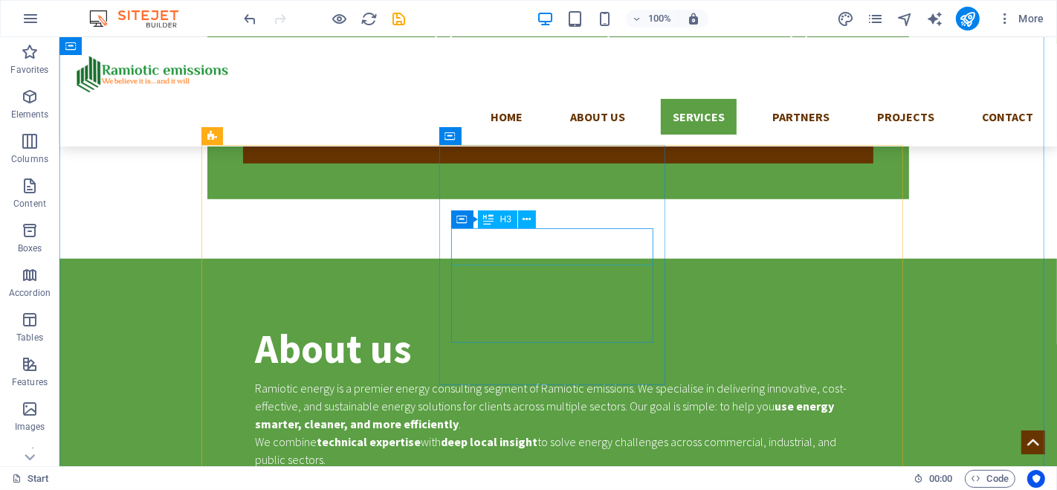
click at [528, 217] on icon at bounding box center [527, 220] width 8 height 16
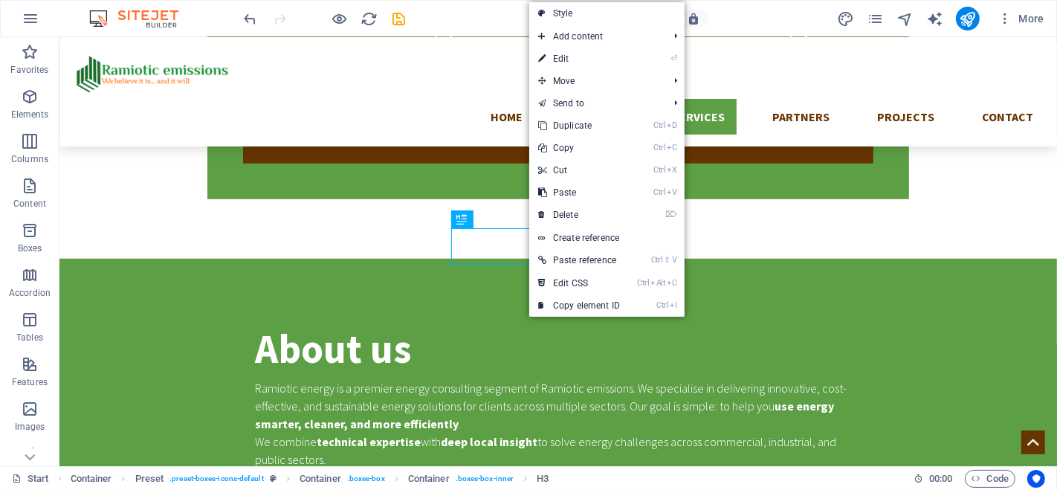
click at [582, 62] on link "⏎ Edit" at bounding box center [579, 59] width 100 height 22
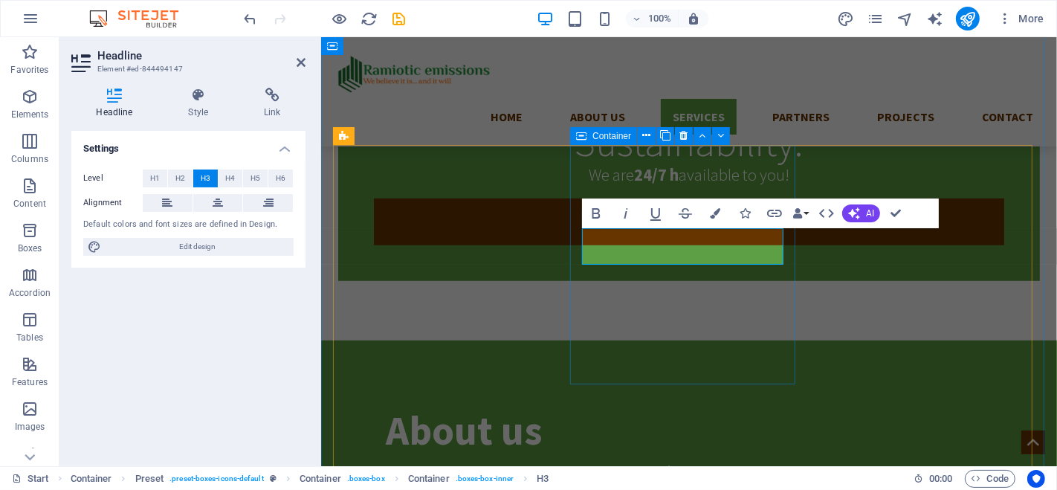
scroll to position [1000, 0]
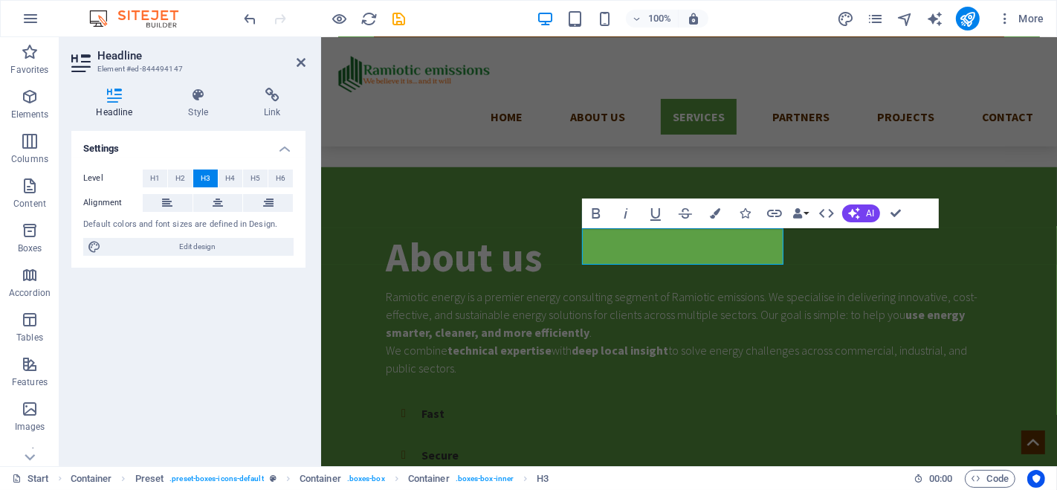
click at [862, 211] on button "AI" at bounding box center [861, 213] width 38 height 18
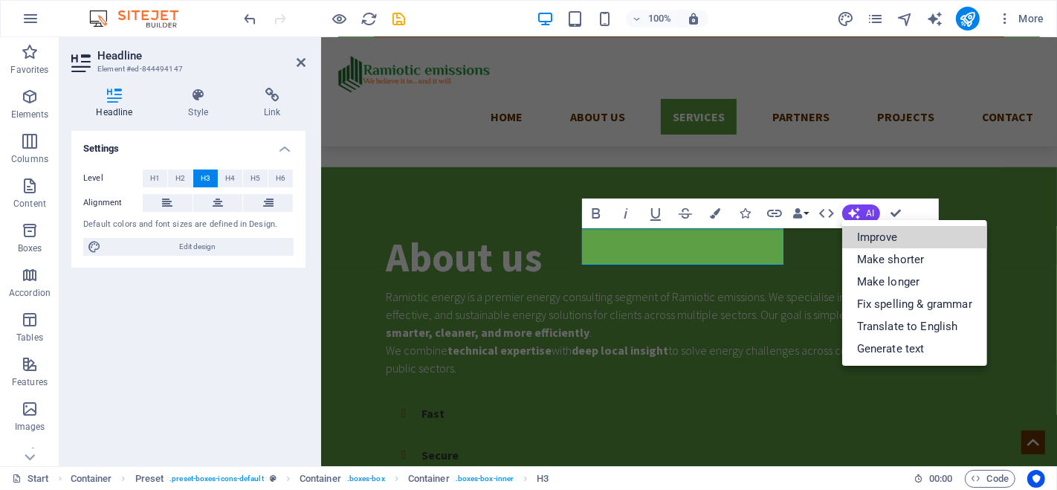
click at [878, 241] on link "Improve" at bounding box center [914, 237] width 145 height 22
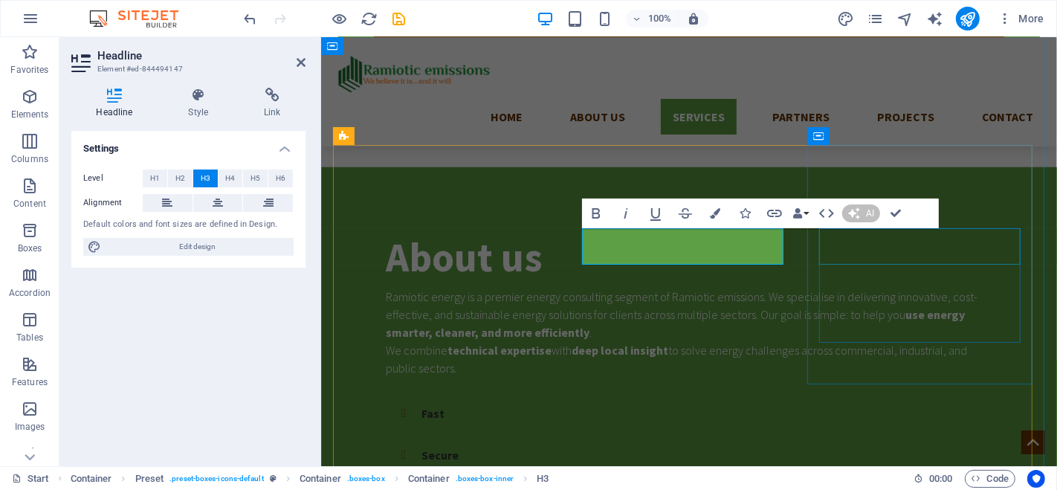
scroll to position [987, 0]
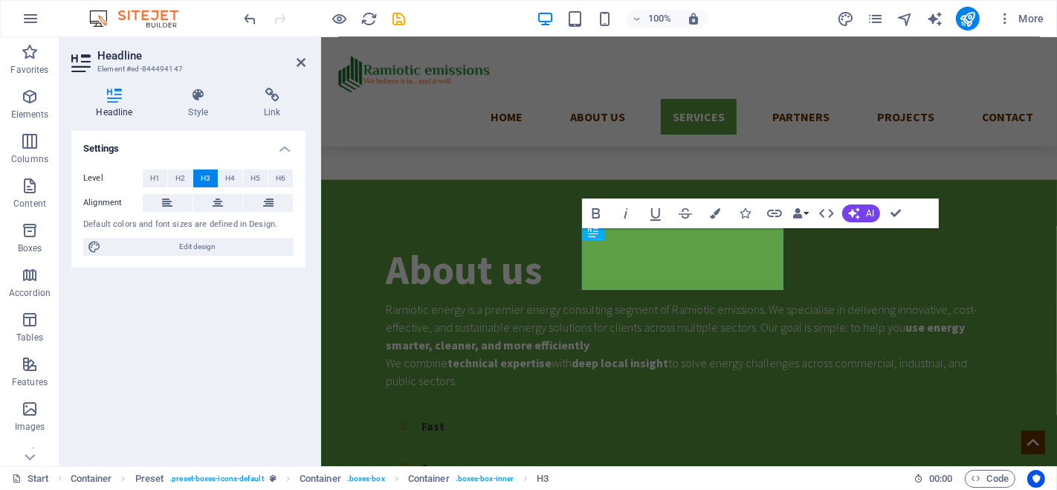
click at [871, 213] on span "AI" at bounding box center [870, 213] width 8 height 9
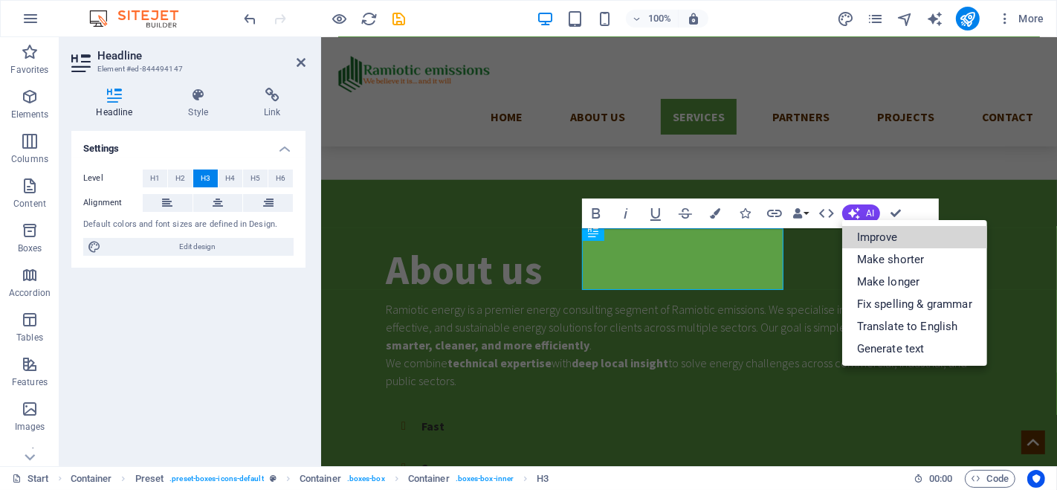
click at [886, 237] on link "Improve" at bounding box center [914, 237] width 145 height 22
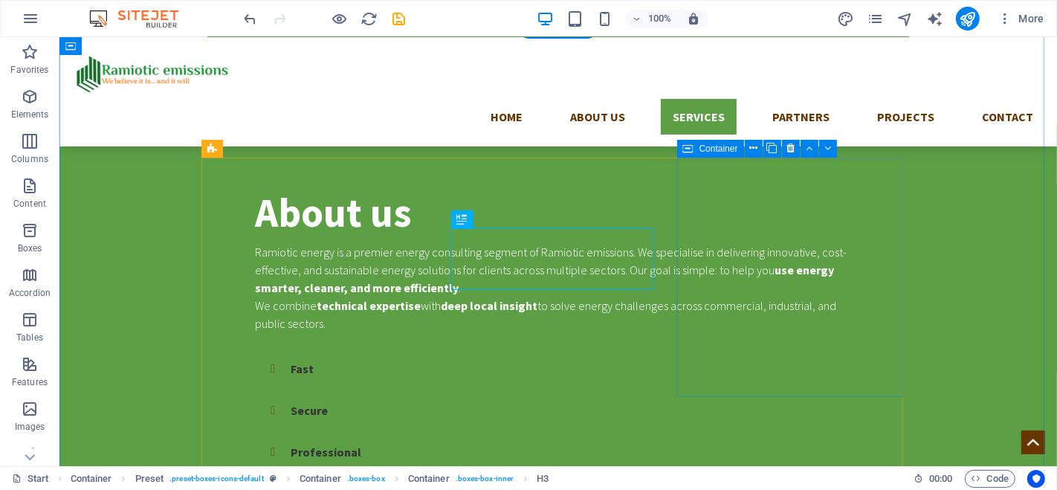
scroll to position [815, 0]
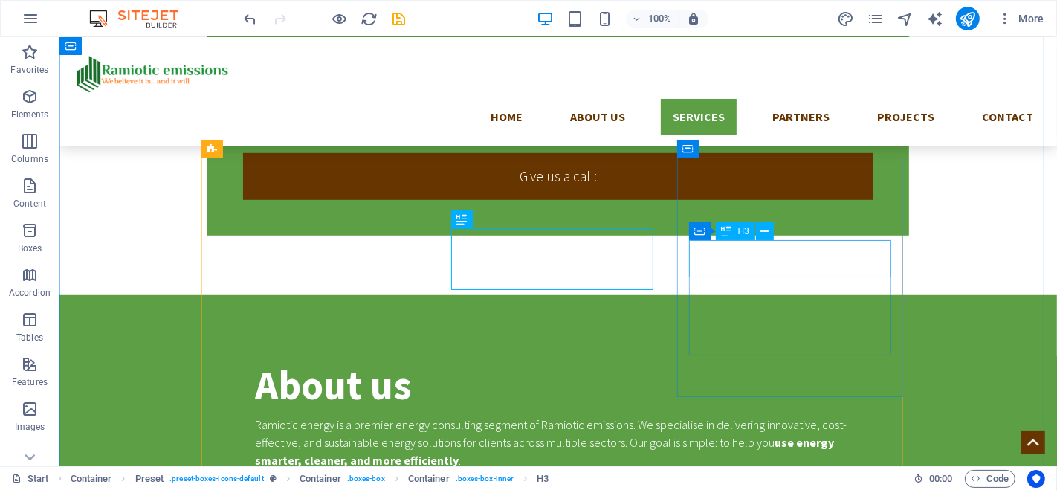
click at [767, 228] on icon at bounding box center [765, 232] width 8 height 16
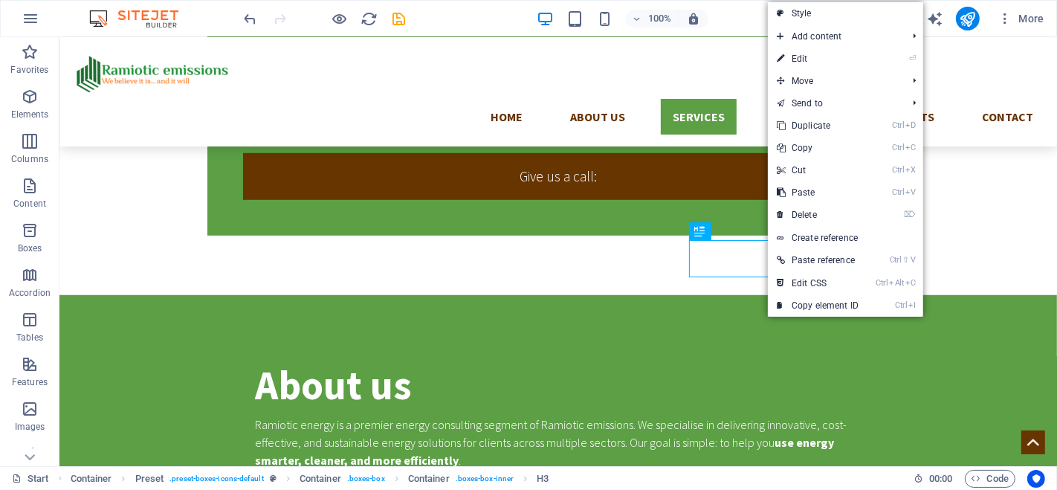
drag, startPoint x: 807, startPoint y: 52, endPoint x: 332, endPoint y: 265, distance: 520.2
click at [807, 52] on link "⏎ Edit" at bounding box center [818, 59] width 100 height 22
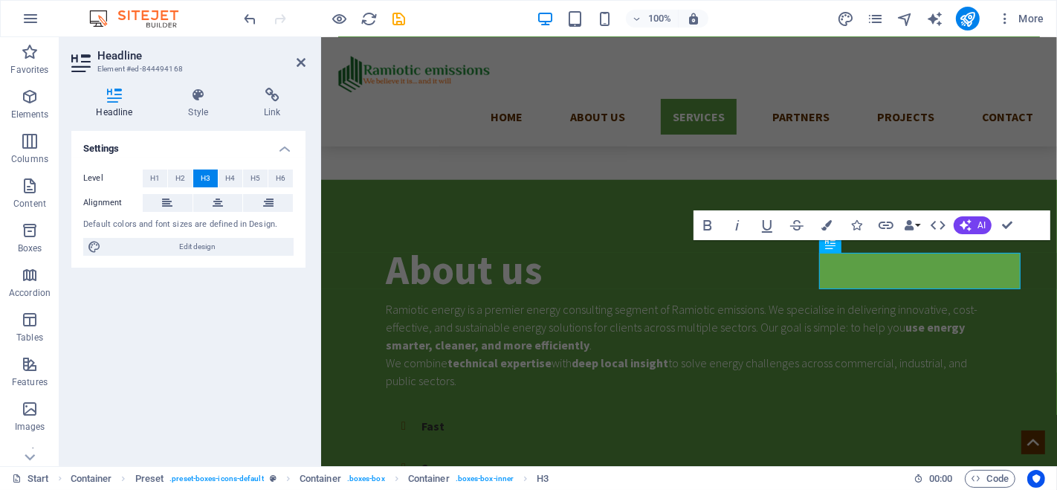
scroll to position [975, 0]
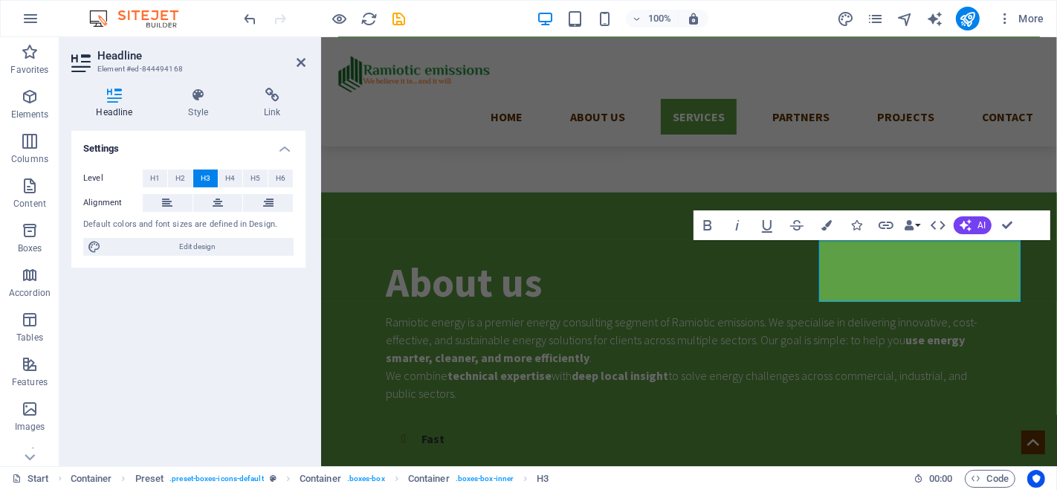
click at [970, 217] on button "AI" at bounding box center [973, 225] width 38 height 18
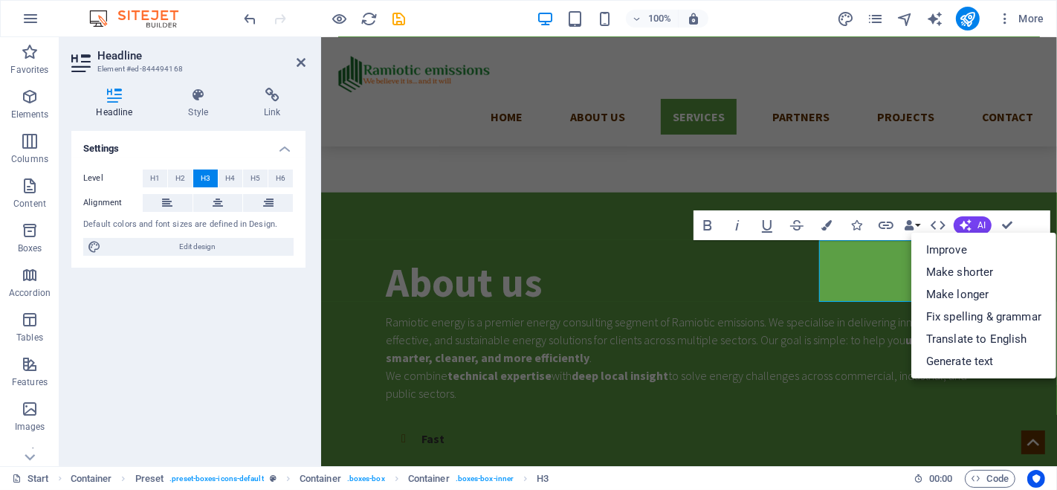
click at [964, 242] on link "Improve" at bounding box center [984, 250] width 145 height 22
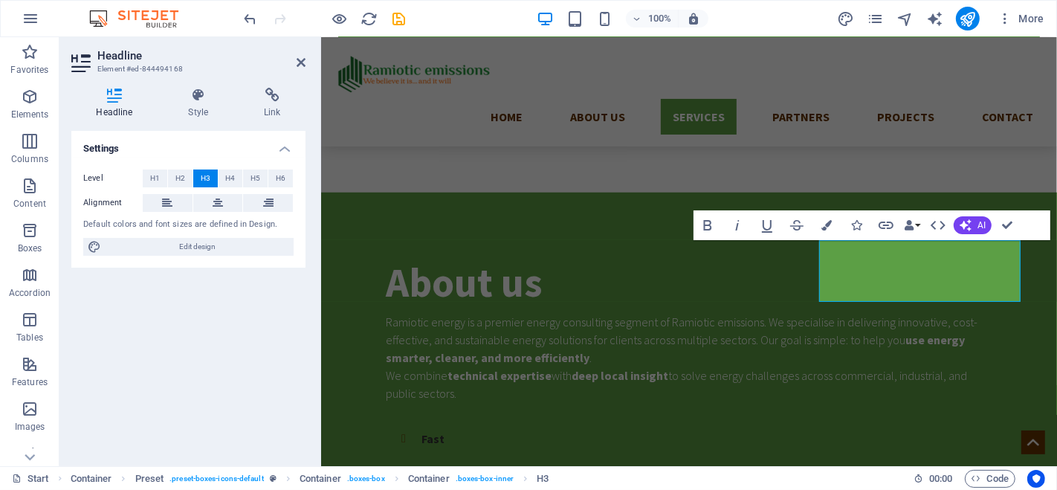
click at [981, 226] on span "AI" at bounding box center [982, 225] width 8 height 9
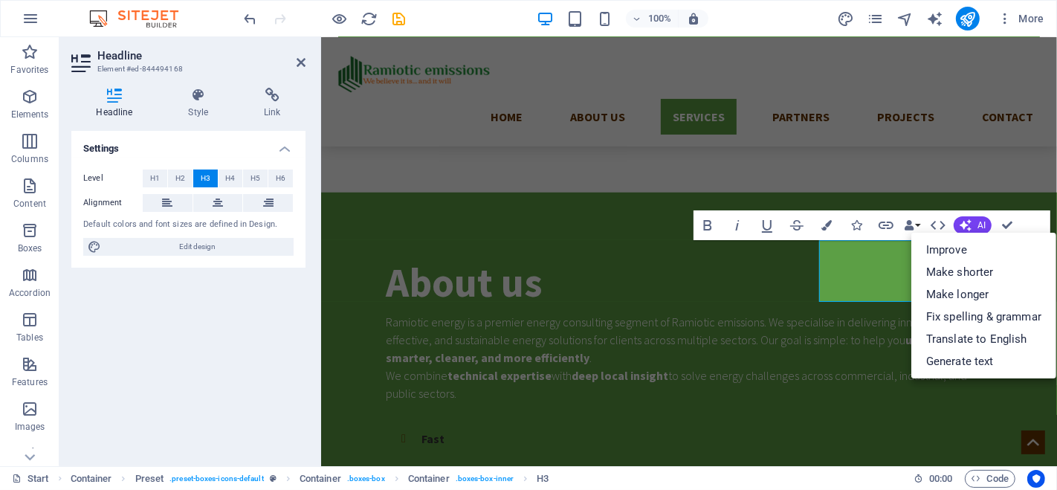
click at [974, 254] on link "Improve" at bounding box center [984, 250] width 145 height 22
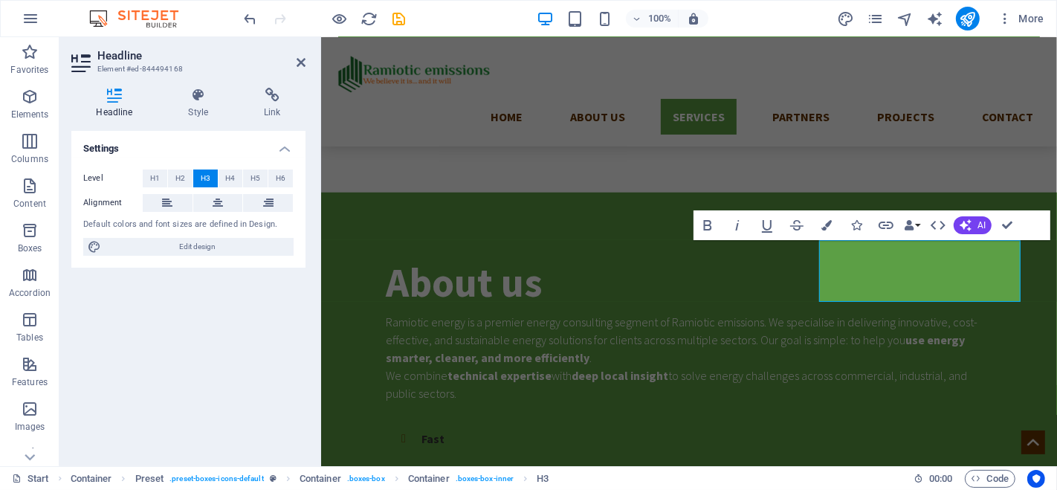
click at [973, 222] on button "AI" at bounding box center [973, 225] width 38 height 18
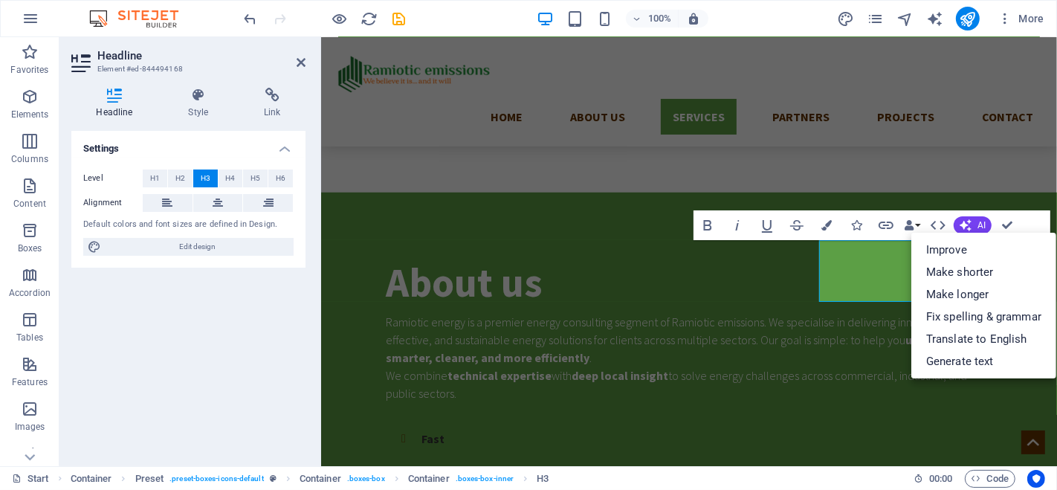
click at [983, 247] on link "Improve" at bounding box center [984, 250] width 145 height 22
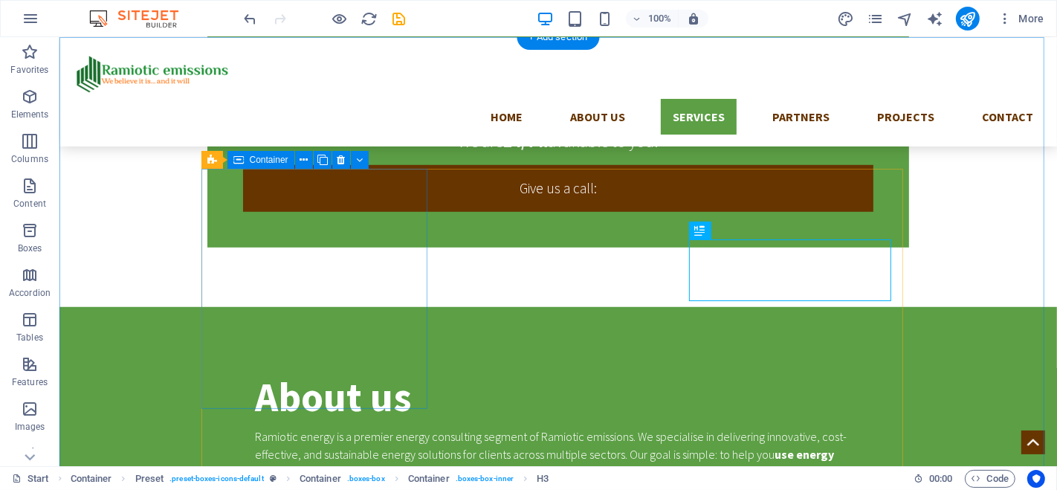
scroll to position [720, 0]
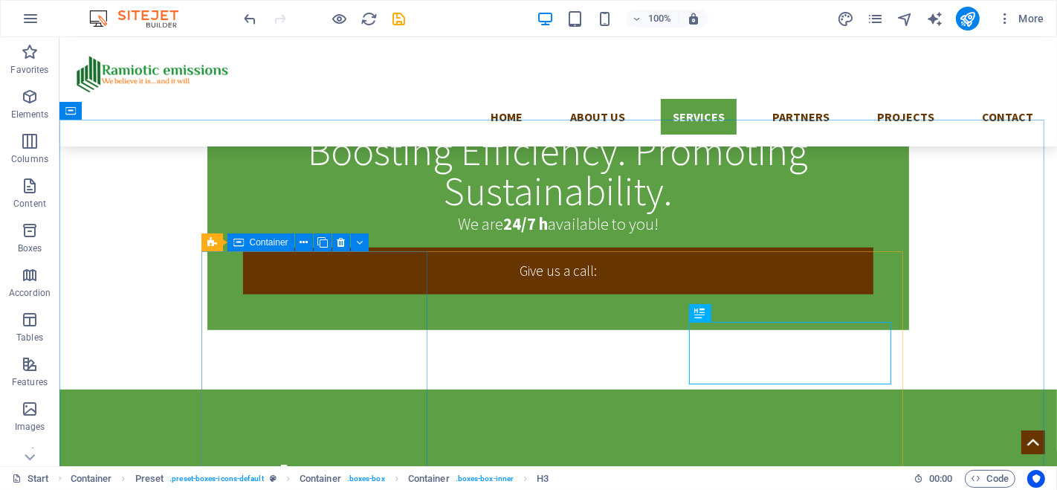
click at [303, 242] on icon at bounding box center [304, 243] width 8 height 16
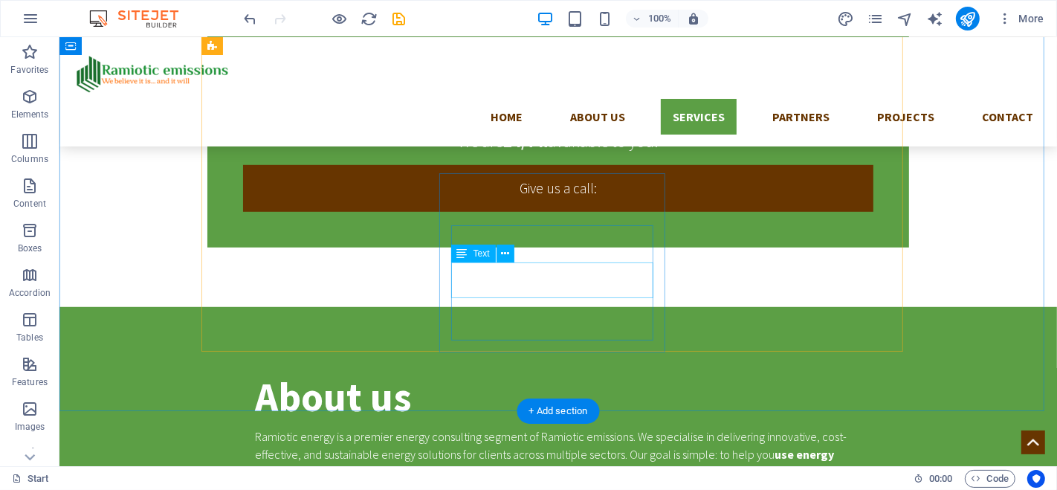
scroll to position [1051, 0]
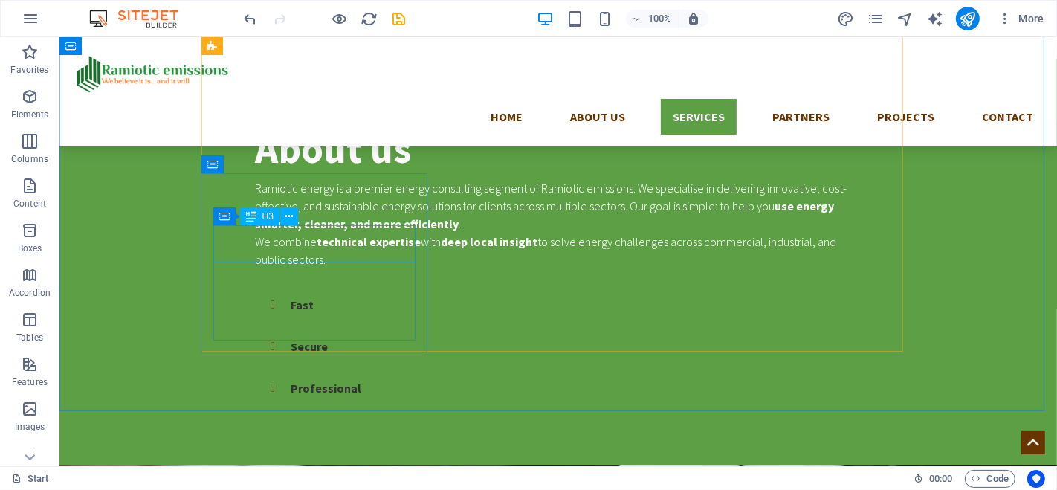
click at [287, 216] on icon at bounding box center [289, 217] width 8 height 16
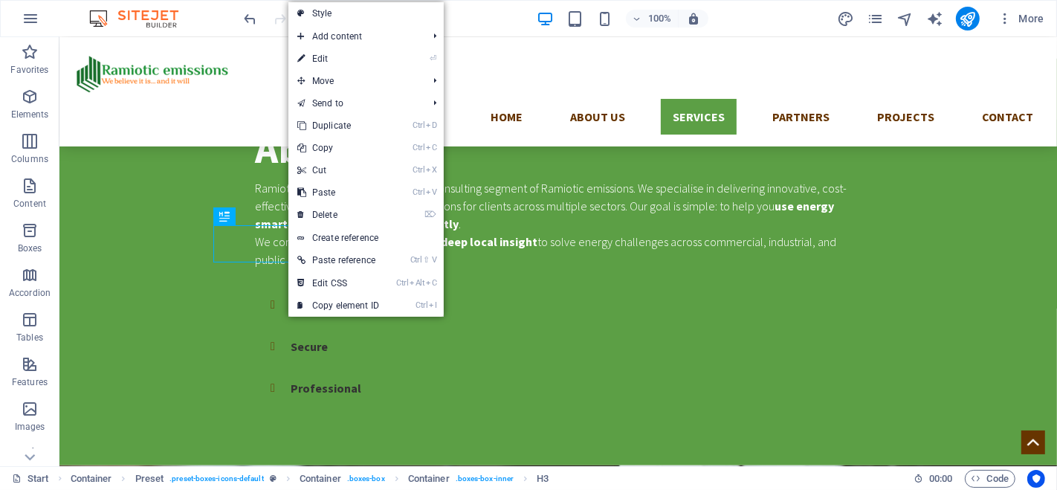
click at [346, 48] on link "⏎ Edit" at bounding box center [338, 59] width 100 height 22
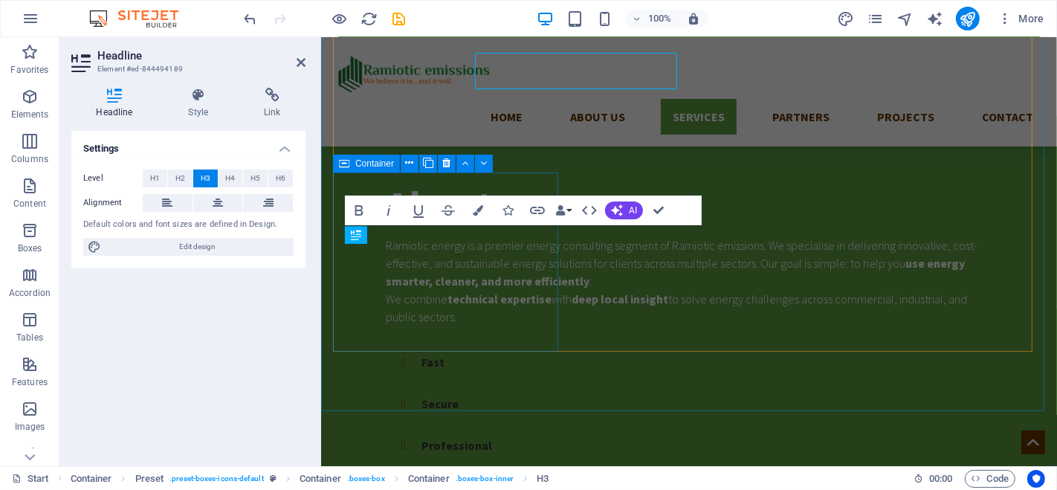
scroll to position [1224, 0]
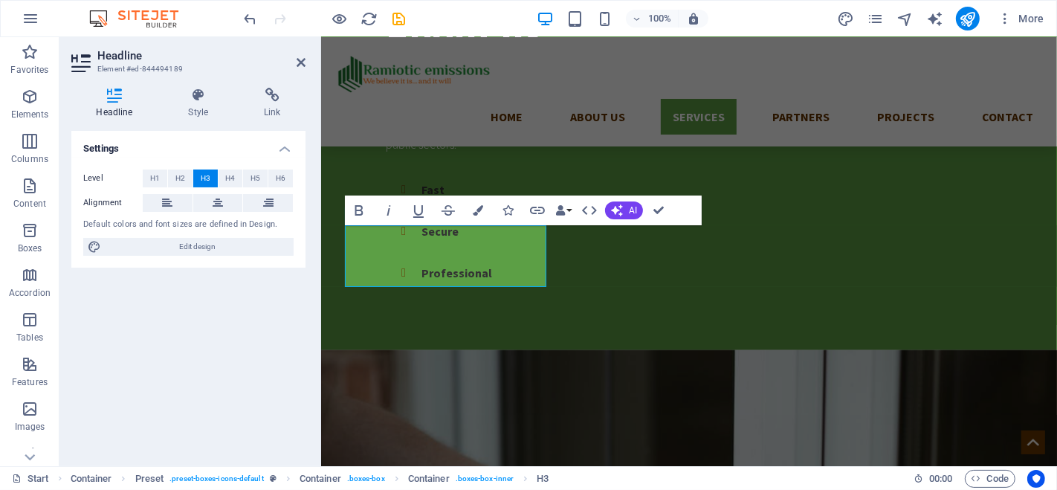
click at [629, 209] on span "AI" at bounding box center [633, 210] width 8 height 9
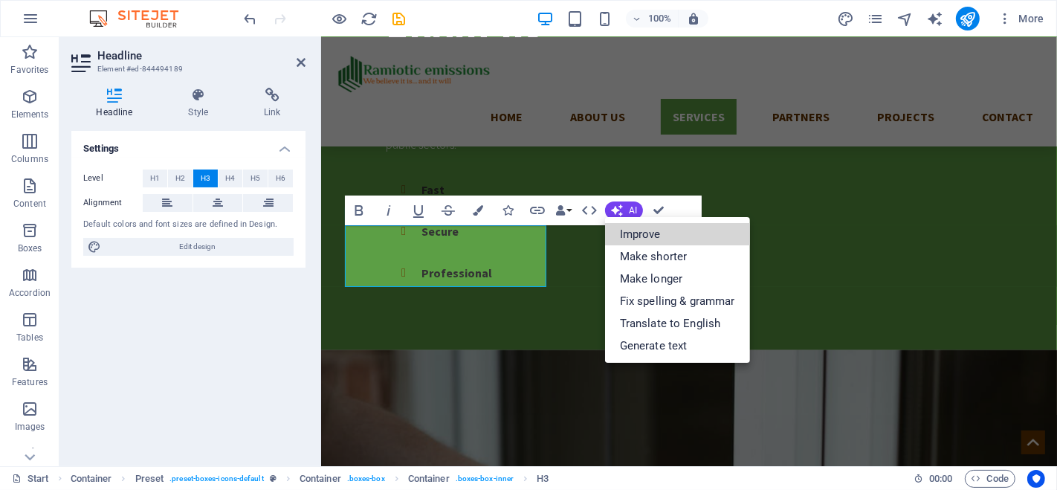
click at [639, 228] on link "Improve" at bounding box center [677, 234] width 145 height 22
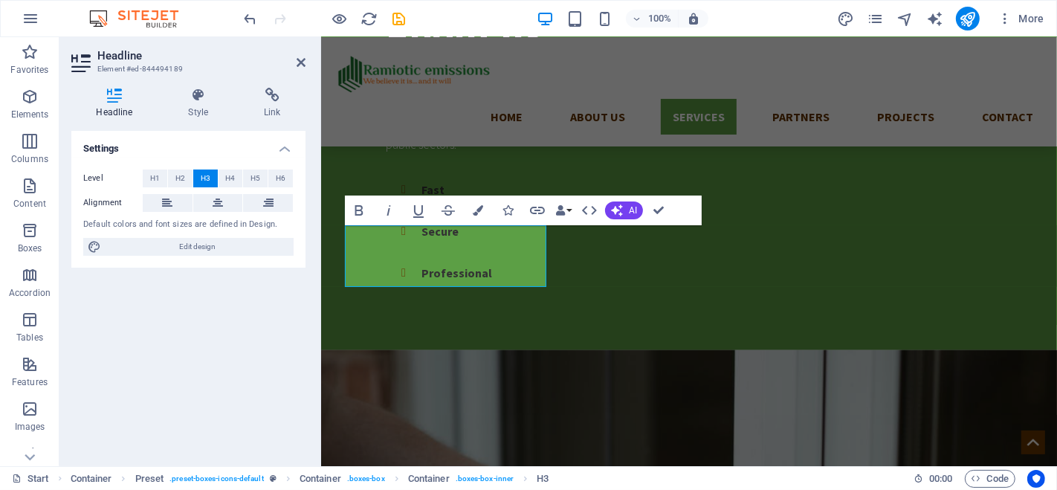
drag, startPoint x: 601, startPoint y: 173, endPoint x: 657, endPoint y: 210, distance: 67.6
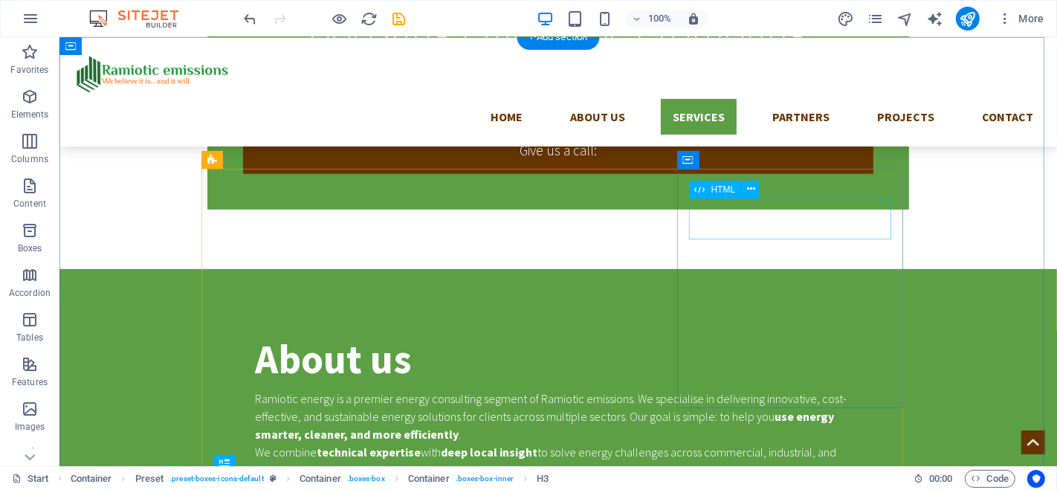
scroll to position [804, 0]
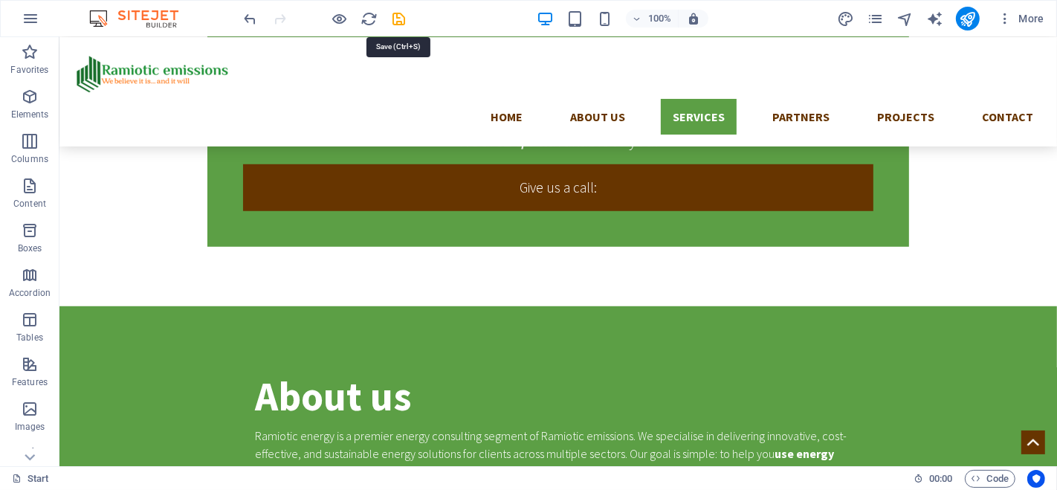
drag, startPoint x: 402, startPoint y: 16, endPoint x: 486, endPoint y: 30, distance: 84.3
click at [402, 16] on icon "save" at bounding box center [399, 18] width 17 height 17
checkbox input "false"
